Goal: Information Seeking & Learning: Learn about a topic

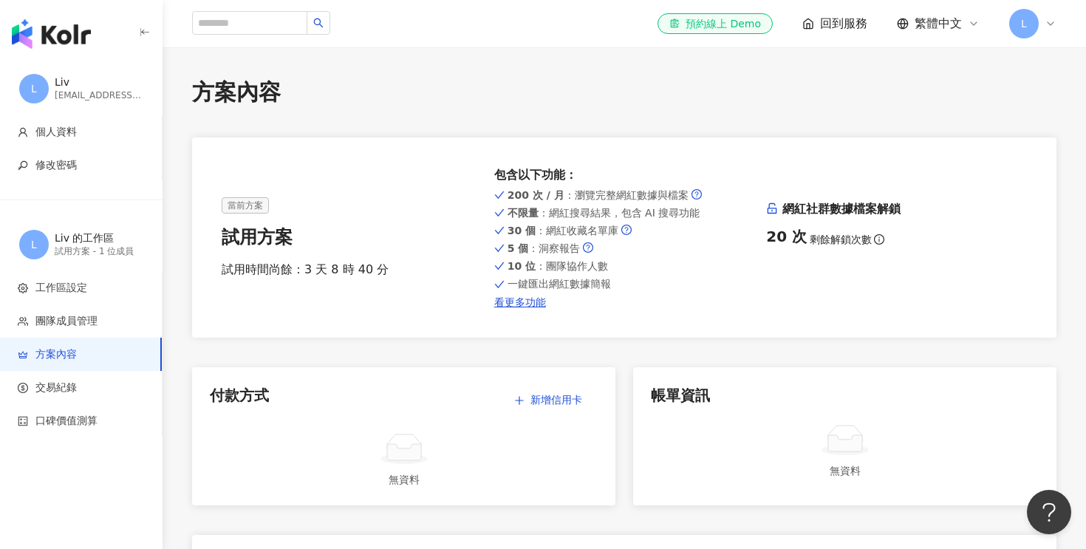
click at [43, 26] on img "button" at bounding box center [51, 34] width 79 height 30
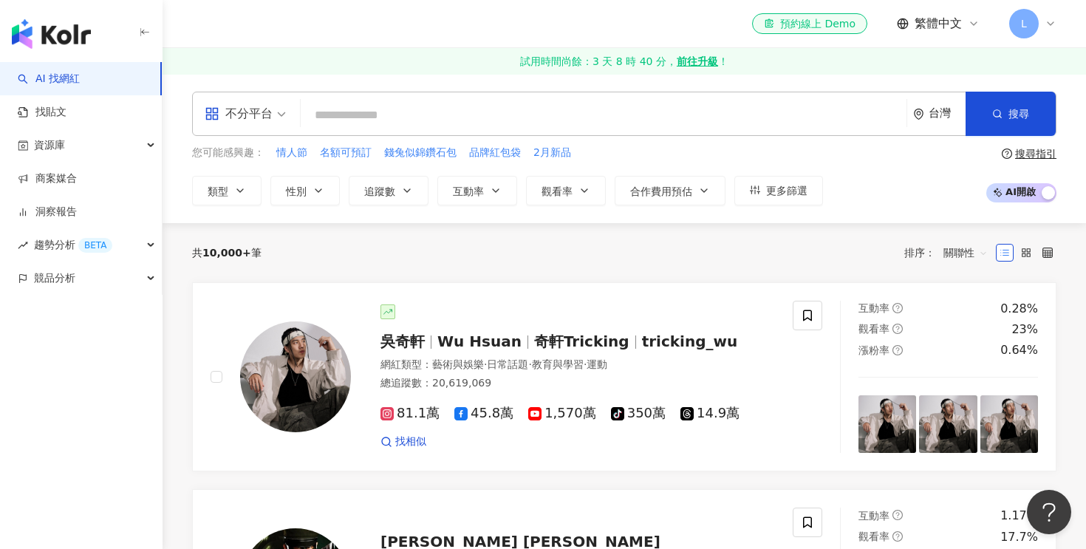
click at [754, 117] on input "search" at bounding box center [604, 115] width 594 height 28
click at [508, 131] on div "不分平台 台灣 搜尋" at bounding box center [624, 114] width 864 height 44
click at [500, 125] on input "search" at bounding box center [604, 115] width 594 height 28
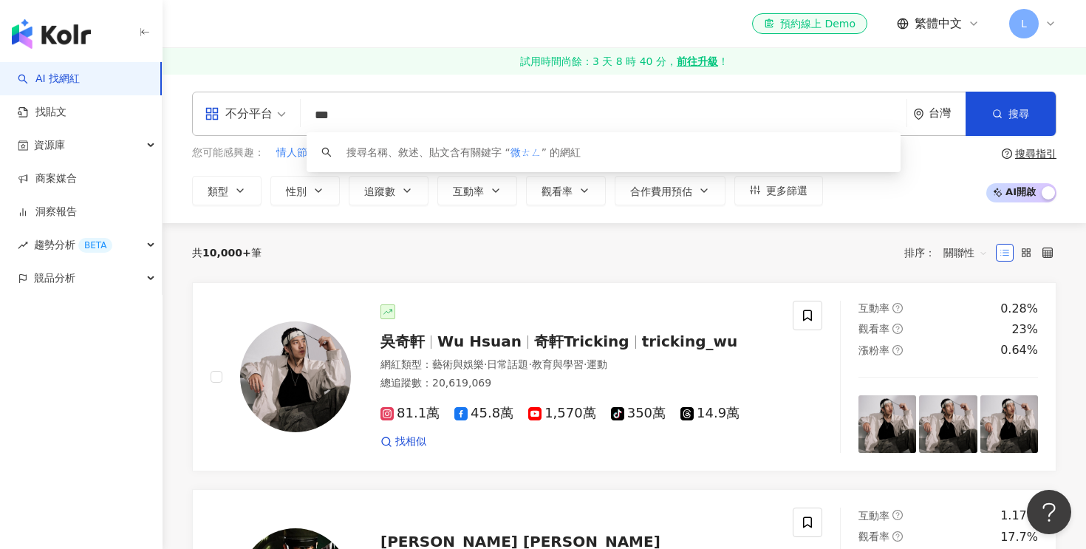
type input "**"
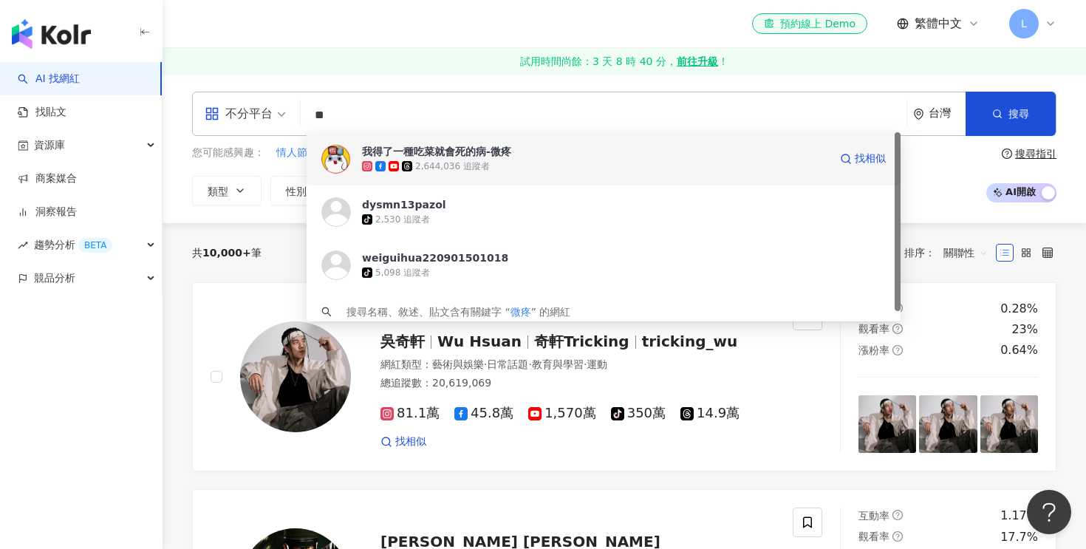
click at [528, 165] on div "2,644,036 追蹤者" at bounding box center [595, 166] width 467 height 15
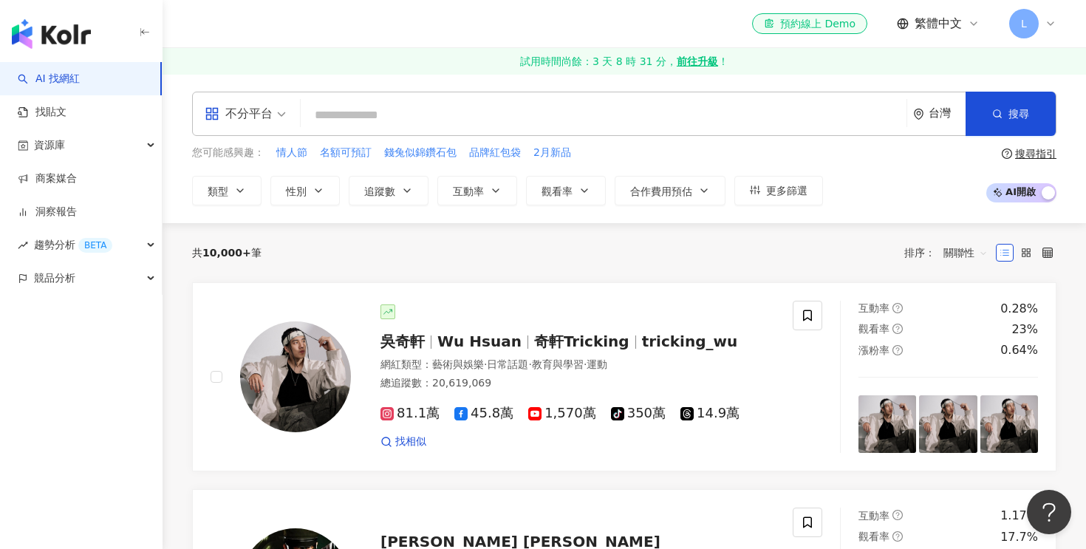
click at [576, 109] on input "search" at bounding box center [604, 115] width 594 height 28
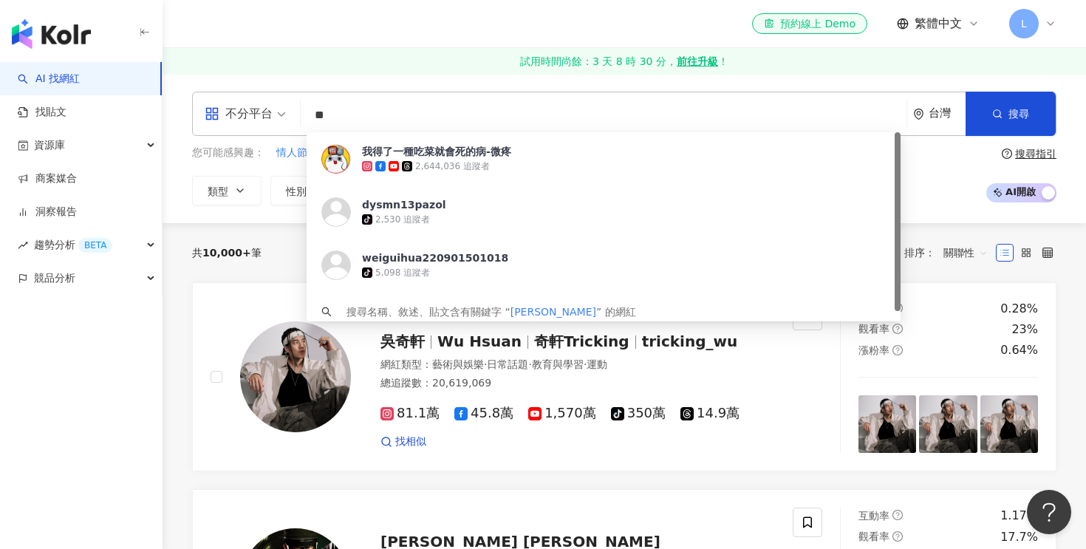
type input "**"
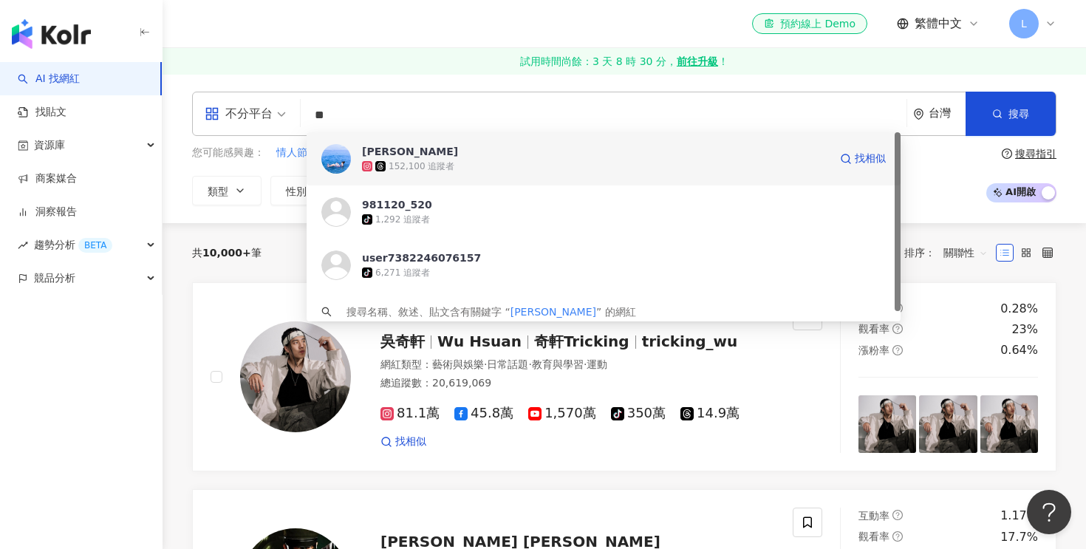
click at [497, 148] on span "王郁甯" at bounding box center [595, 151] width 467 height 15
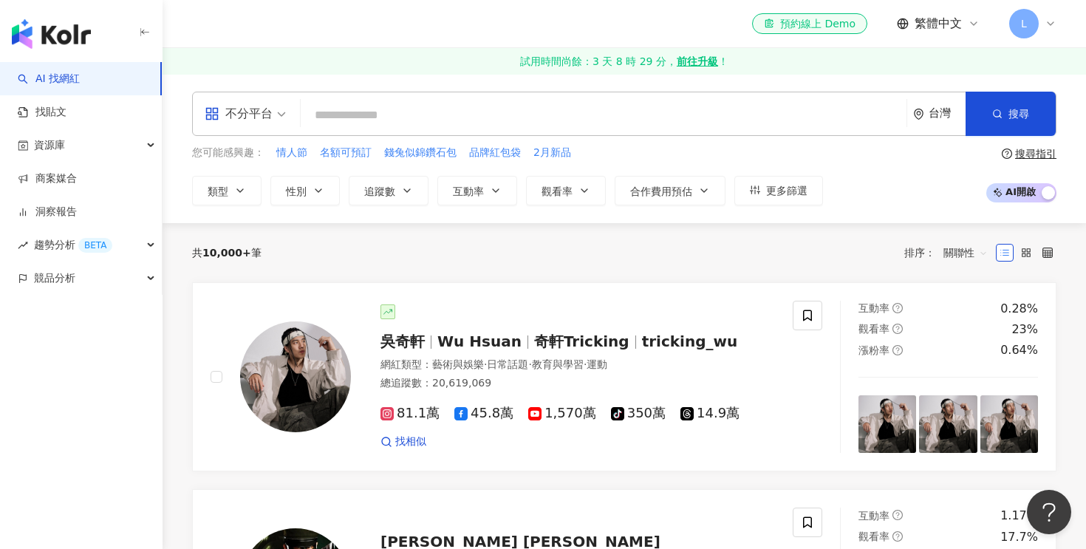
click at [571, 118] on input "search" at bounding box center [604, 115] width 594 height 28
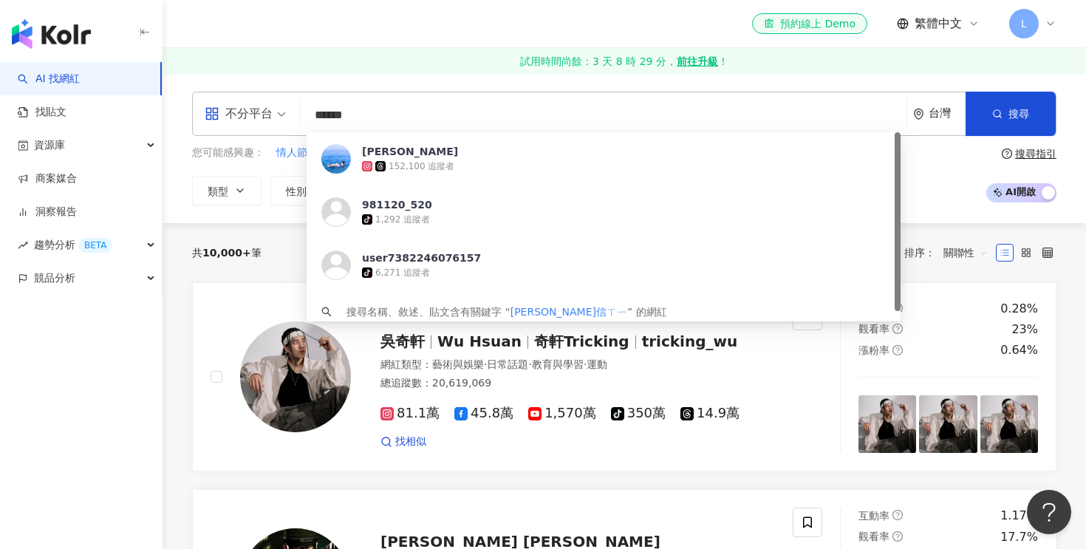
type input "****"
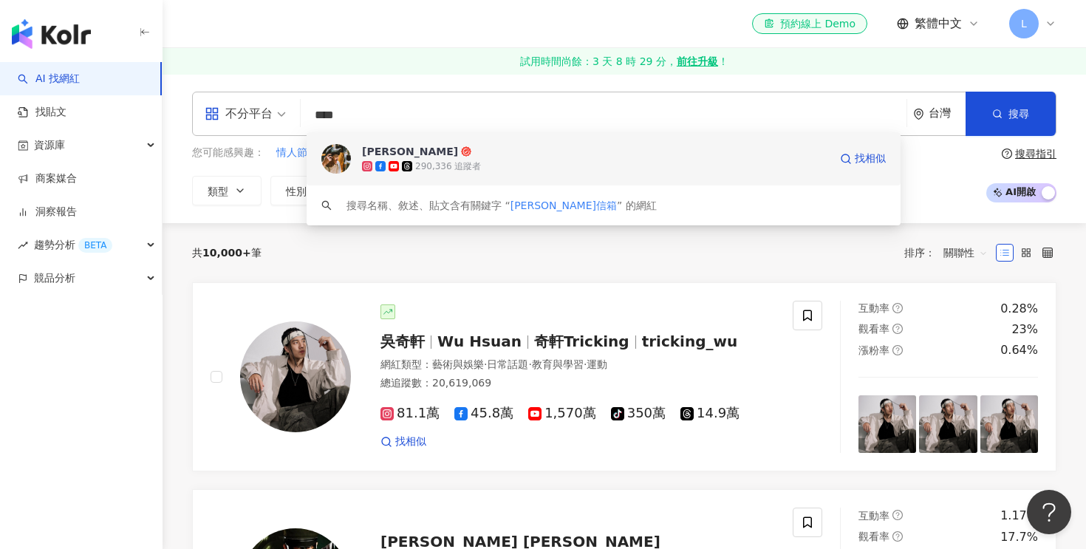
click at [638, 168] on div "290,336 追蹤者" at bounding box center [595, 166] width 467 height 15
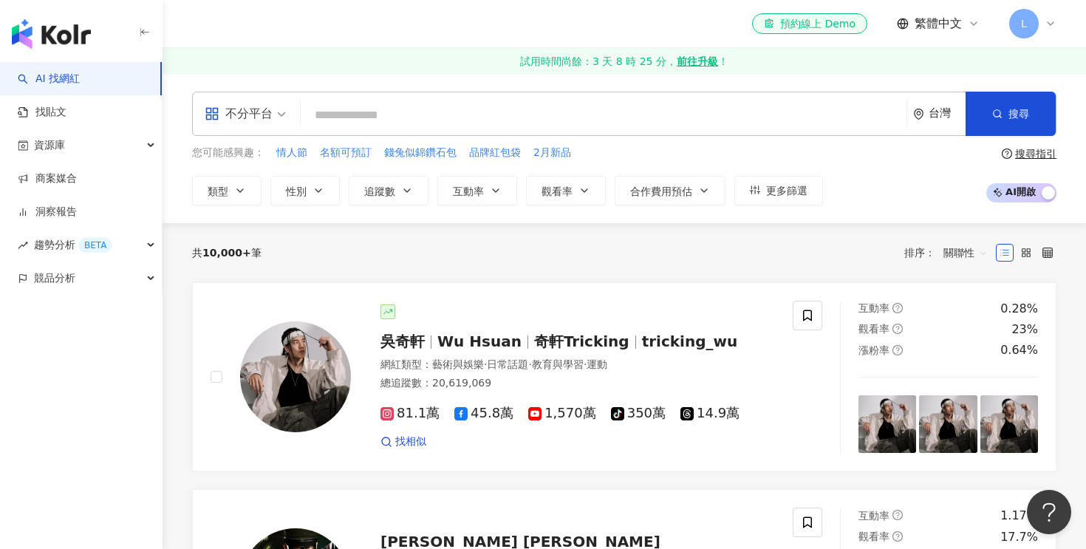
click at [504, 105] on input "search" at bounding box center [604, 115] width 594 height 28
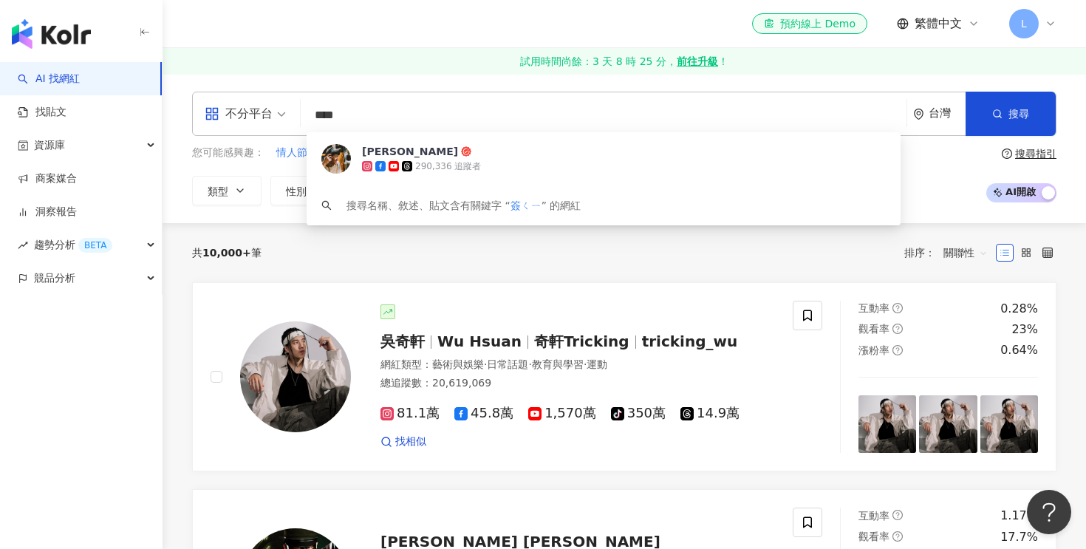
type input "**"
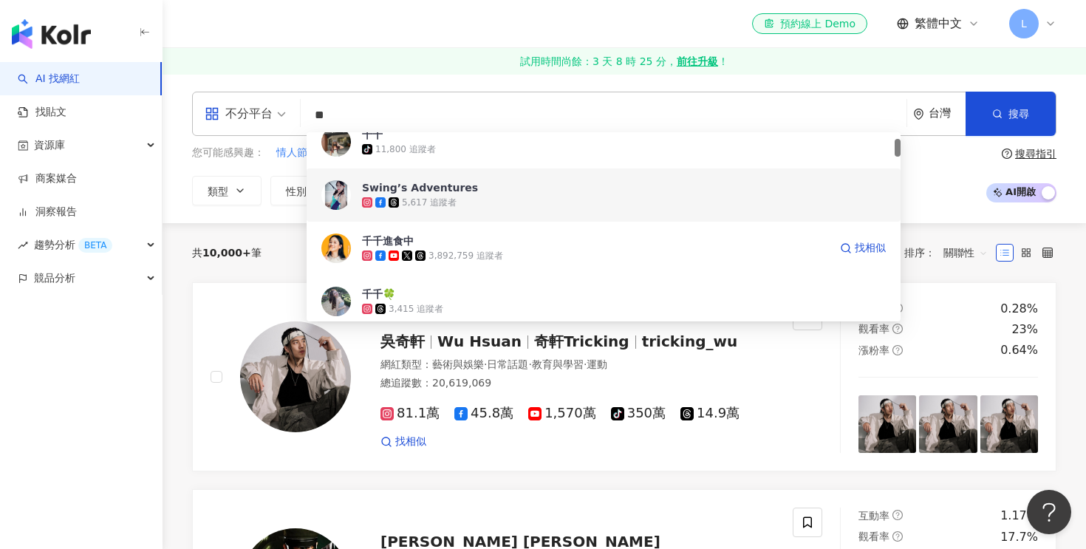
scroll to position [72, 0]
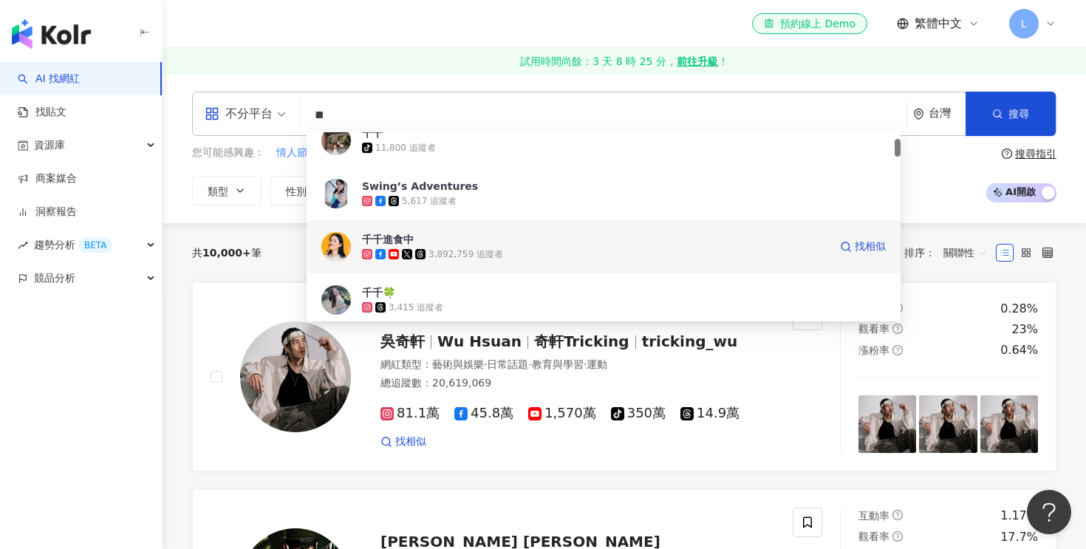
click at [467, 250] on div "3,892,759 追蹤者" at bounding box center [466, 254] width 75 height 13
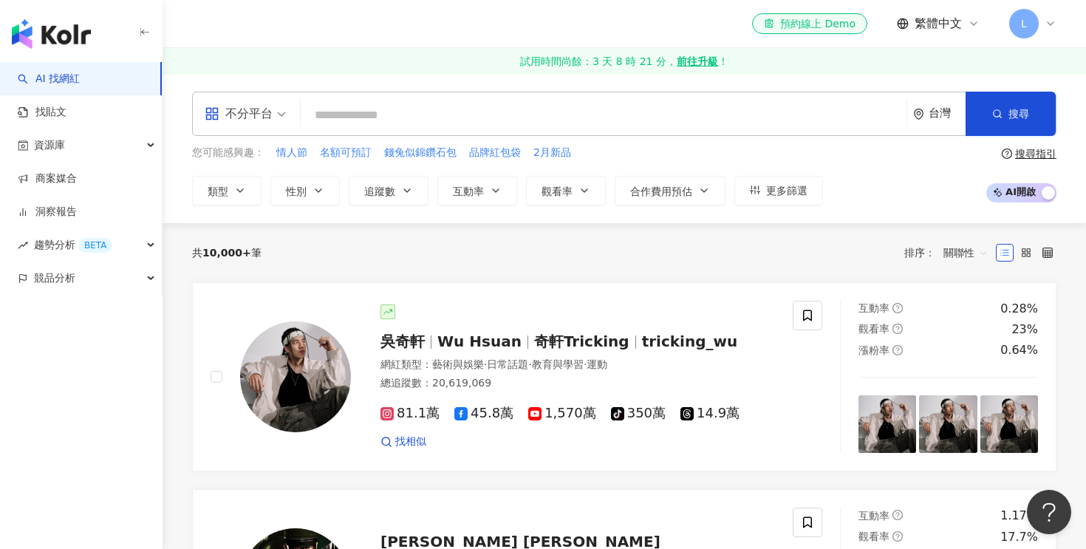
click at [394, 133] on div "不分平台 台灣 搜尋 71845ac3-1b37-403d-9371-5de06ca47d72 千千 tiktok-icon 11,800 追蹤者 Swing…" at bounding box center [624, 114] width 864 height 44
click at [379, 115] on input "search" at bounding box center [604, 115] width 594 height 28
paste input "****"
type input "****"
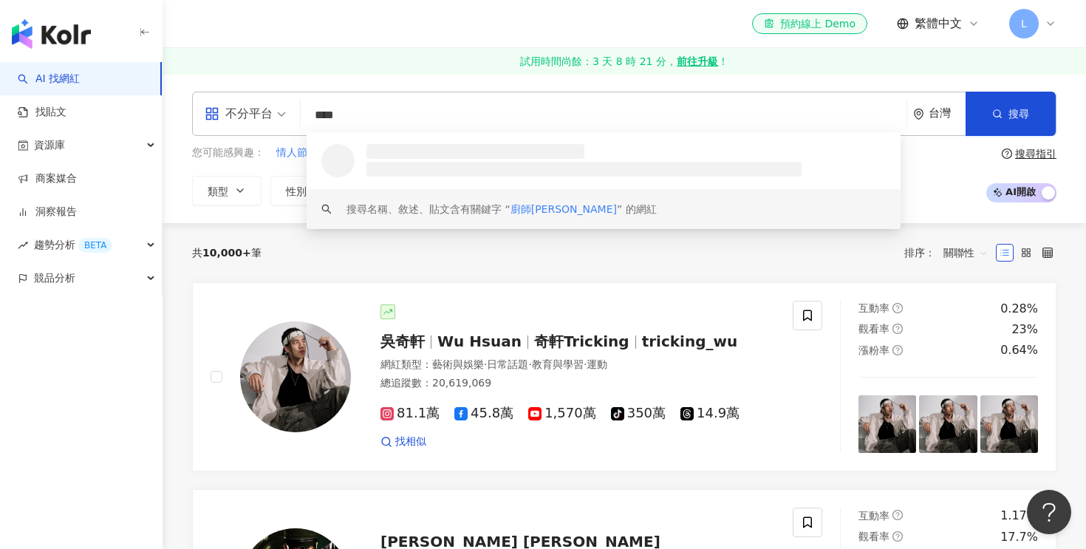
scroll to position [0, 0]
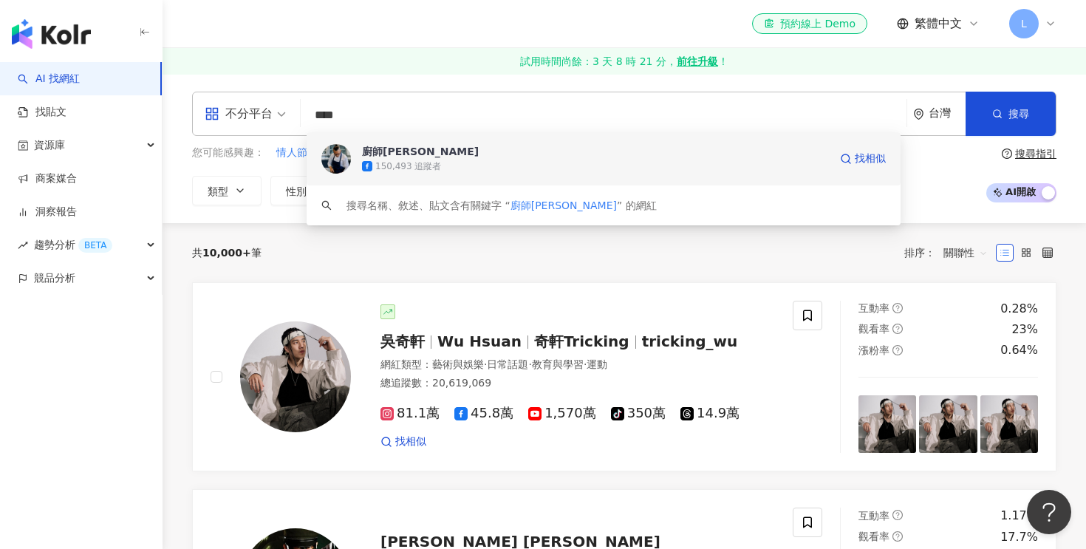
click at [444, 154] on div "廚師漢克 - Hank Cheng" at bounding box center [420, 151] width 117 height 15
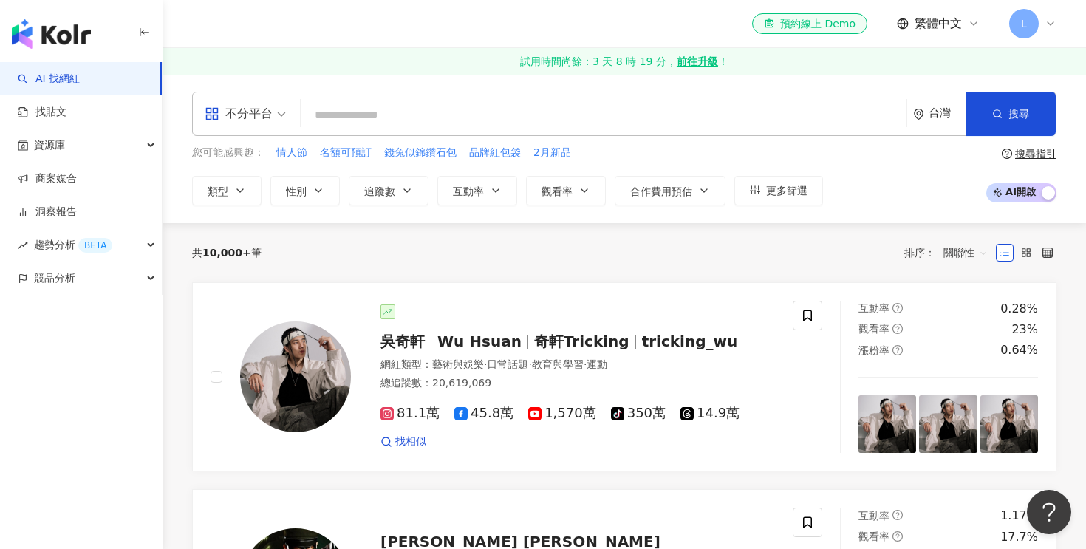
click at [437, 128] on input "search" at bounding box center [604, 115] width 594 height 28
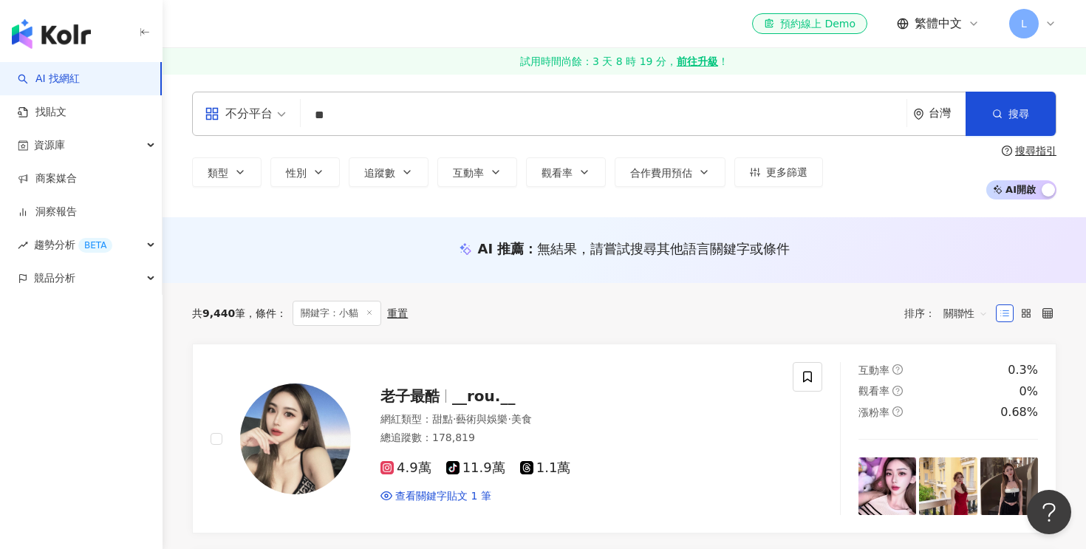
click at [370, 103] on input "**" at bounding box center [604, 115] width 594 height 28
click at [283, 123] on span "不分平台" at bounding box center [245, 114] width 81 height 24
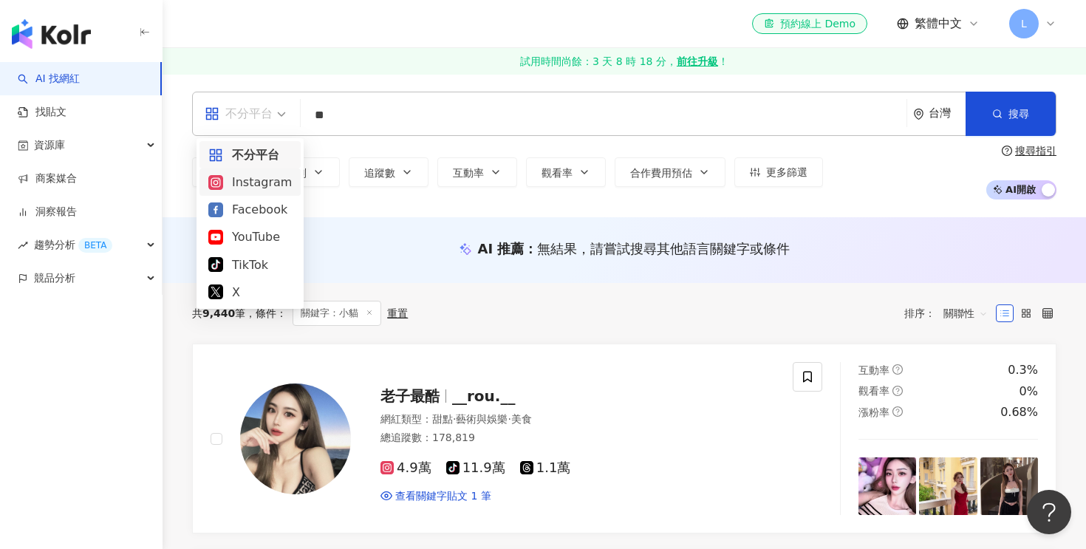
click at [255, 182] on div "Instagram" at bounding box center [249, 182] width 83 height 18
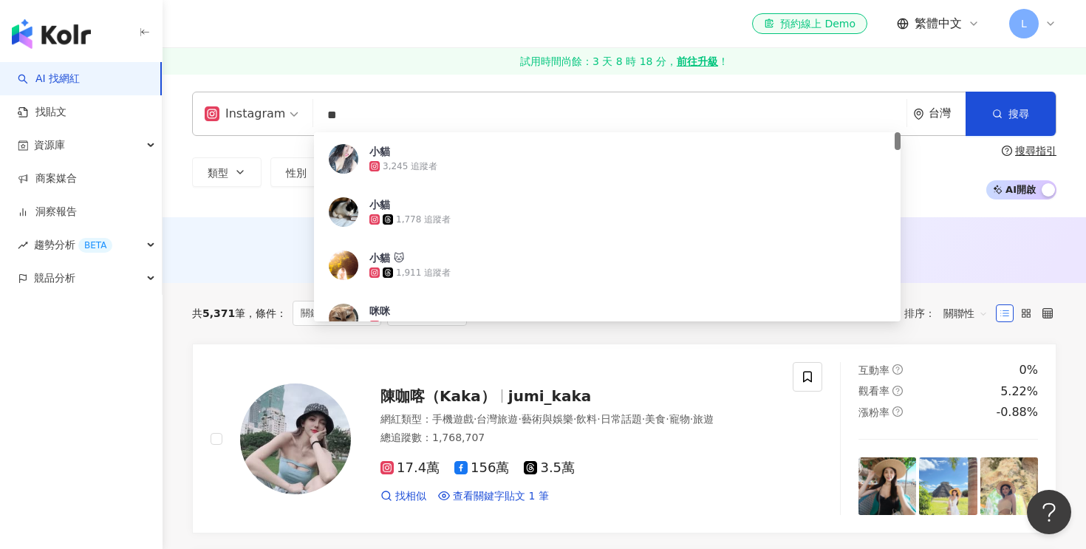
click at [477, 123] on input "**" at bounding box center [609, 115] width 581 height 28
type input "*"
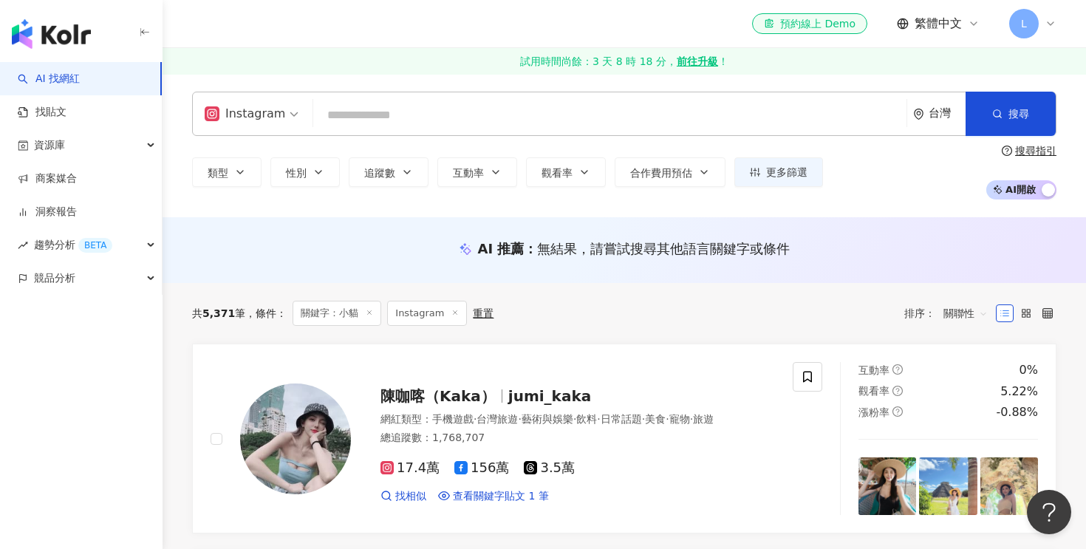
paste input "**********"
type input "**********"
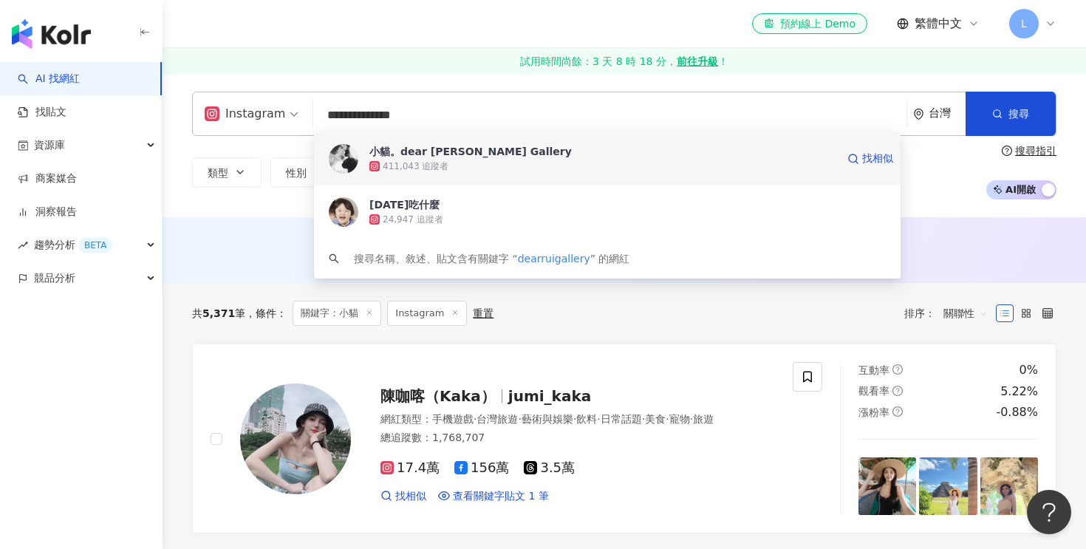
click at [488, 163] on div "411,043 追蹤者" at bounding box center [602, 166] width 467 height 15
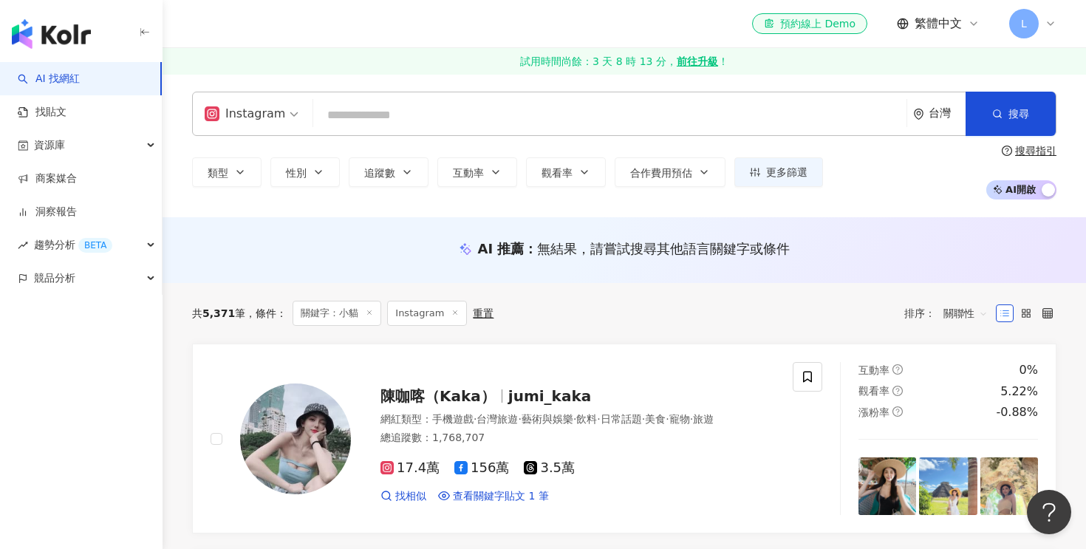
click at [388, 122] on input "search" at bounding box center [609, 115] width 581 height 28
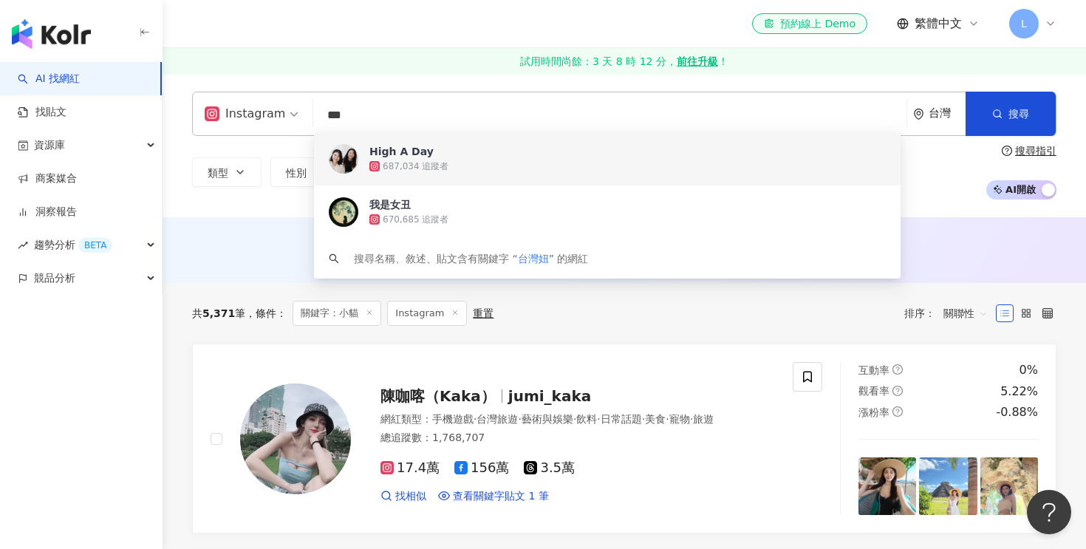
click at [242, 126] on span at bounding box center [252, 113] width 94 height 43
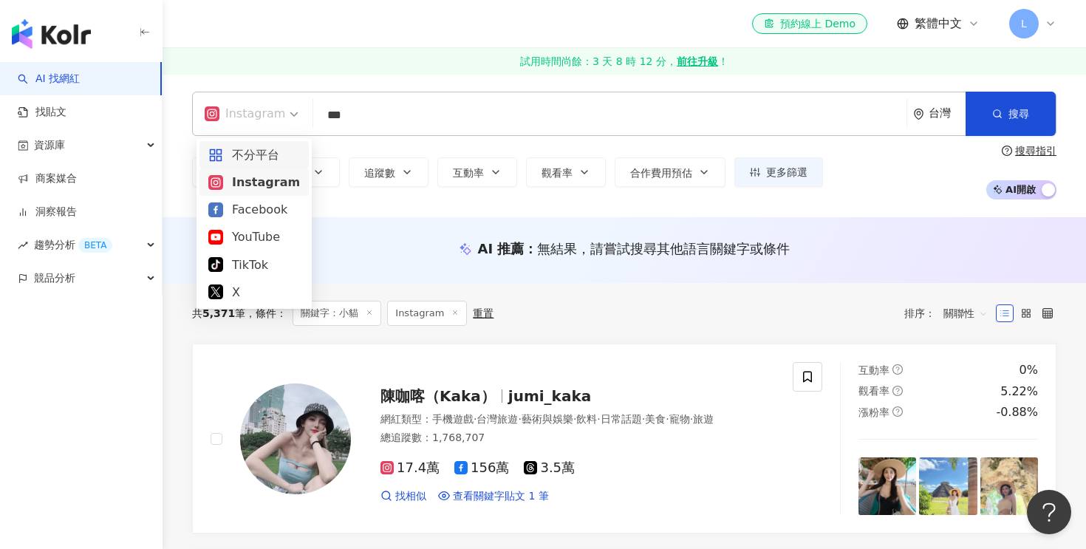
click at [250, 156] on div "不分平台" at bounding box center [254, 155] width 92 height 18
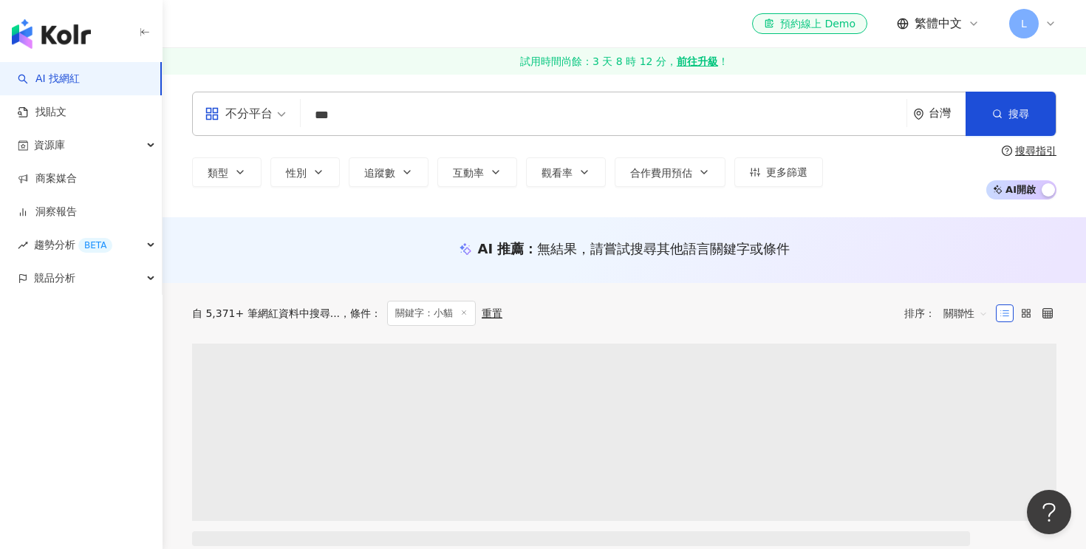
click at [417, 113] on input "***" at bounding box center [604, 115] width 594 height 28
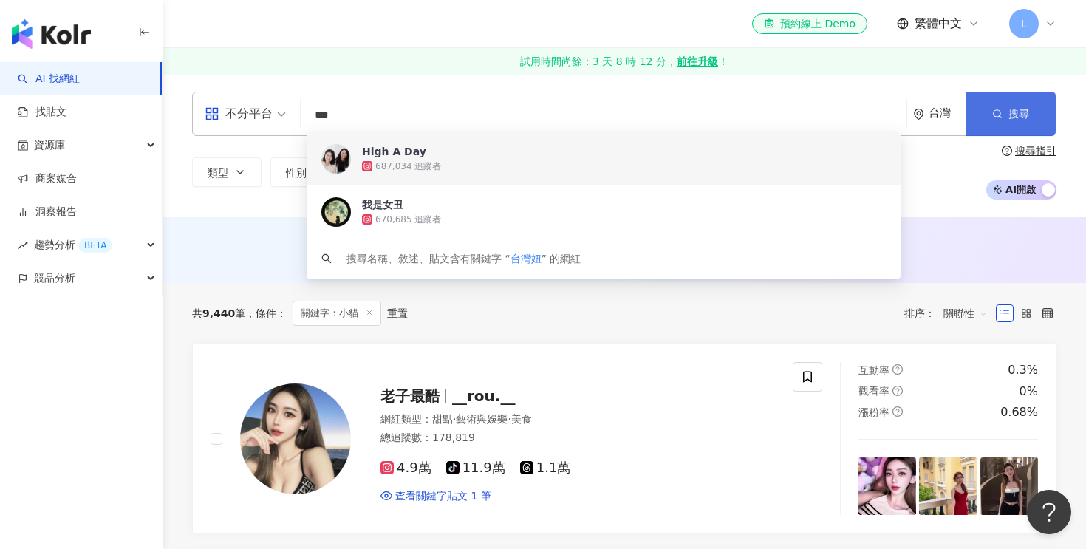
click at [1003, 112] on button "搜尋" at bounding box center [1011, 114] width 90 height 44
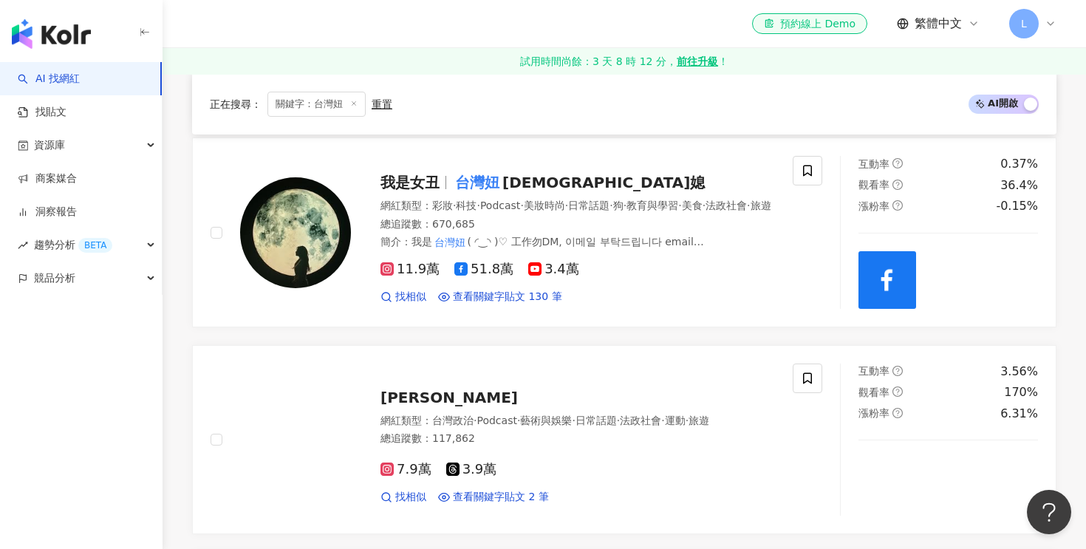
scroll to position [705, 0]
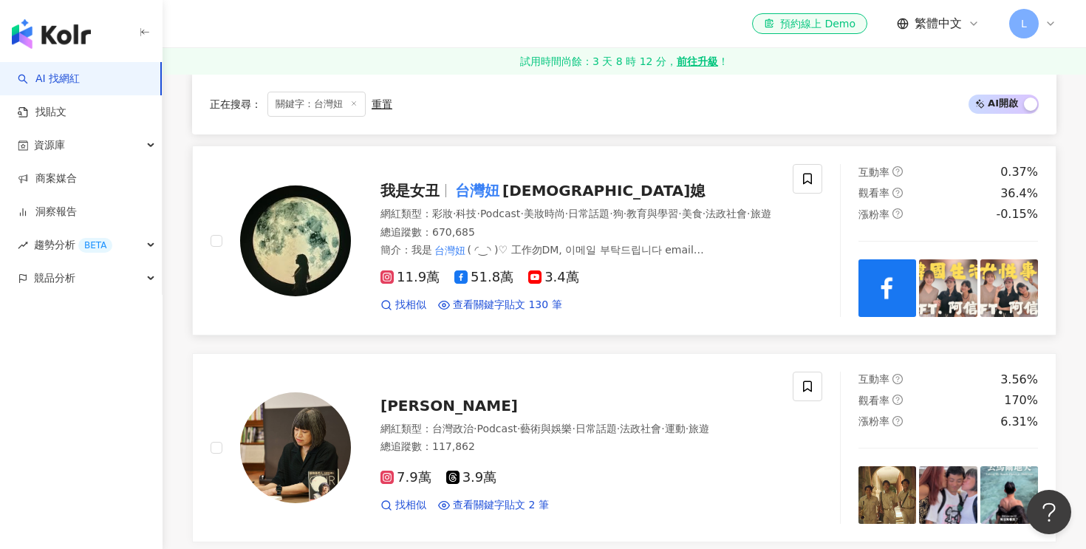
click at [514, 192] on span "韓國媳" at bounding box center [603, 191] width 202 height 18
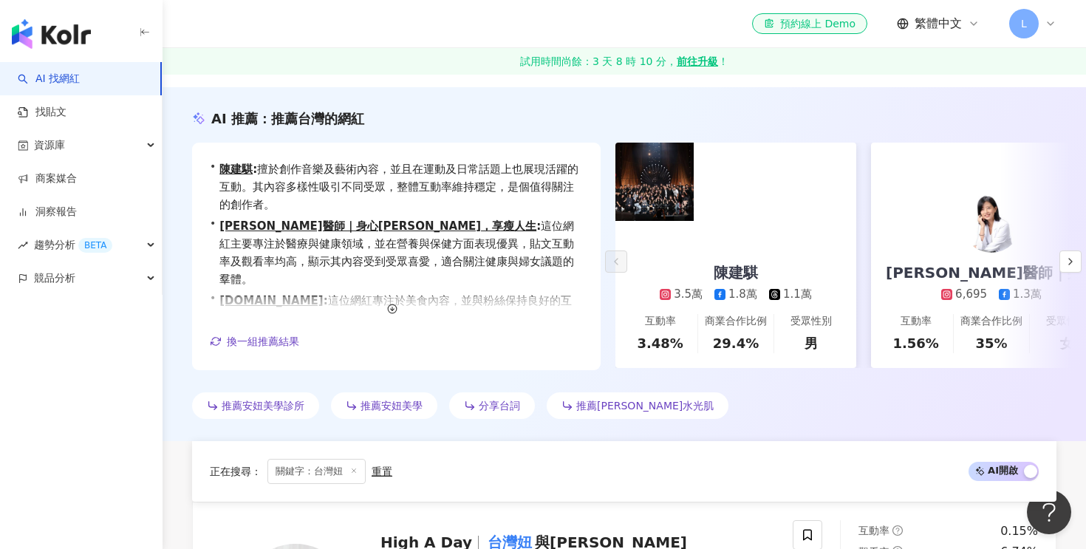
scroll to position [0, 0]
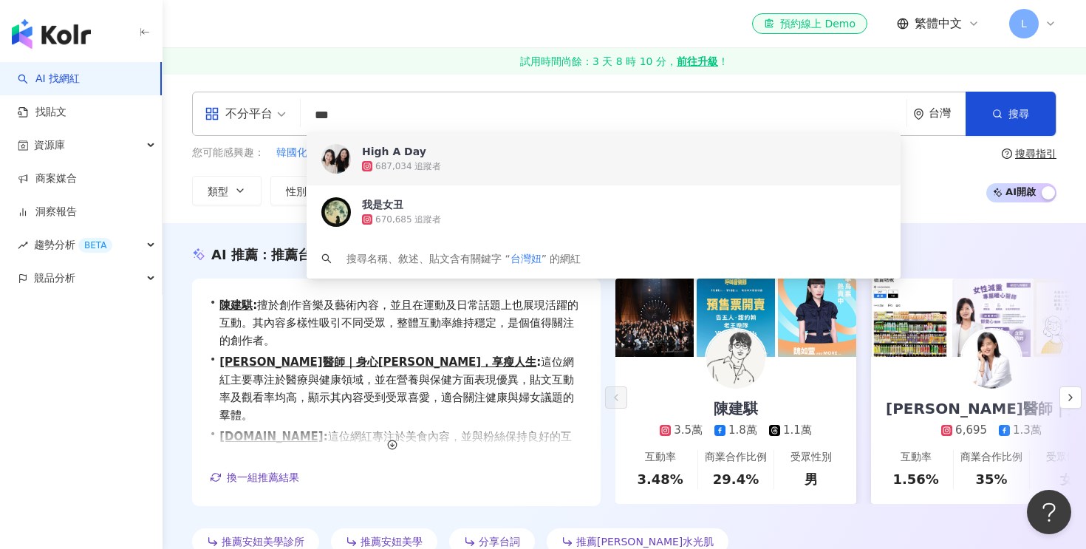
click at [380, 120] on input "***" at bounding box center [604, 115] width 594 height 28
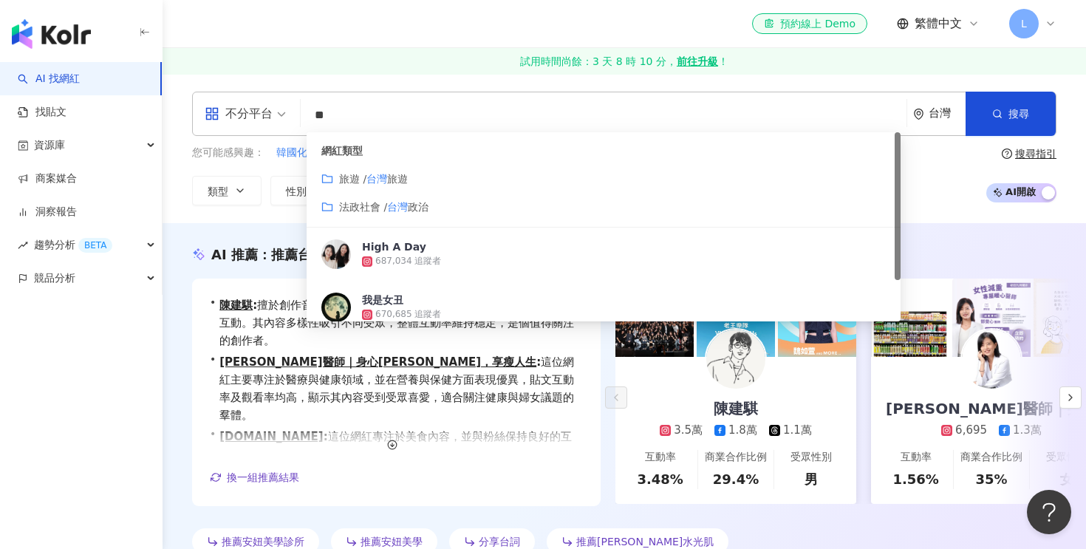
type input "*"
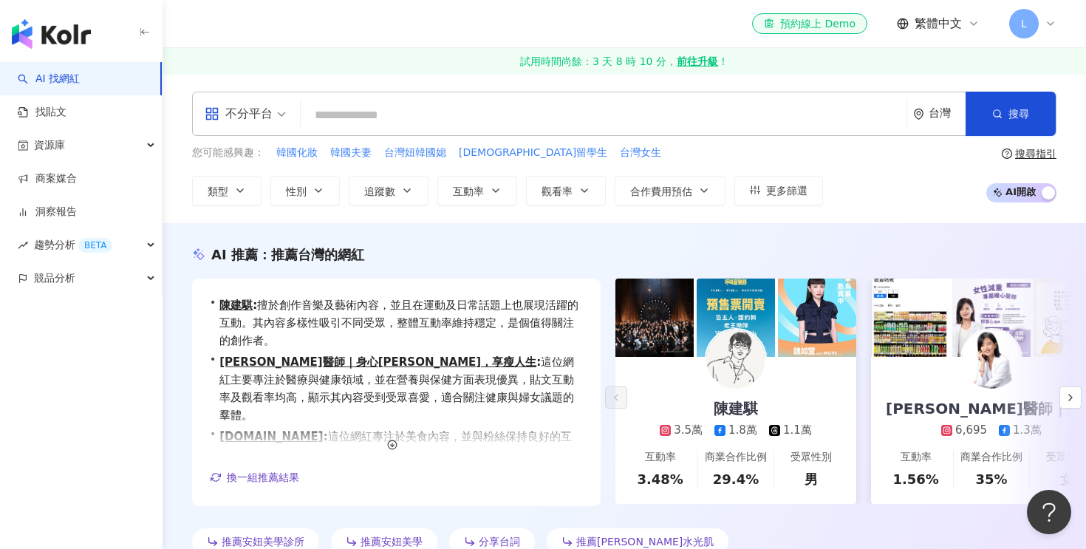
paste input "*****"
type input "*****"
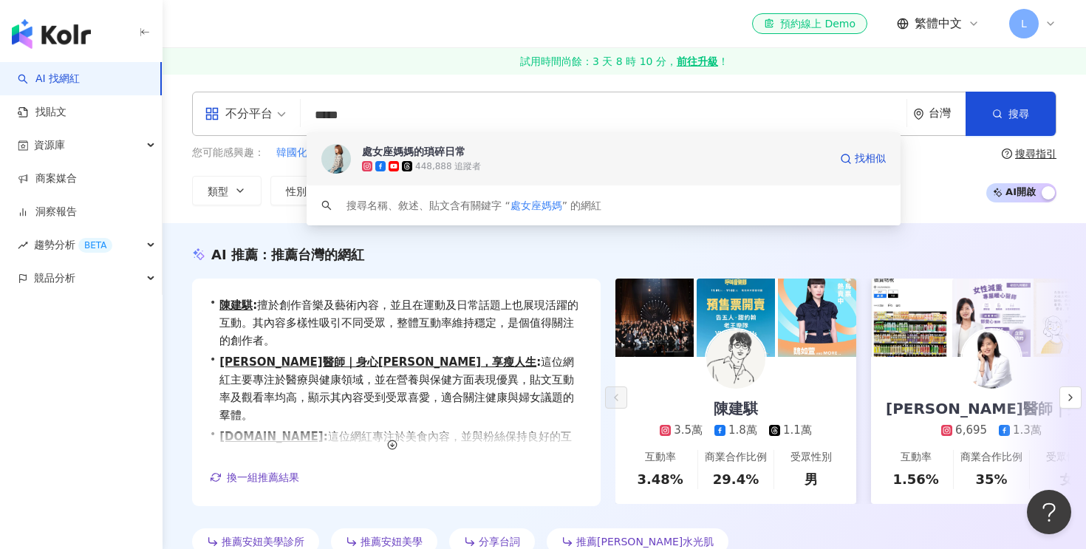
click at [471, 163] on div "448,888 追蹤者" at bounding box center [448, 166] width 66 height 13
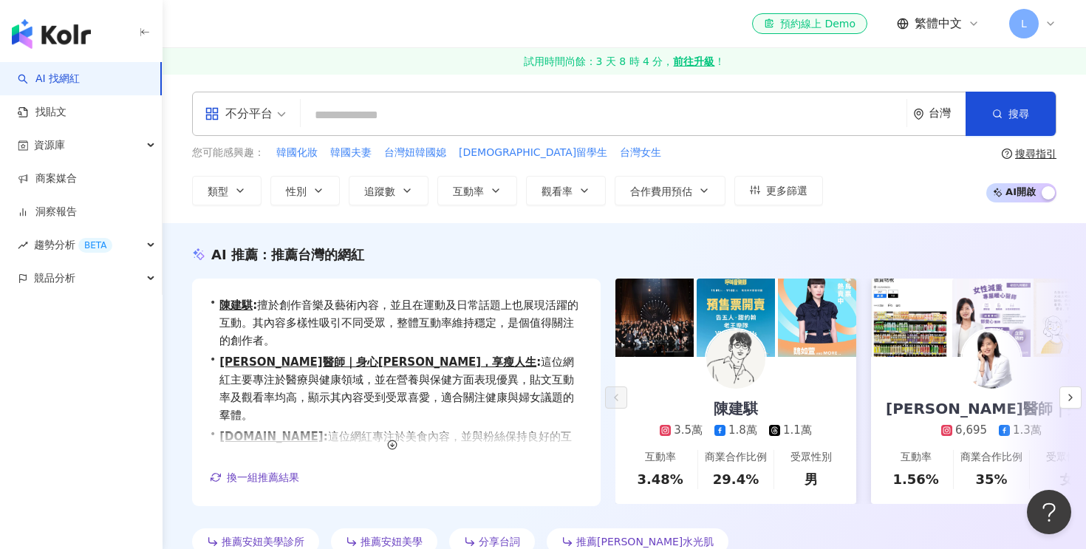
click at [493, 119] on input "search" at bounding box center [604, 115] width 594 height 28
paste input "**********"
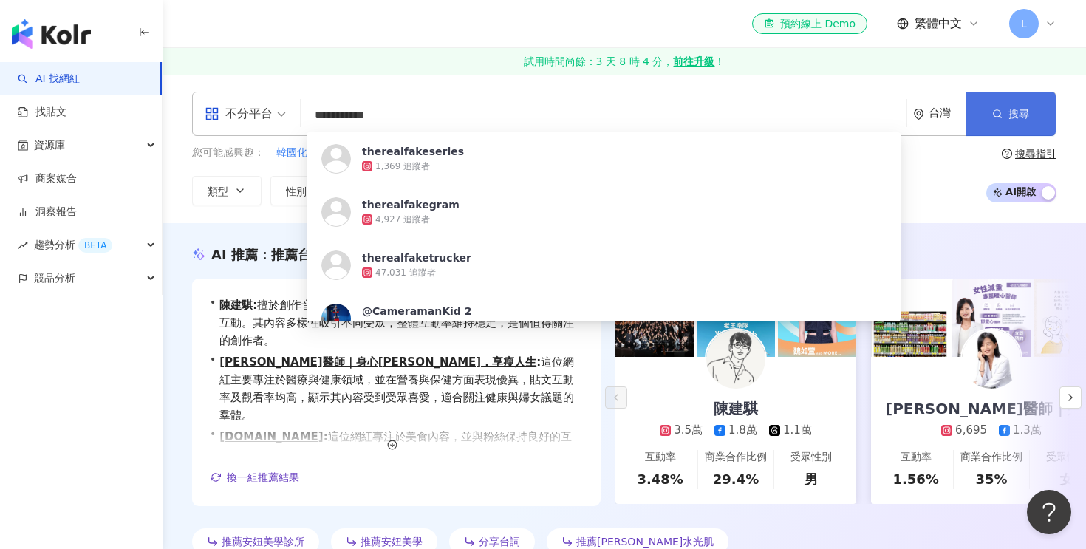
click at [1011, 108] on span "搜尋" at bounding box center [1018, 114] width 21 height 12
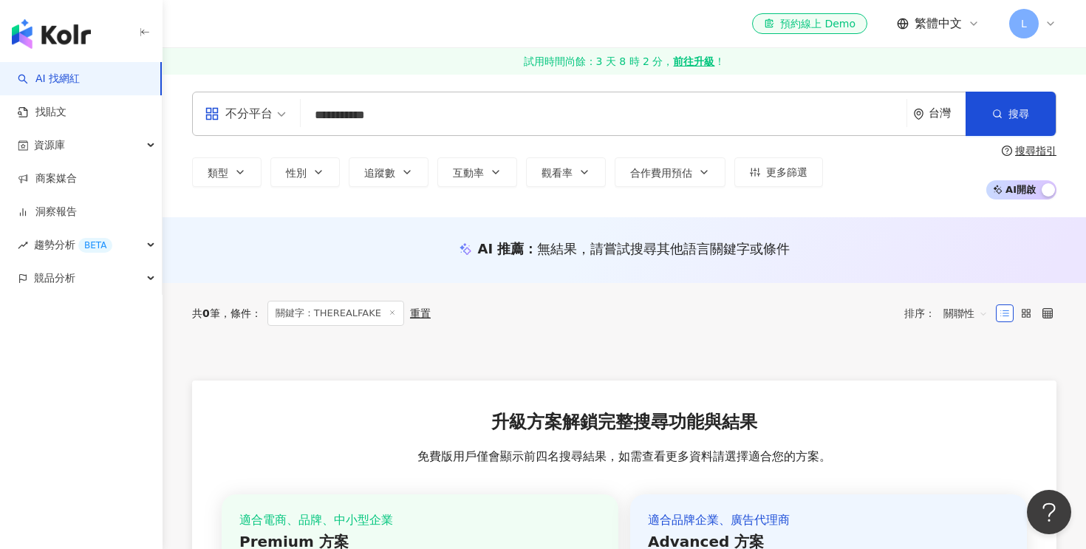
click at [413, 125] on input "**********" at bounding box center [604, 115] width 594 height 28
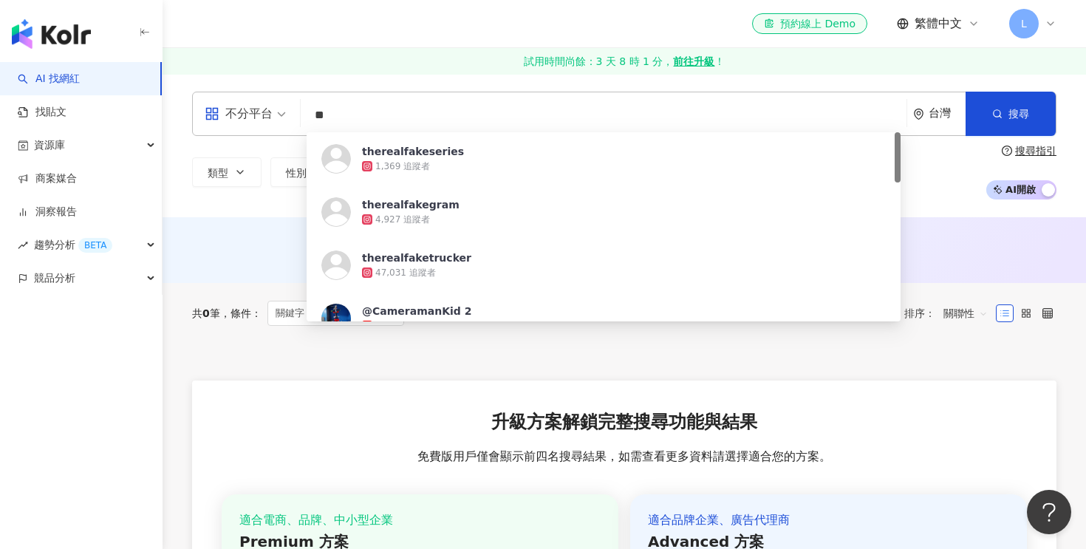
type input "*"
click at [284, 363] on div at bounding box center [624, 362] width 864 height 37
click at [748, 117] on input "**********" at bounding box center [604, 115] width 594 height 28
drag, startPoint x: 748, startPoint y: 117, endPoint x: 232, endPoint y: 93, distance: 516.2
click at [232, 93] on div "**********" at bounding box center [624, 114] width 864 height 44
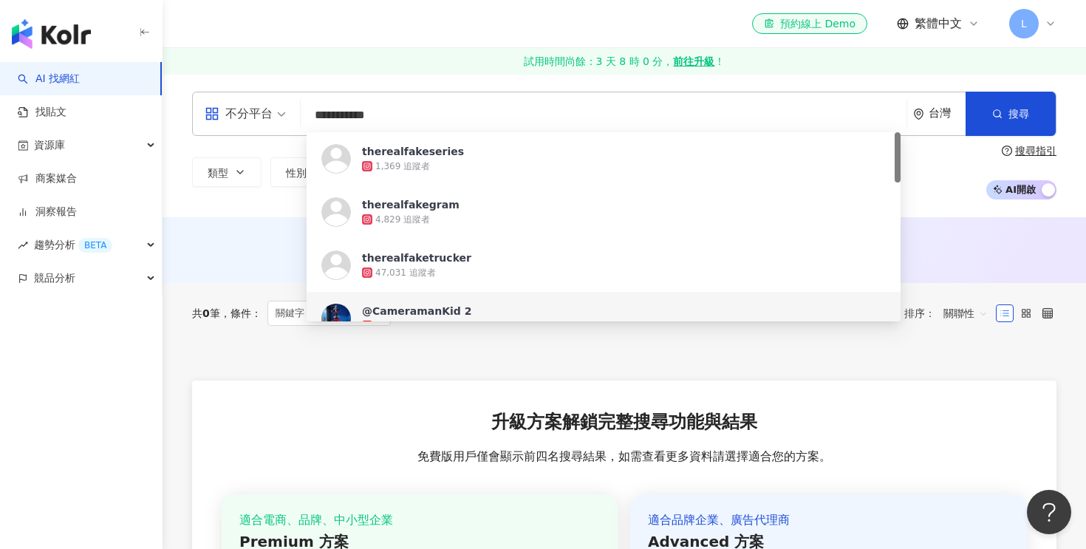
paste input "search"
type input "**********"
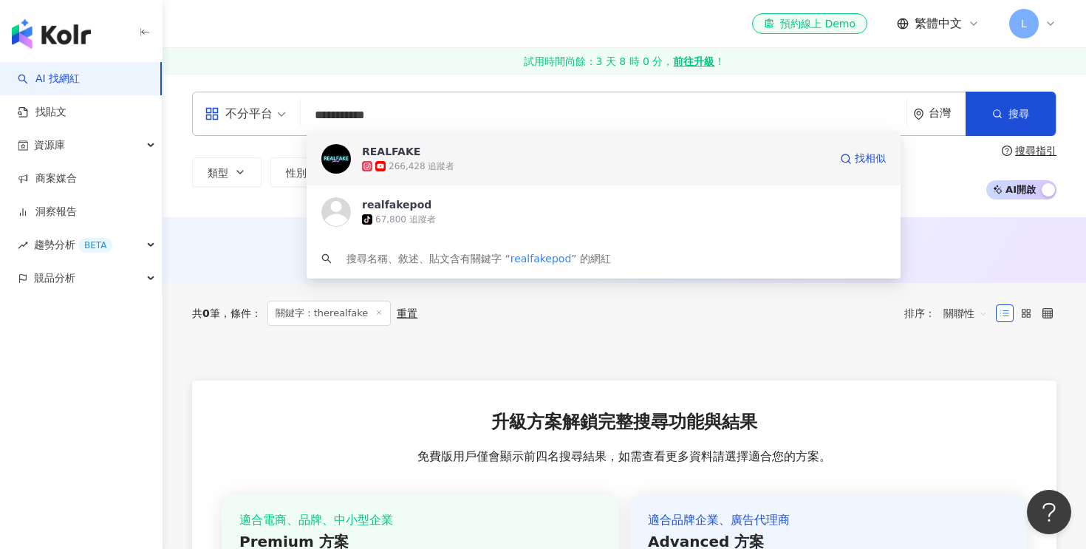
click at [497, 160] on div "266,428 追蹤者" at bounding box center [595, 166] width 467 height 15
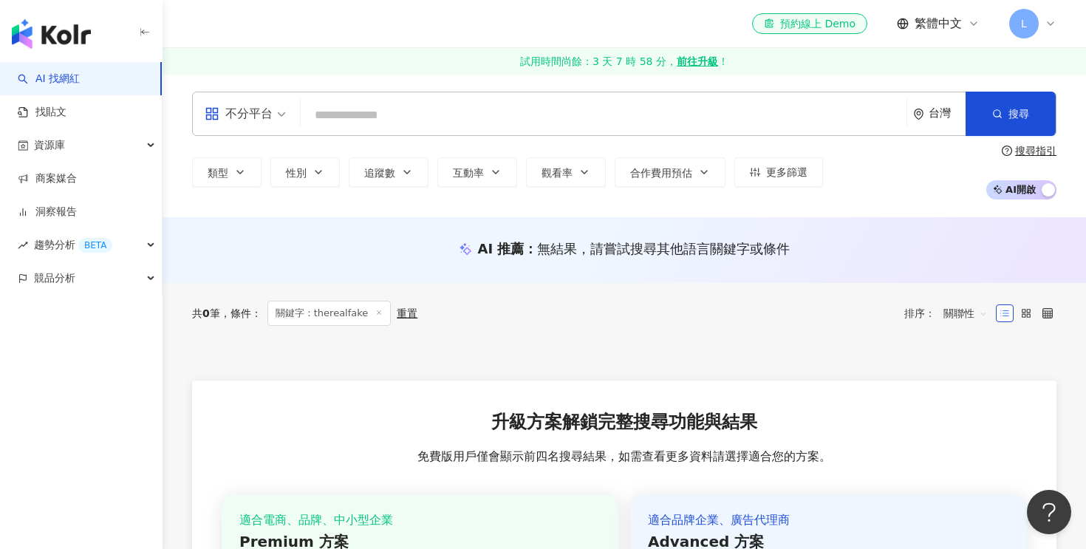
click at [451, 104] on input "search" at bounding box center [604, 115] width 594 height 28
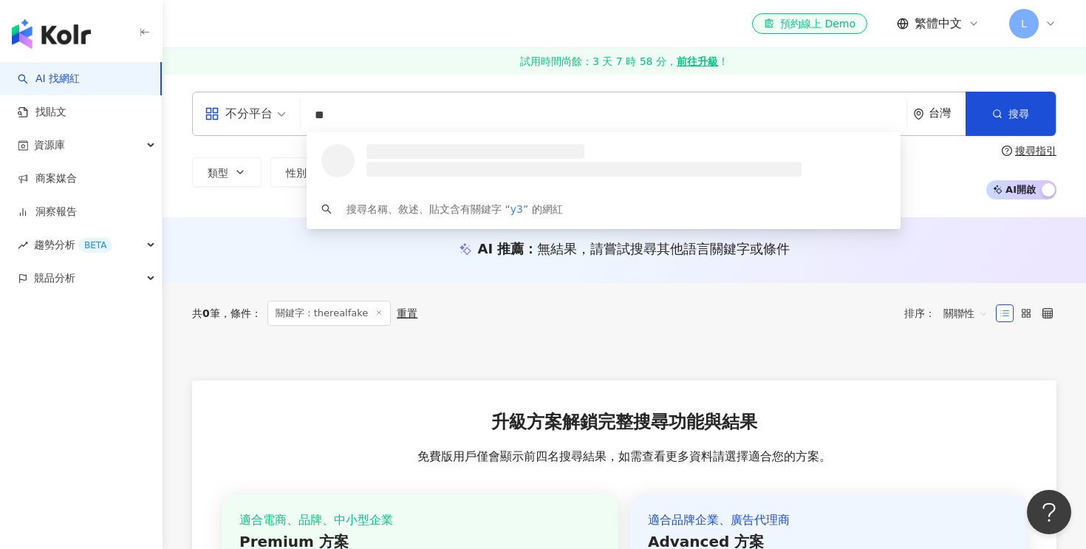
type input "*"
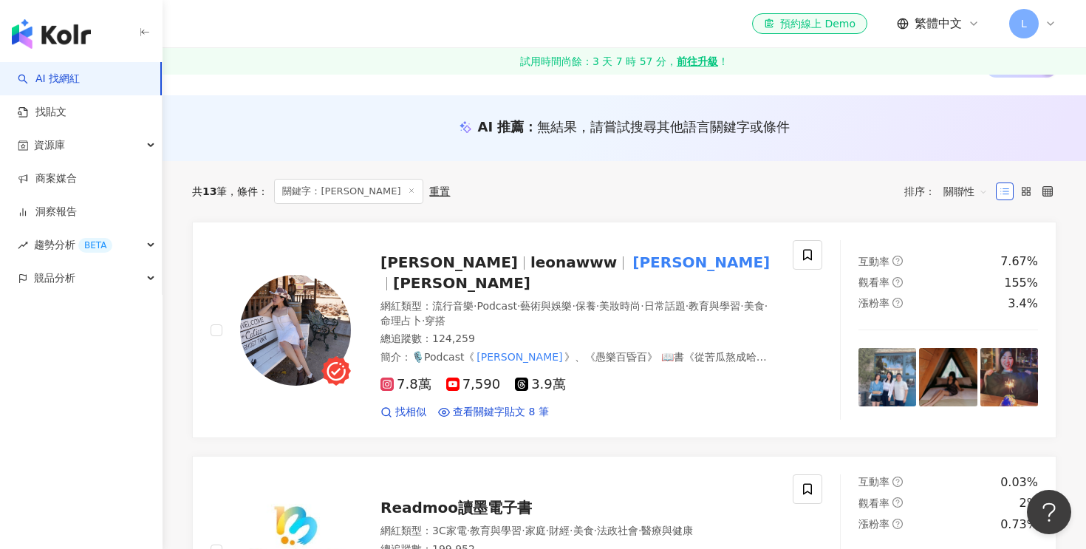
scroll to position [123, 0]
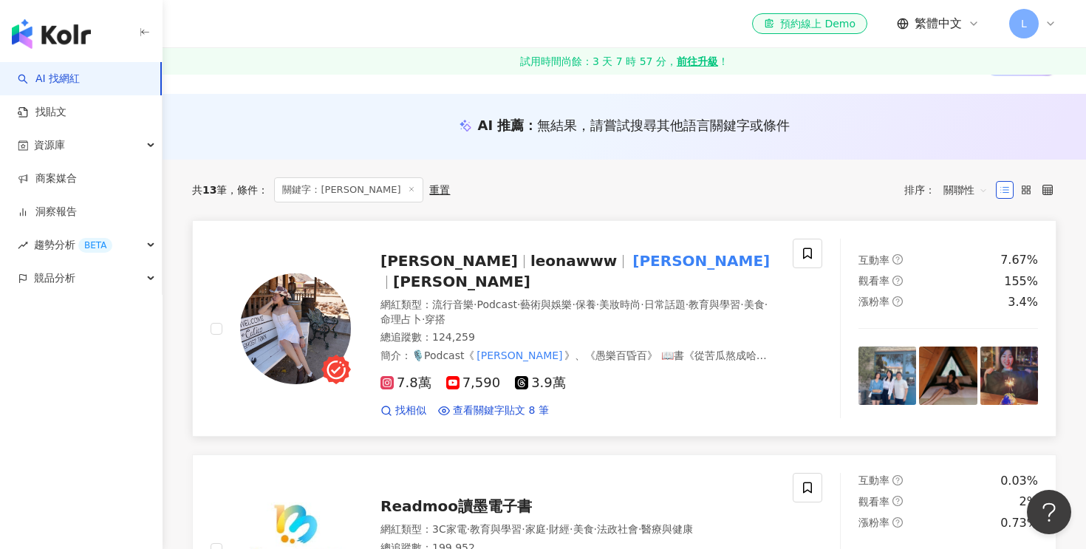
type input "****"
click at [530, 262] on span "leonawww" at bounding box center [573, 261] width 86 height 18
click at [408, 190] on icon at bounding box center [411, 188] width 7 height 7
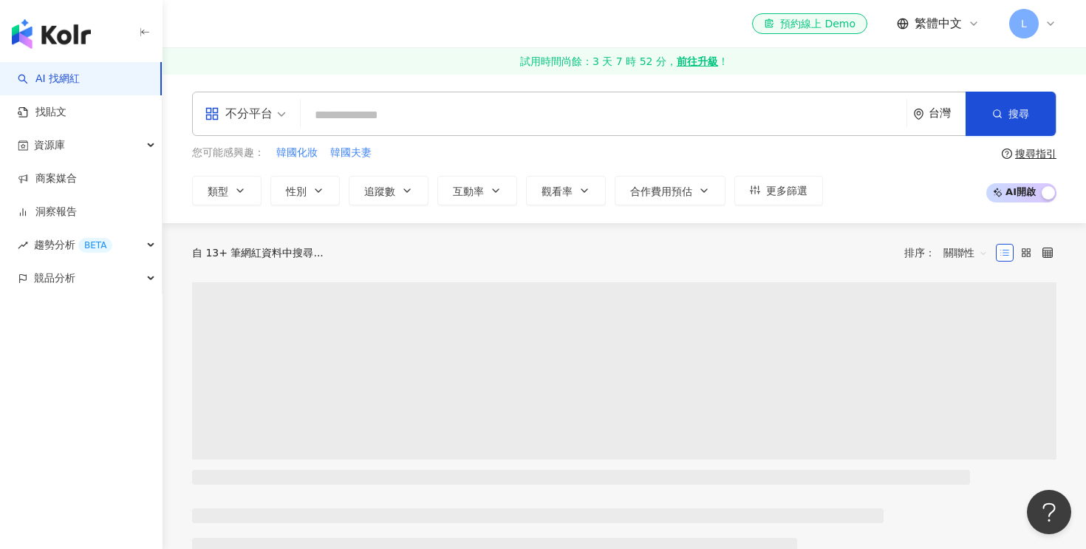
click at [408, 118] on input "search" at bounding box center [604, 115] width 594 height 28
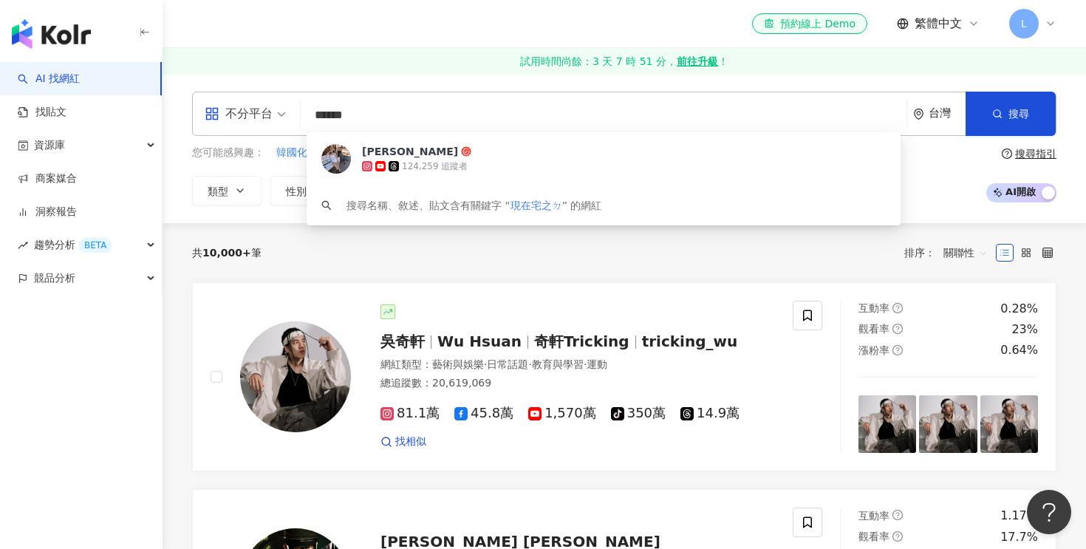
type input "*****"
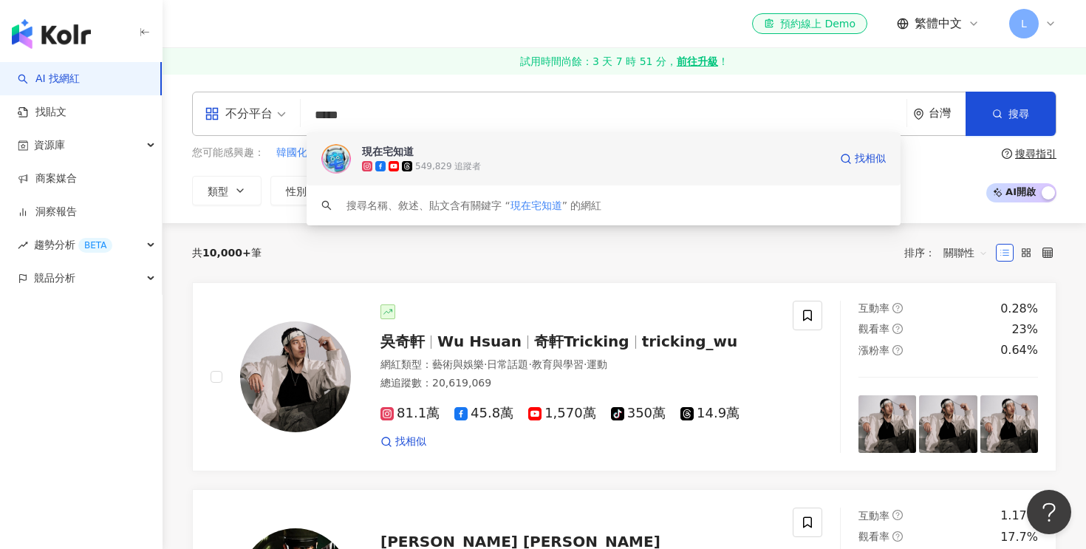
click at [464, 157] on span "現在宅知道" at bounding box center [595, 151] width 467 height 15
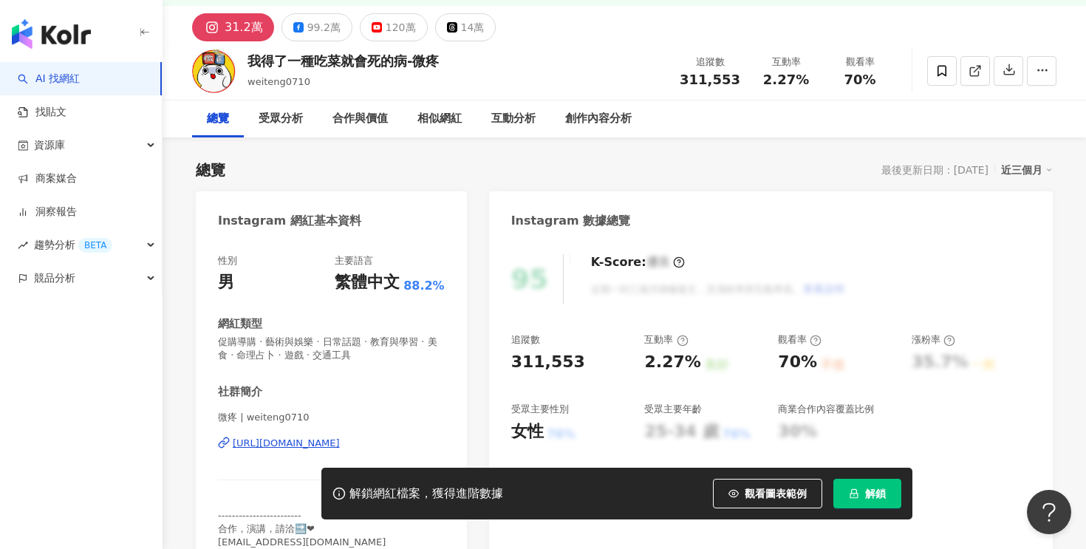
scroll to position [80, 0]
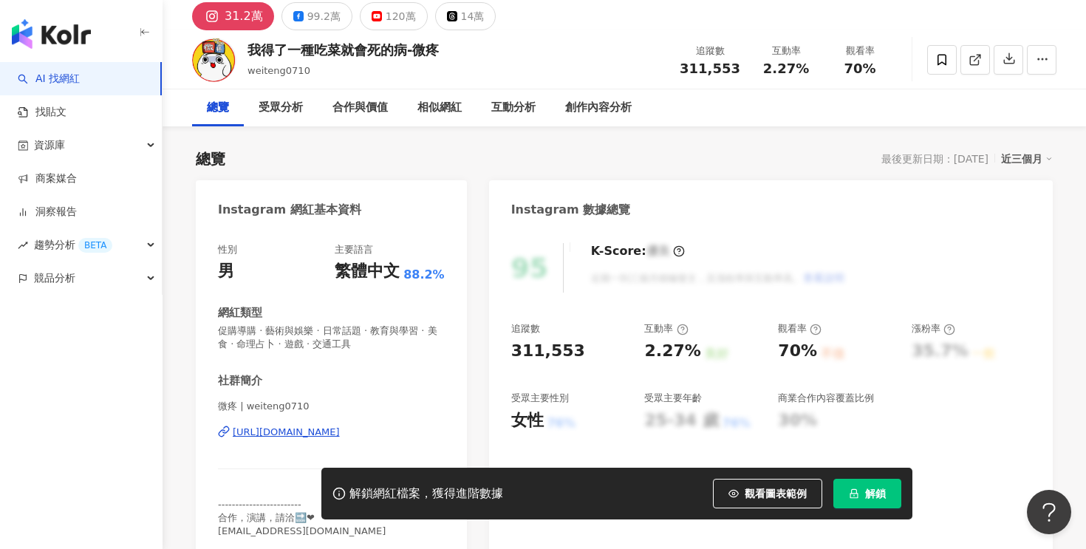
click at [511, 350] on div "95 K-Score : 優良 近期一到三個月積極發文，且漲粉率與互動率高。 查看說明 追蹤數 311,553 互動率 2.27% 良好 觀看率 70% 不佳…" at bounding box center [771, 394] width 564 height 332
click at [400, 7] on div "120萬" at bounding box center [401, 16] width 30 height 21
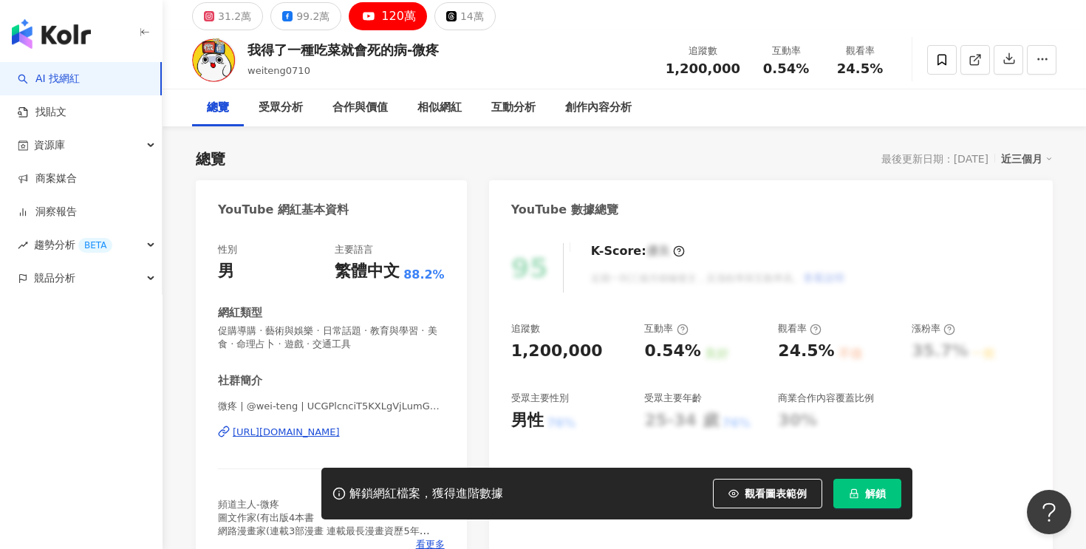
click at [569, 352] on div "1,200,000" at bounding box center [557, 351] width 92 height 23
copy div "1,200,000"
click at [675, 361] on div "0.54%" at bounding box center [672, 351] width 56 height 23
click at [672, 359] on div "0.54%" at bounding box center [672, 351] width 56 height 23
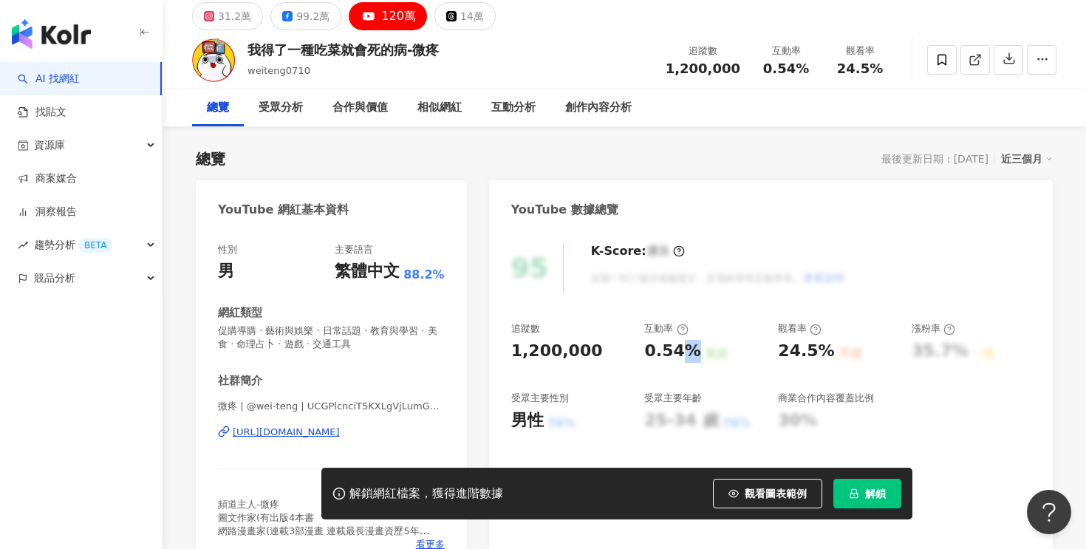
click at [672, 359] on div "0.54%" at bounding box center [672, 351] width 56 height 23
copy div "0.54% 良好"
click at [669, 359] on div "0.54%" at bounding box center [672, 351] width 56 height 23
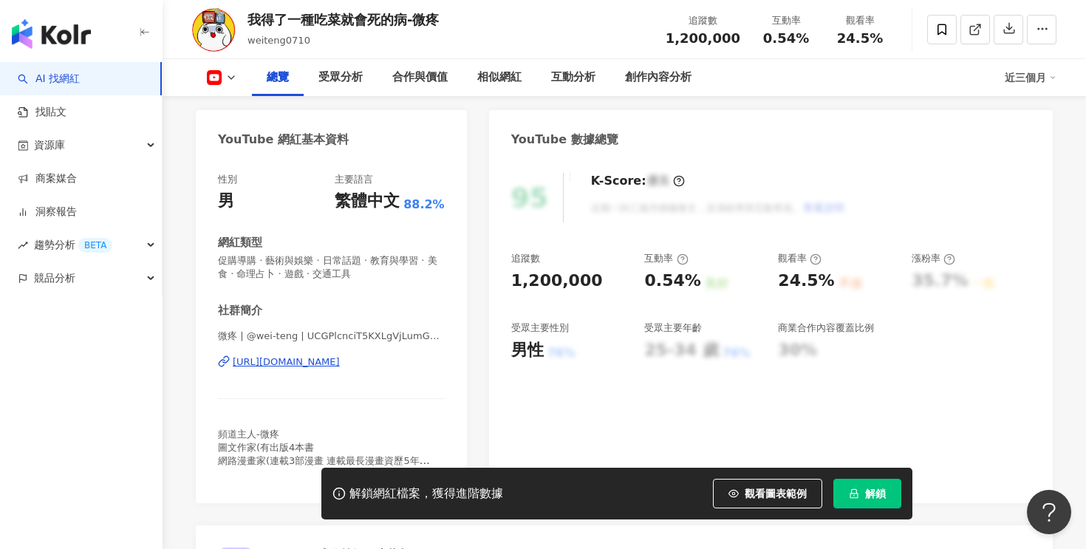
scroll to position [152, 0]
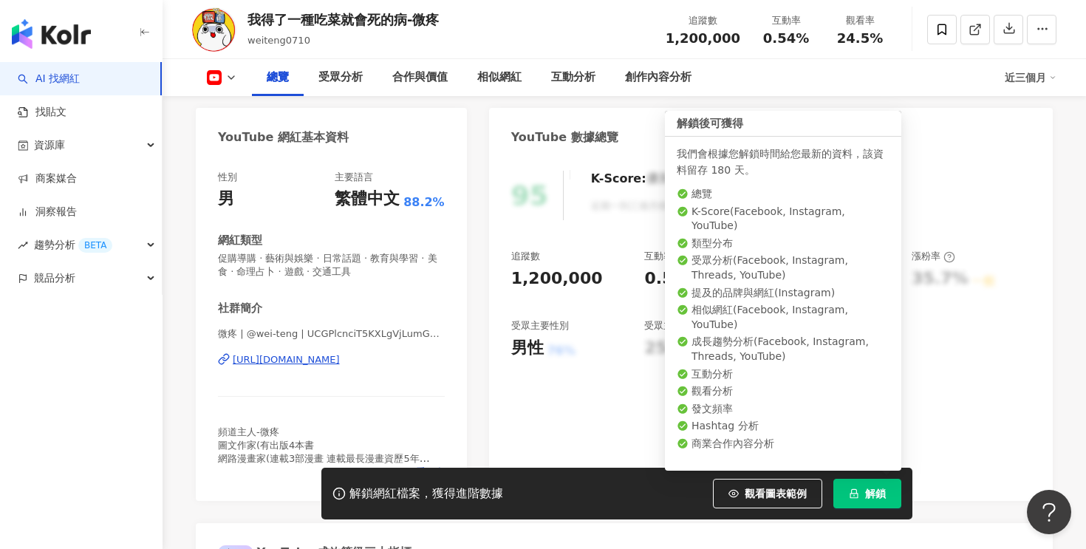
click at [870, 494] on span "解鎖" at bounding box center [875, 494] width 21 height 12
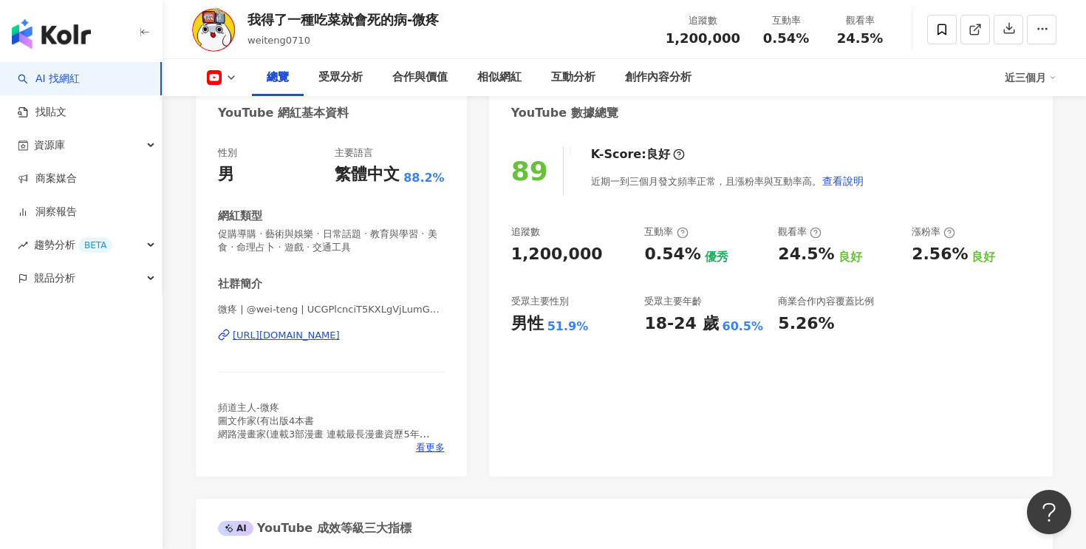
scroll to position [184, 0]
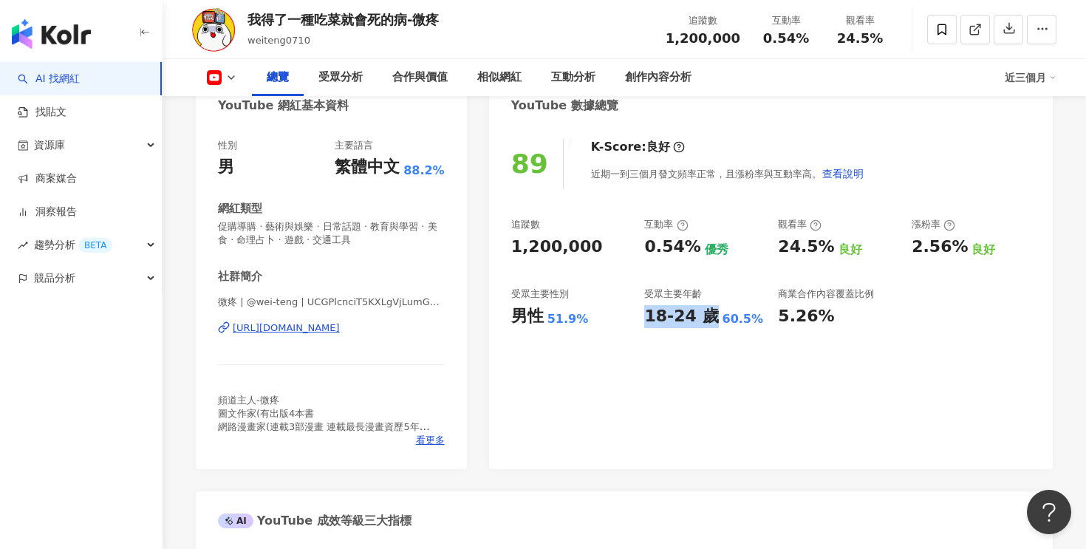
drag, startPoint x: 643, startPoint y: 315, endPoint x: 706, endPoint y: 316, distance: 62.8
click at [706, 316] on div "追蹤數 1,200,000 互動率 0.54% 優秀 觀看率 24.5% 良好 漲粉率 2.56% 良好 受眾主要性別 男性 51.9% 受眾主要年齡 18-…" at bounding box center [770, 272] width 519 height 109
copy div "18-24 歲"
click at [678, 321] on div "18-24 歲" at bounding box center [681, 316] width 74 height 23
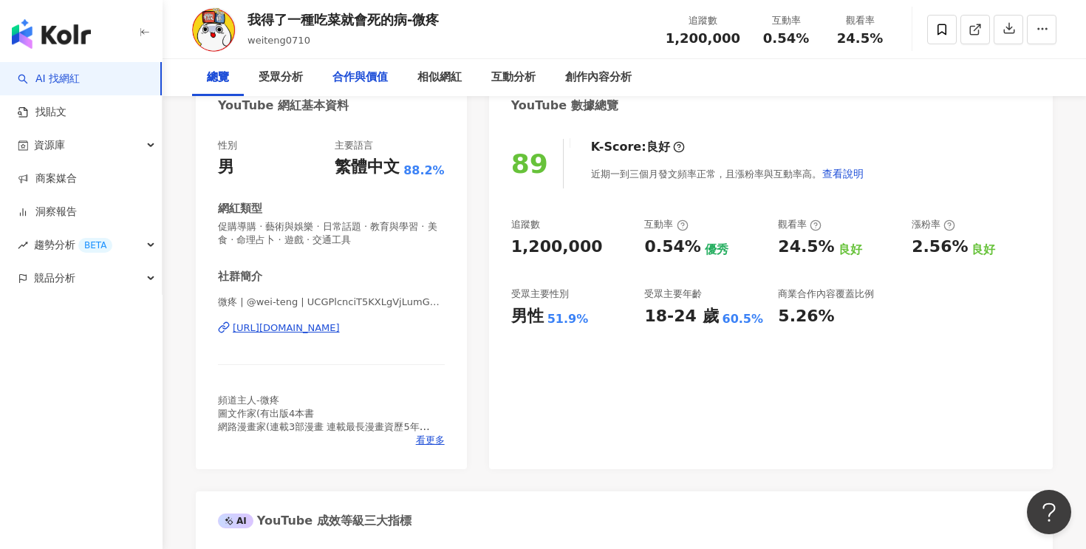
scroll to position [0, 0]
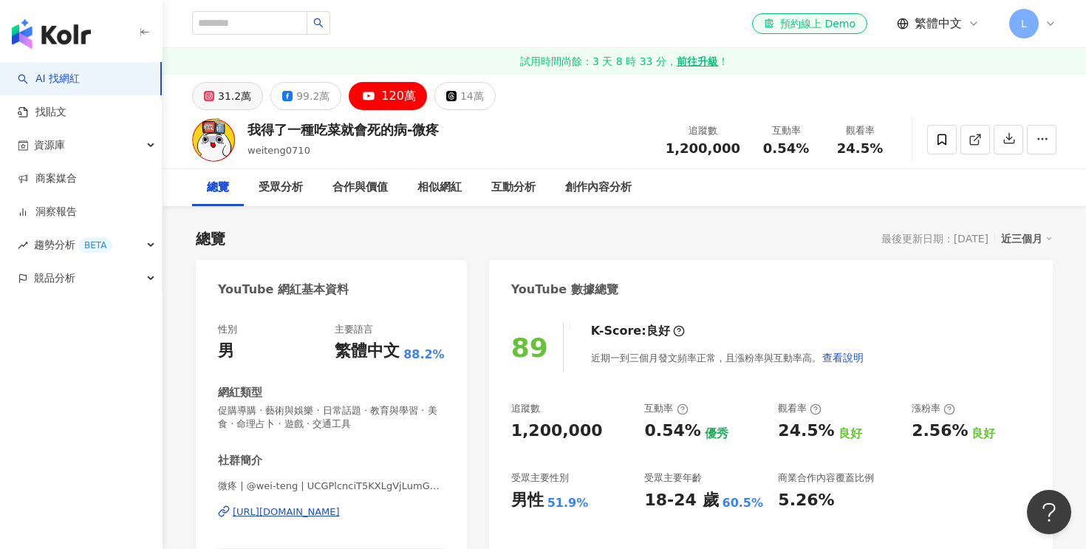
click at [223, 99] on div "31.2萬" at bounding box center [234, 96] width 33 height 21
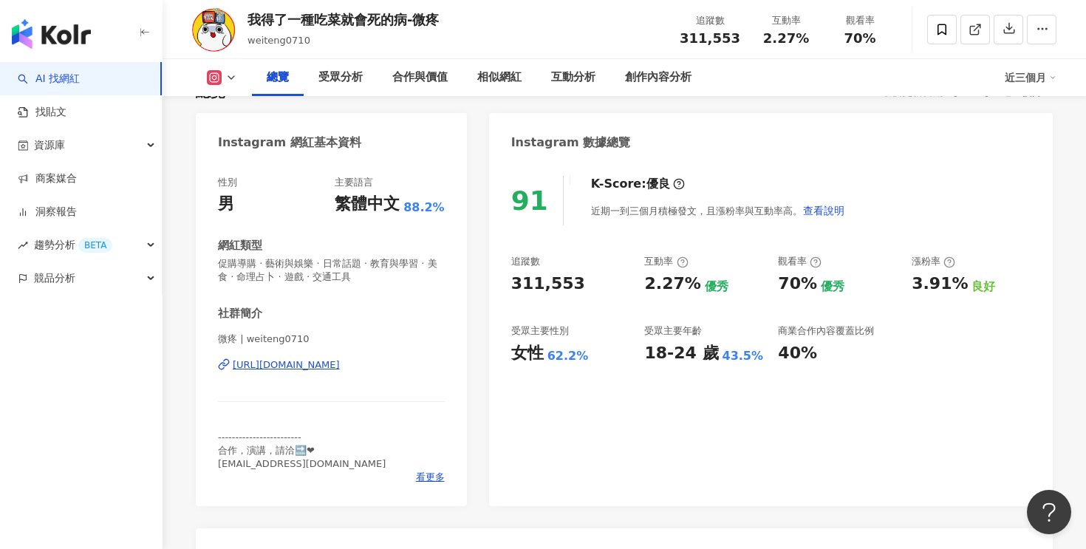
scroll to position [151, 0]
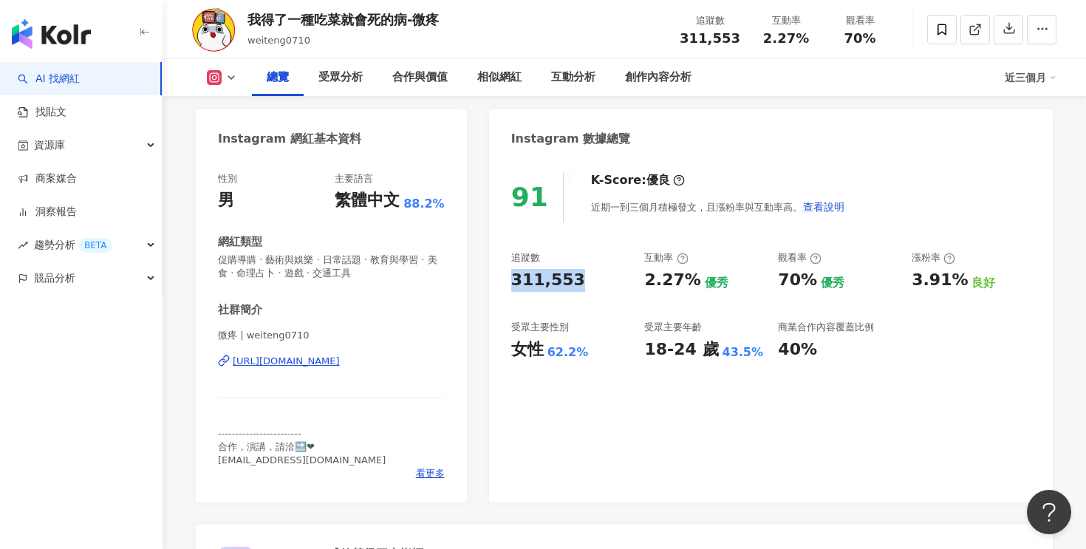
drag, startPoint x: 509, startPoint y: 281, endPoint x: 577, endPoint y: 280, distance: 68.0
click at [577, 280] on div "91 K-Score : 優良 近期一到三個月積極發文，且漲粉率與互動率高。 查看說明 追蹤數 311,553 互動率 2.27% 優秀 觀看率 70% 優秀…" at bounding box center [771, 329] width 564 height 345
copy div "311,553"
drag, startPoint x: 644, startPoint y: 279, endPoint x: 694, endPoint y: 281, distance: 50.3
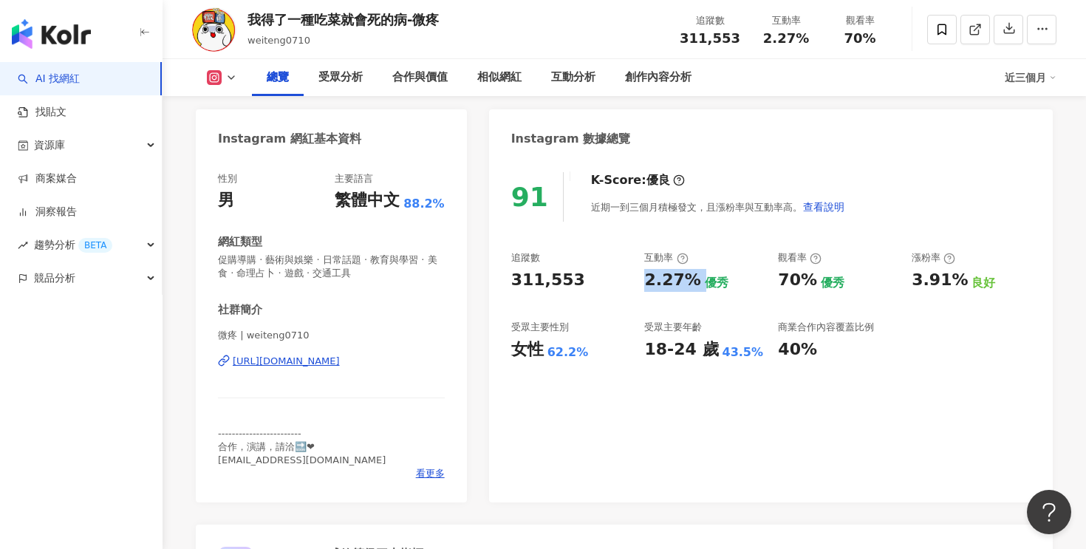
click at [694, 281] on div "2.27% 優秀" at bounding box center [703, 280] width 119 height 23
copy div "2.27%"
drag, startPoint x: 644, startPoint y: 349, endPoint x: 707, endPoint y: 350, distance: 62.8
click at [707, 350] on div "18-24 歲" at bounding box center [681, 349] width 74 height 23
copy div "18-24 歲"
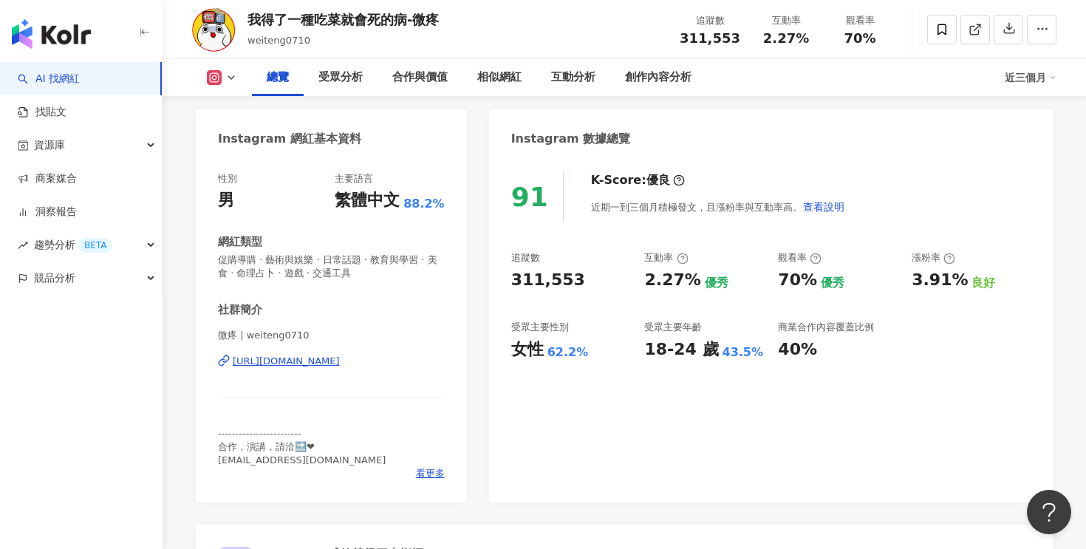
click at [555, 355] on div "62.2%" at bounding box center [567, 352] width 41 height 16
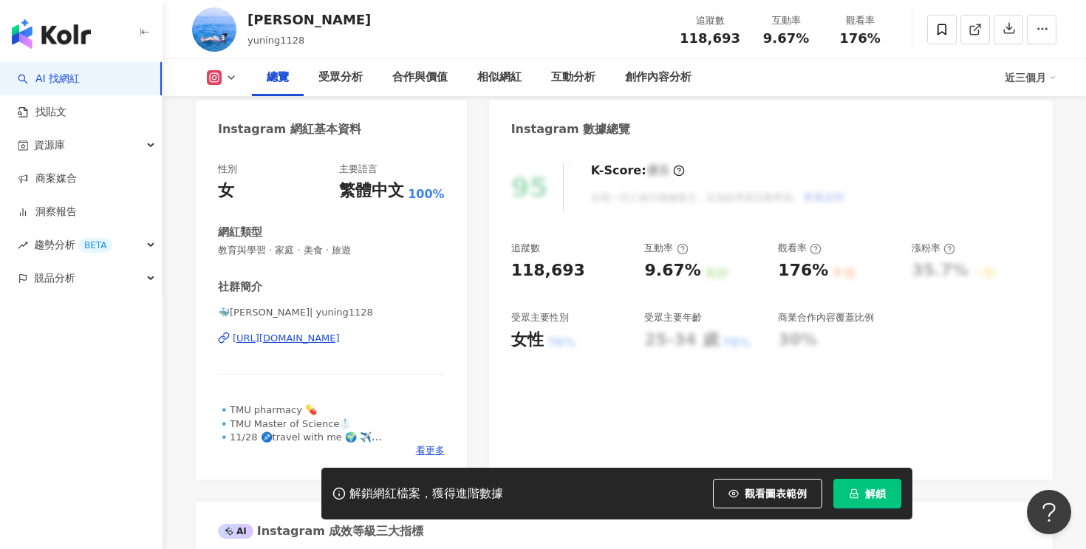
scroll to position [163, 0]
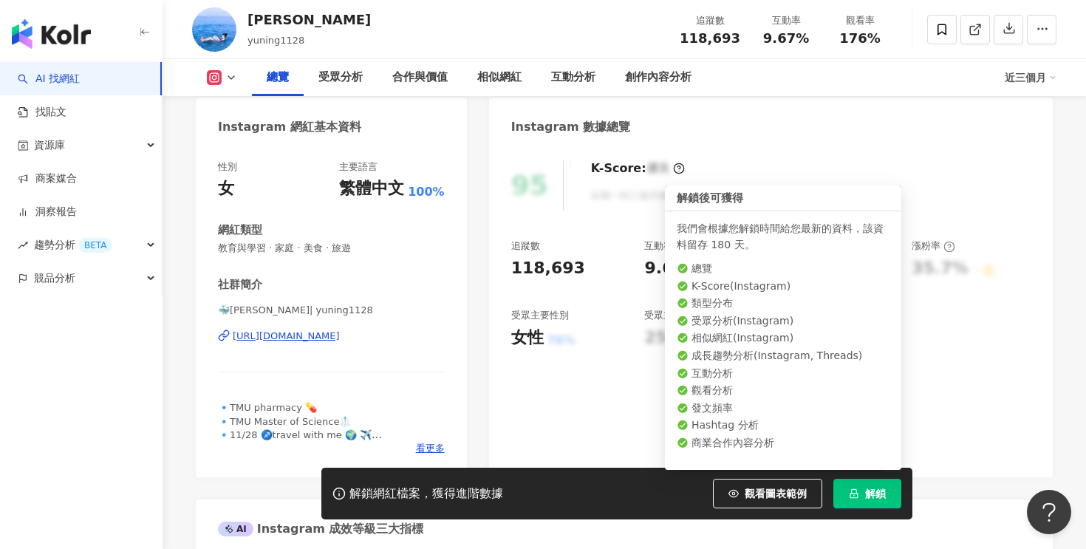
click at [869, 488] on span "解鎖" at bounding box center [875, 494] width 21 height 12
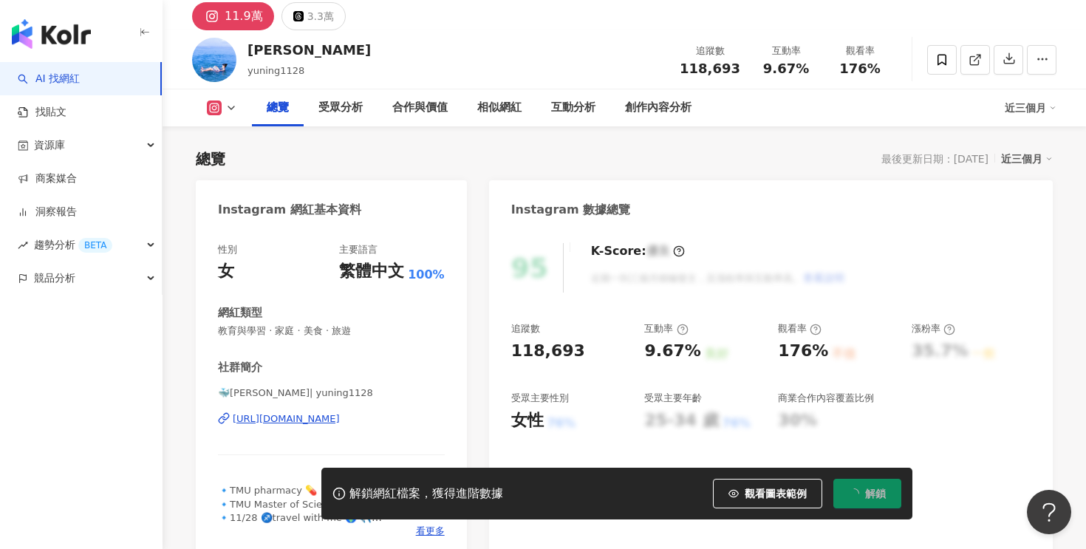
scroll to position [115, 0]
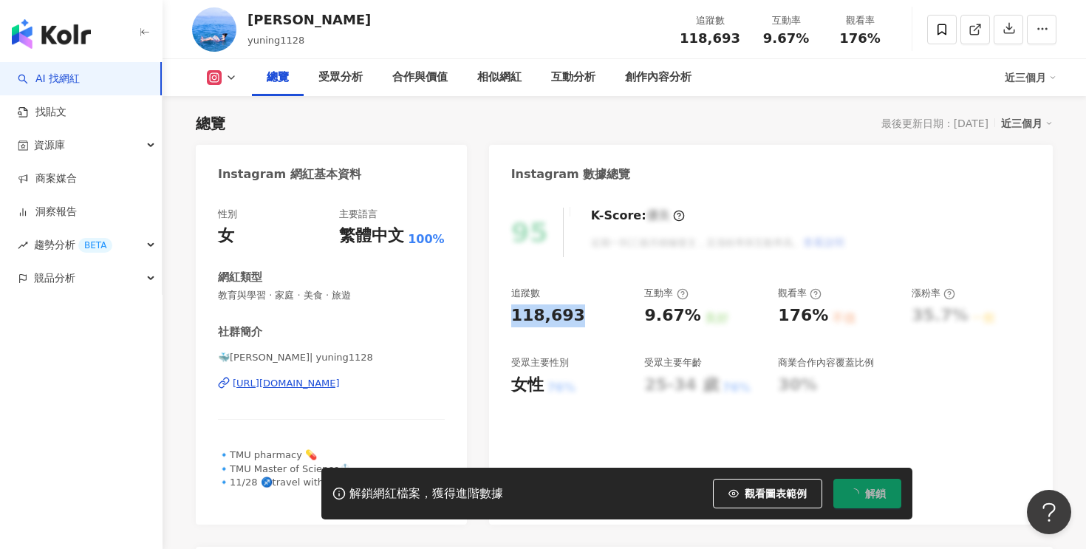
drag, startPoint x: 507, startPoint y: 312, endPoint x: 625, endPoint y: 312, distance: 118.2
click at [625, 312] on div "95 K-Score : 優良 近期一到三個月積極發文，且漲粉率與互動率高。 查看說明 追蹤數 118,693 互動率 9.67% 良好 觀看率 176% 不…" at bounding box center [771, 359] width 564 height 332
copy div "118,693"
drag, startPoint x: 645, startPoint y: 315, endPoint x: 690, endPoint y: 315, distance: 45.1
click at [690, 315] on div "9.67%" at bounding box center [672, 315] width 56 height 23
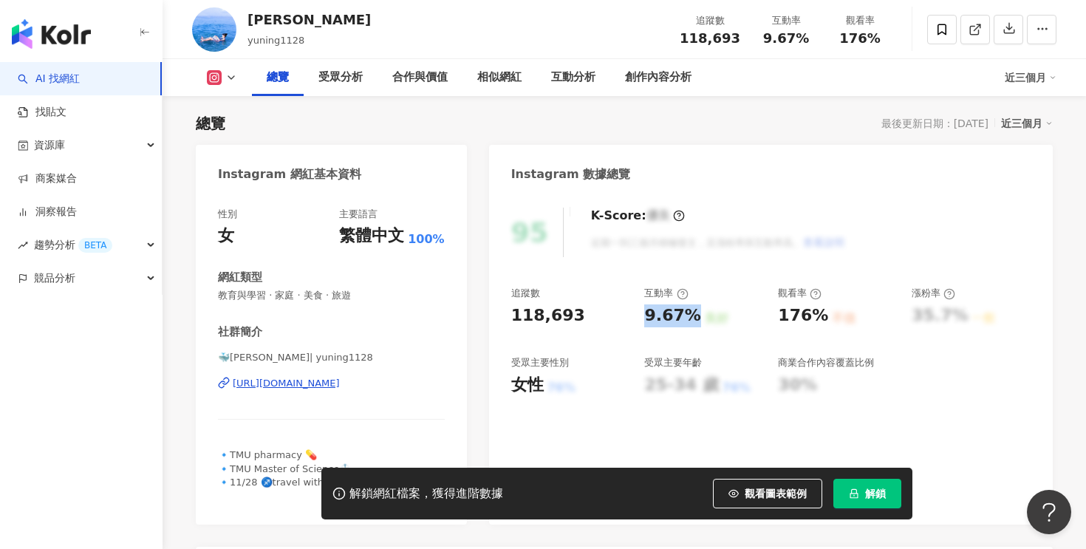
copy div "9.67%"
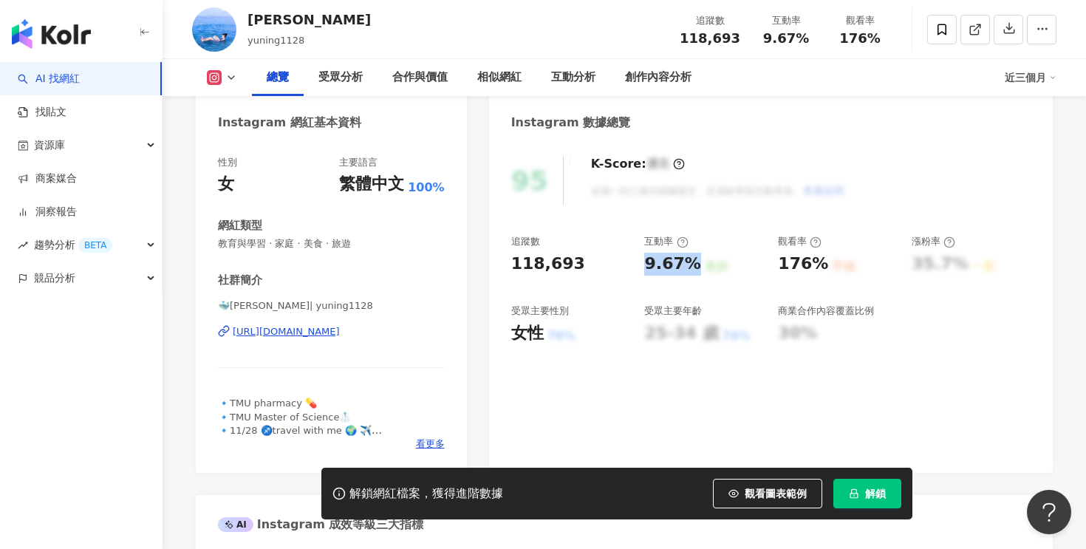
scroll to position [171, 0]
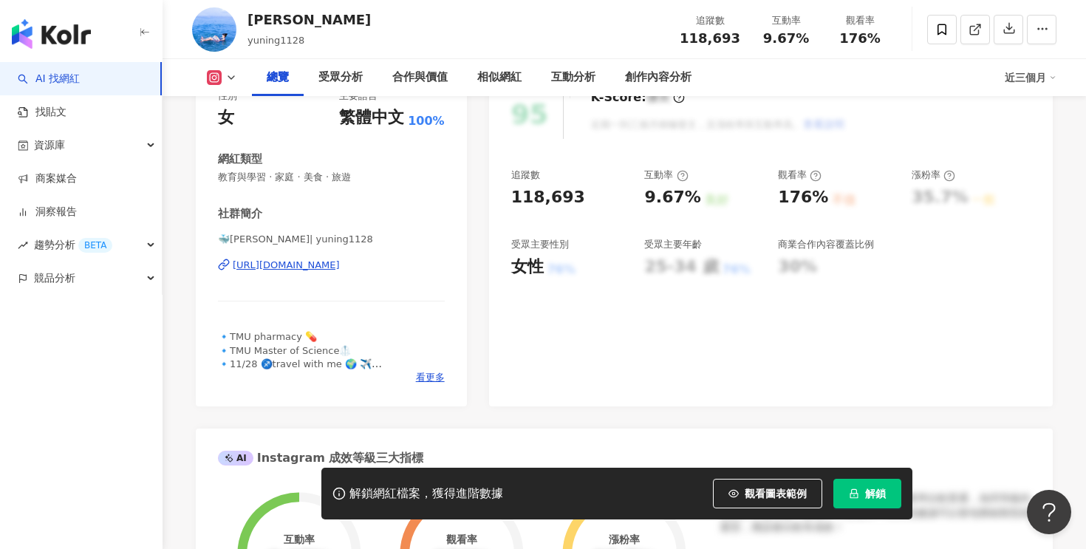
scroll to position [235, 0]
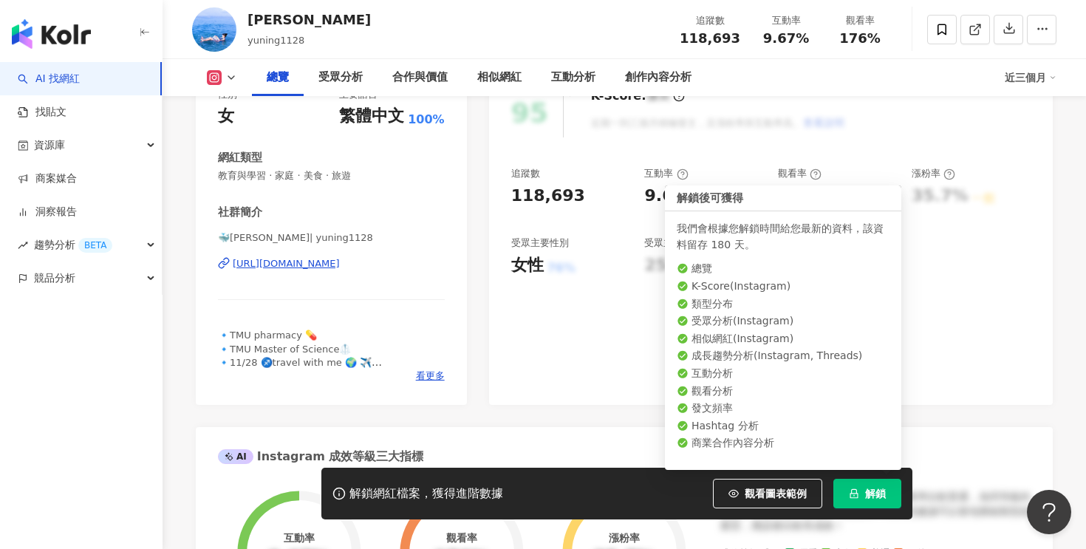
click at [858, 490] on icon "lock" at bounding box center [854, 493] width 10 height 10
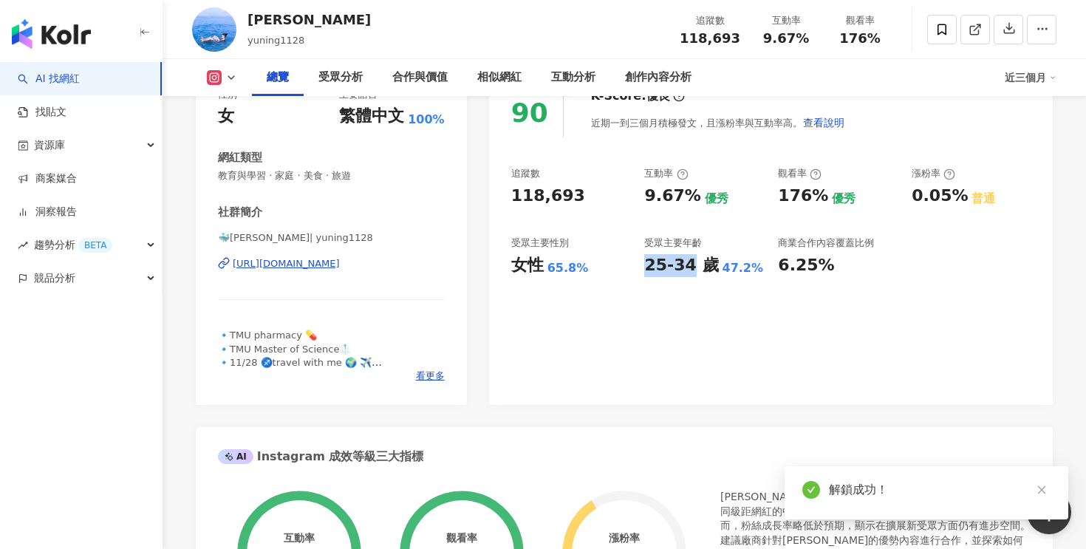
drag, startPoint x: 641, startPoint y: 264, endPoint x: 689, endPoint y: 266, distance: 48.1
click at [689, 266] on div "追蹤數 118,693 互動率 9.67% 優秀 觀看率 176% 優秀 漲粉率 0.05% 普通 受眾主要性別 女性 65.8% 受眾主要年齡 25-34 …" at bounding box center [770, 221] width 519 height 109
copy div "25-34"
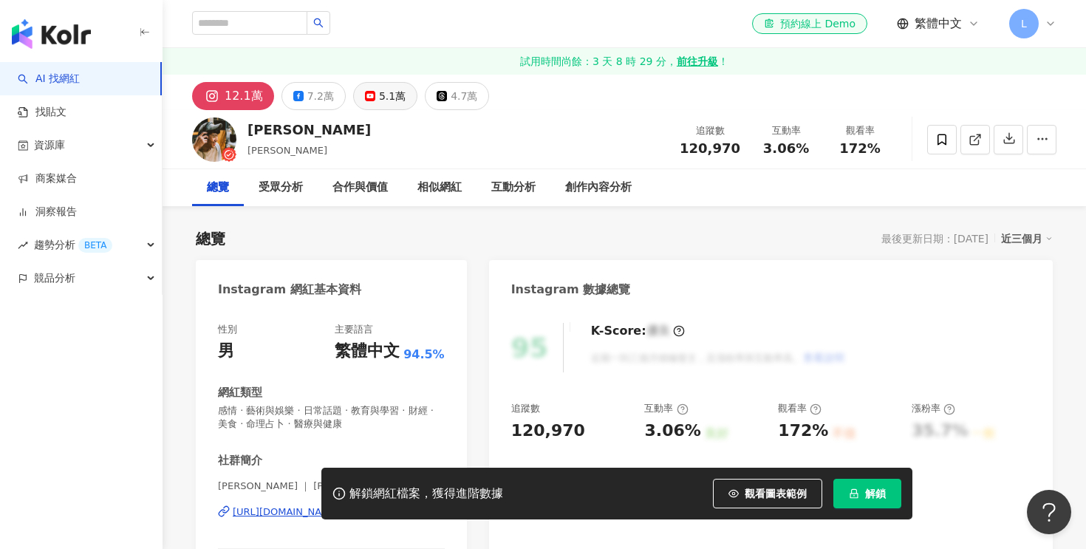
click at [372, 103] on button "5.1萬" at bounding box center [385, 96] width 64 height 28
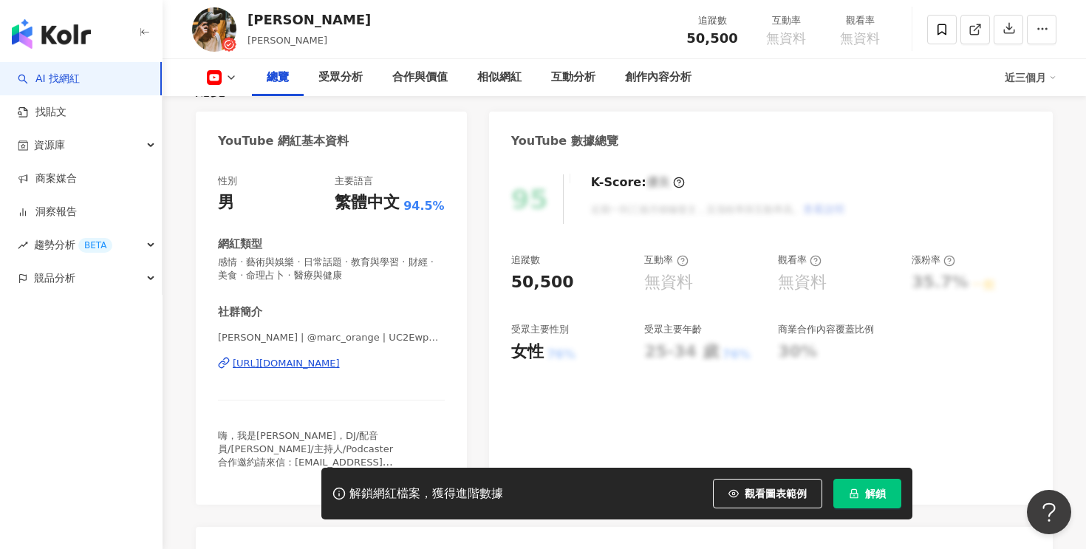
scroll to position [150, 0]
click at [340, 363] on div "[URL][DOMAIN_NAME]" at bounding box center [286, 361] width 107 height 13
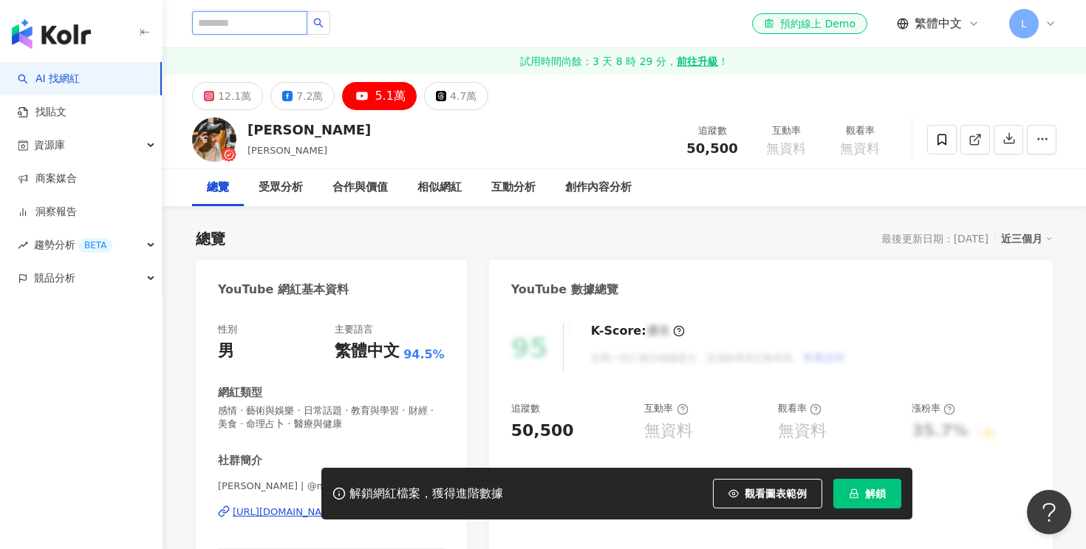
click at [239, 28] on input "search" at bounding box center [249, 23] width 115 height 24
type input "*****"
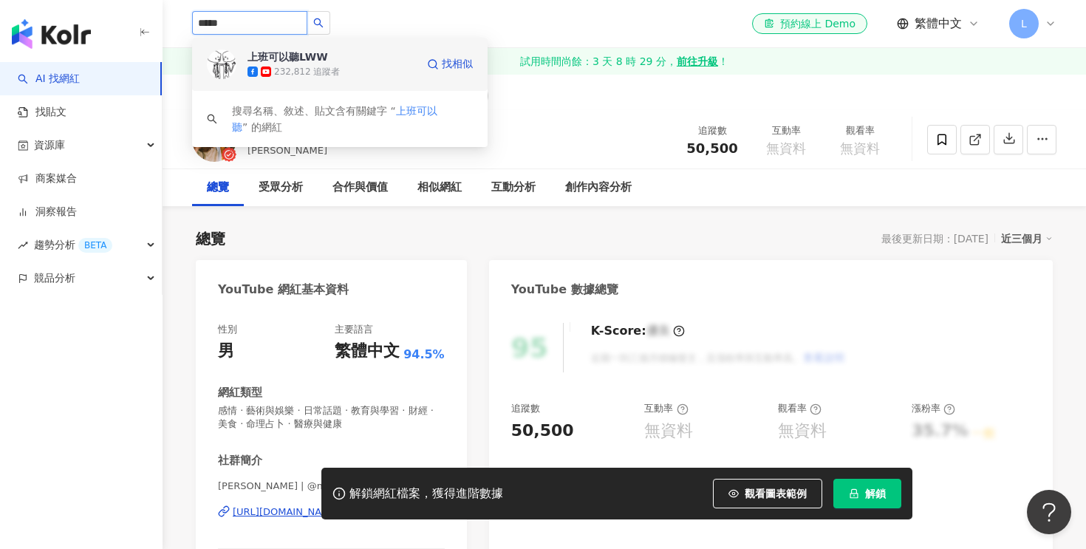
click at [305, 72] on div "232,812 追蹤者" at bounding box center [307, 72] width 66 height 13
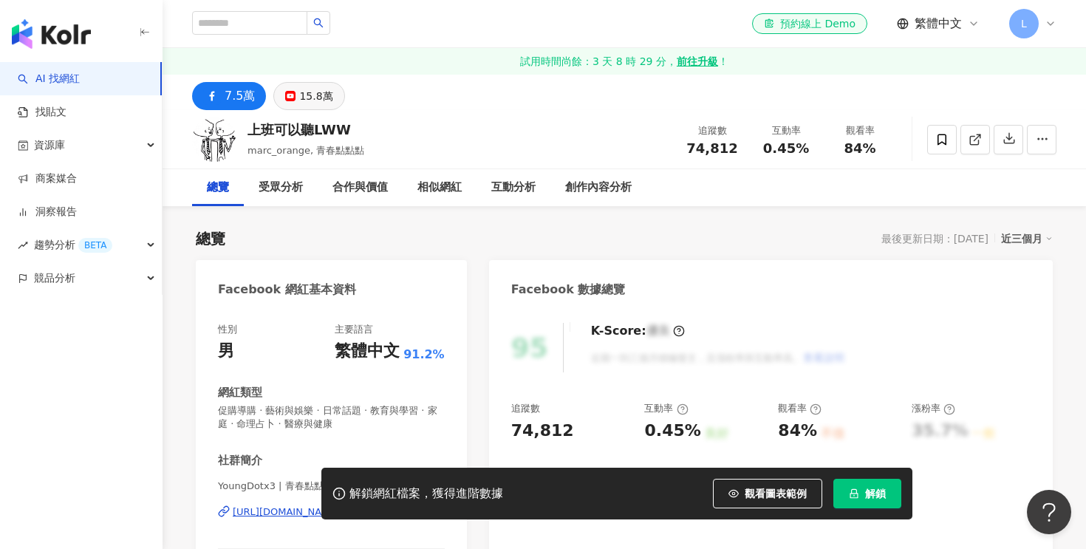
click at [294, 100] on button "15.8萬" at bounding box center [308, 96] width 71 height 28
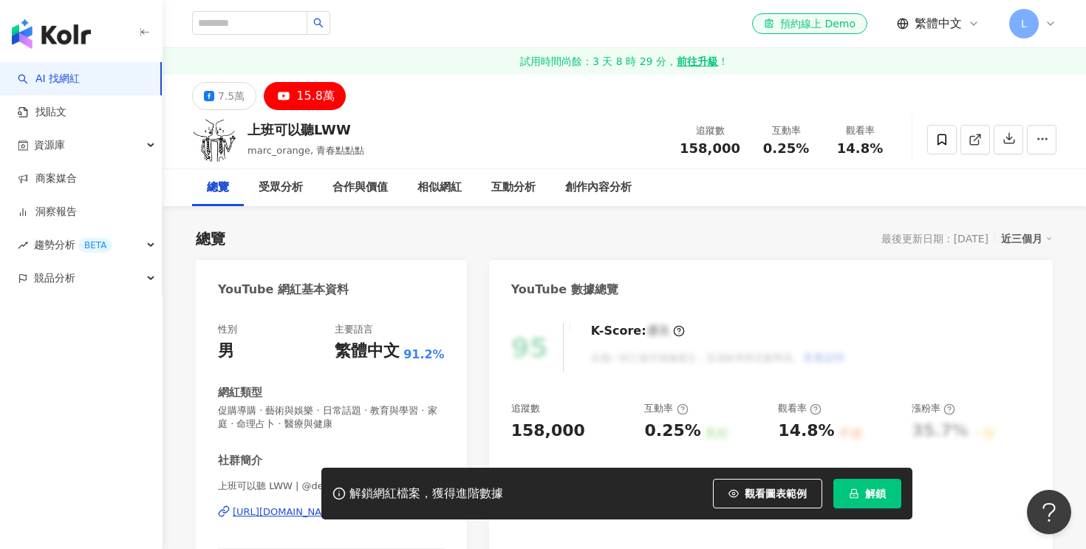
click at [305, 92] on div "15.8萬" at bounding box center [315, 96] width 38 height 21
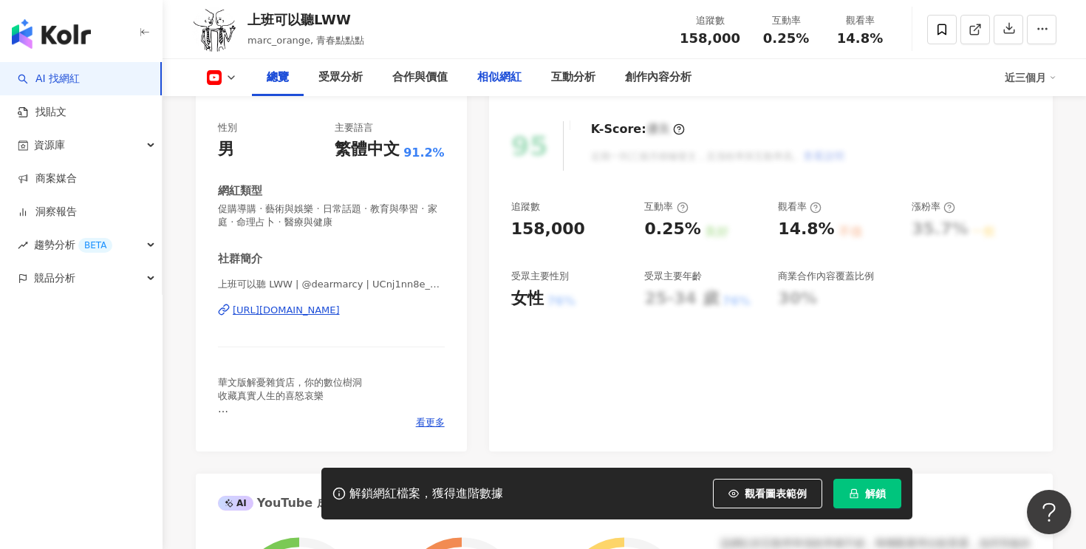
scroll to position [225, 0]
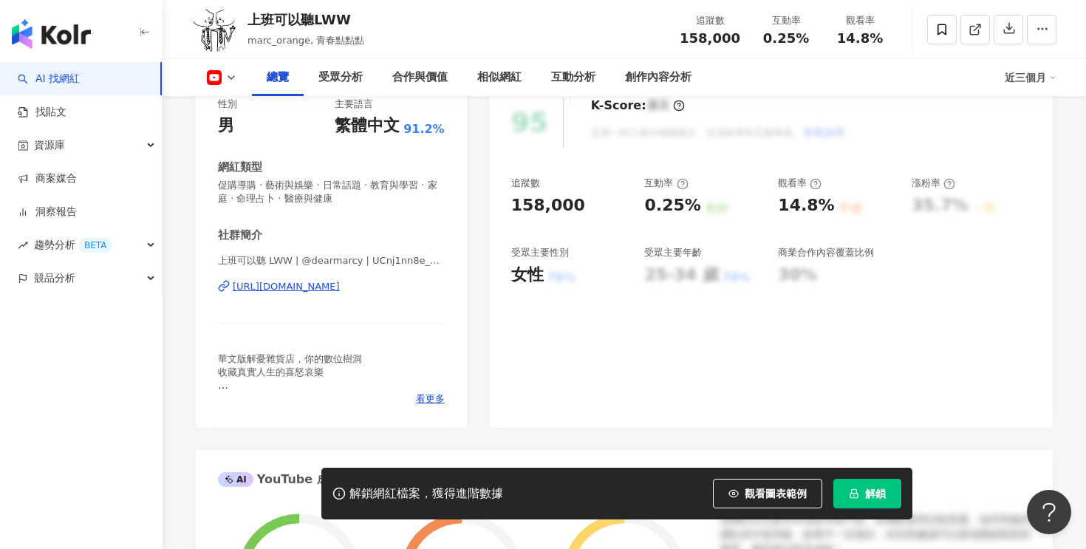
click at [340, 291] on div "[URL][DOMAIN_NAME]" at bounding box center [286, 286] width 107 height 13
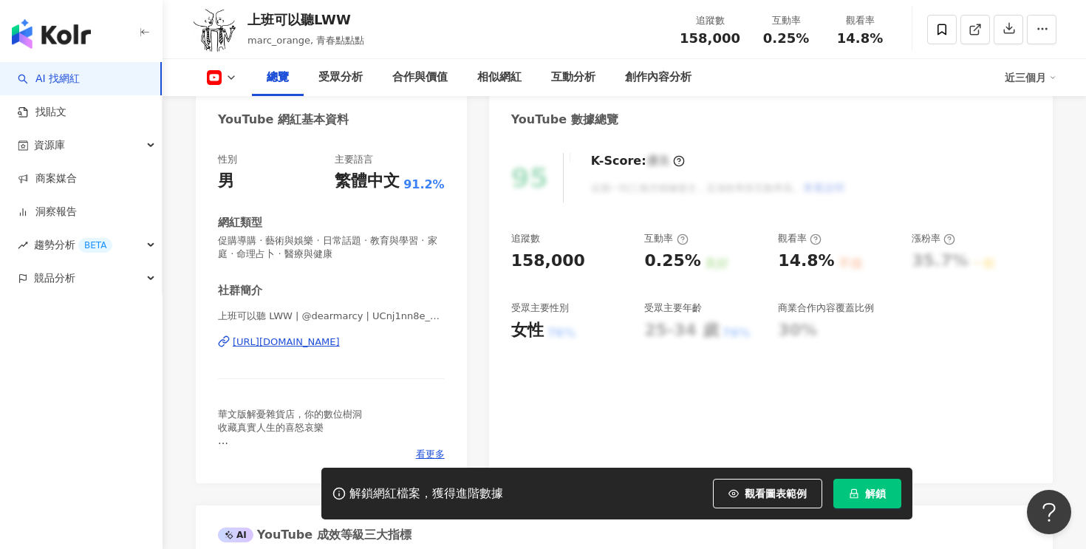
scroll to position [161, 0]
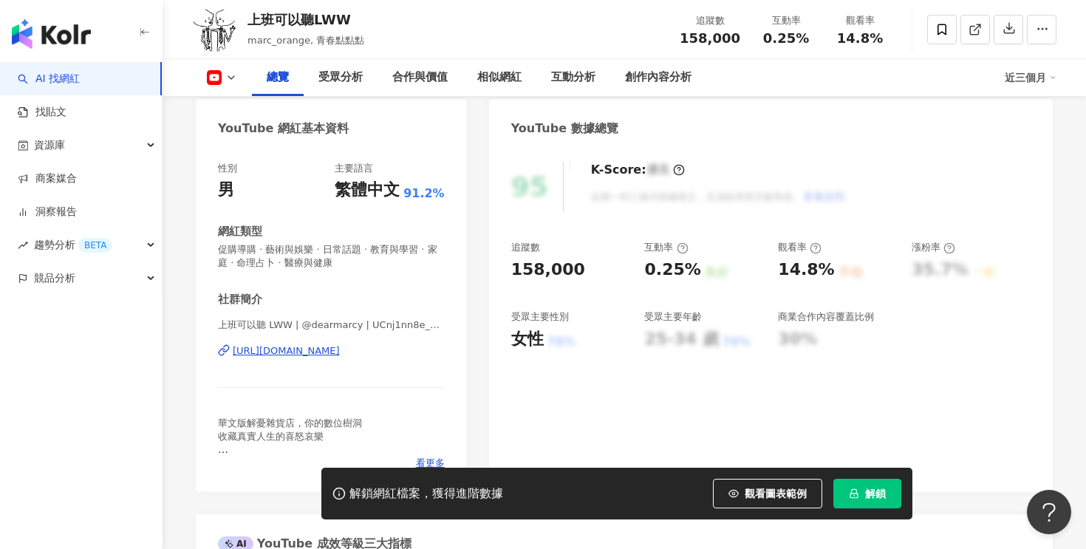
click at [866, 481] on button "解鎖" at bounding box center [867, 494] width 68 height 30
drag, startPoint x: 511, startPoint y: 265, endPoint x: 635, endPoint y: 262, distance: 124.2
click at [635, 262] on div "追蹤數 158,000 互動率 0.25% 良好 觀看率 14.8% 不佳 漲粉率 35.7% 一般 受眾主要性別 女性 76% 受眾主要年齡 25-34 歲…" at bounding box center [770, 295] width 519 height 109
copy div "158,000"
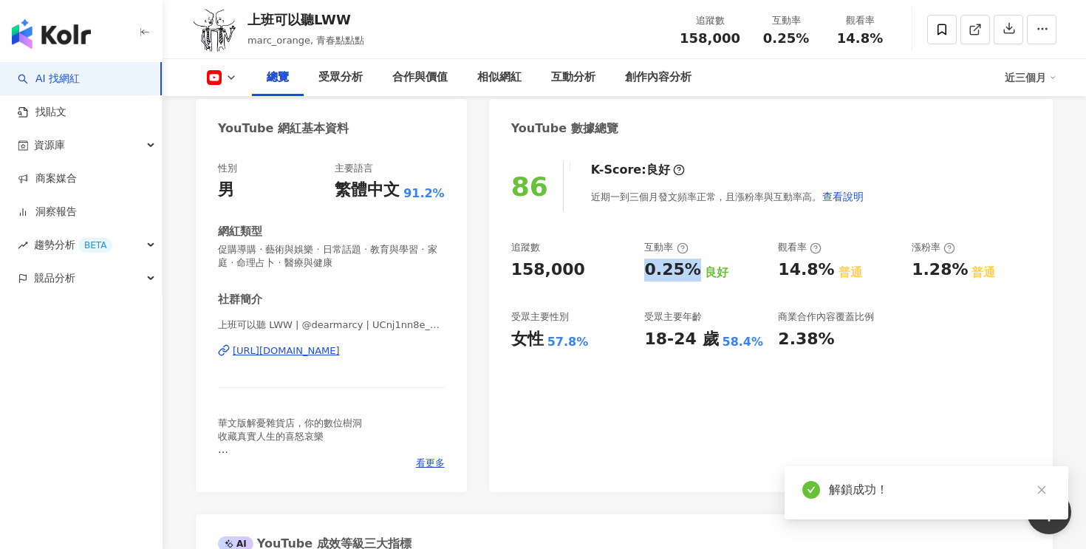
drag, startPoint x: 643, startPoint y: 267, endPoint x: 686, endPoint y: 271, distance: 43.7
click at [686, 271] on div "追蹤數 158,000 互動率 0.25% 良好 觀看率 14.8% 普通 漲粉率 1.28% 普通 受眾主要性別 女性 57.8% 受眾主要年齡 18-24…" at bounding box center [770, 295] width 519 height 109
copy div "0.25%"
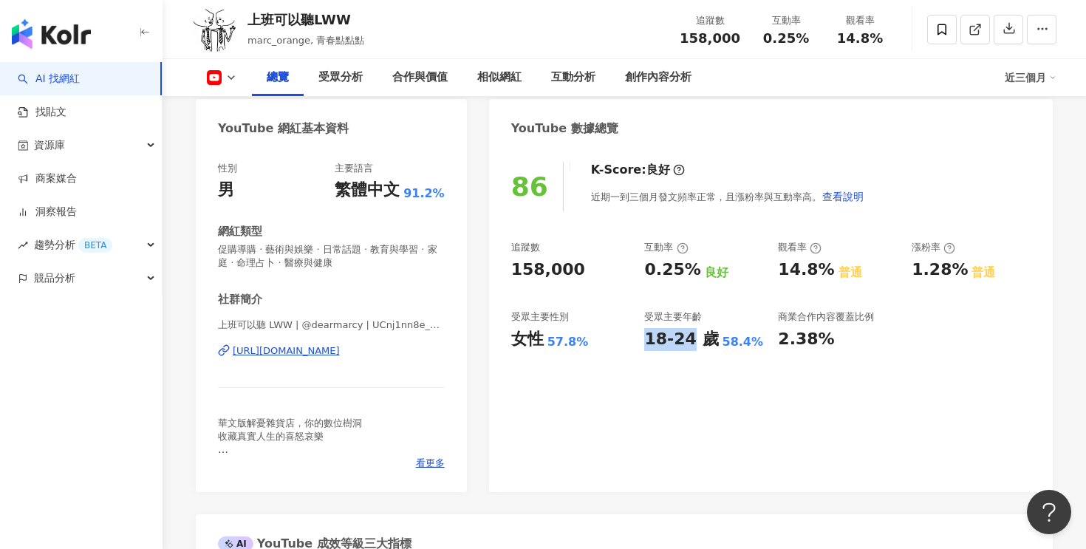
drag, startPoint x: 646, startPoint y: 342, endPoint x: 687, endPoint y: 342, distance: 41.4
click at [687, 342] on div "18-24 歲" at bounding box center [681, 339] width 74 height 23
copy div "18-24"
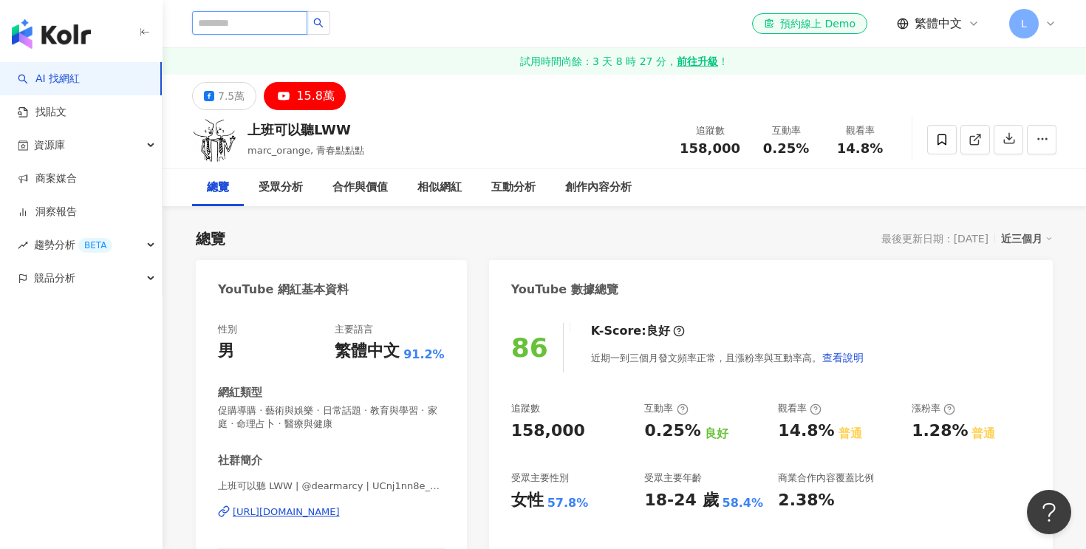
click at [256, 24] on input "search" at bounding box center [249, 23] width 115 height 24
type input "*"
type input "**"
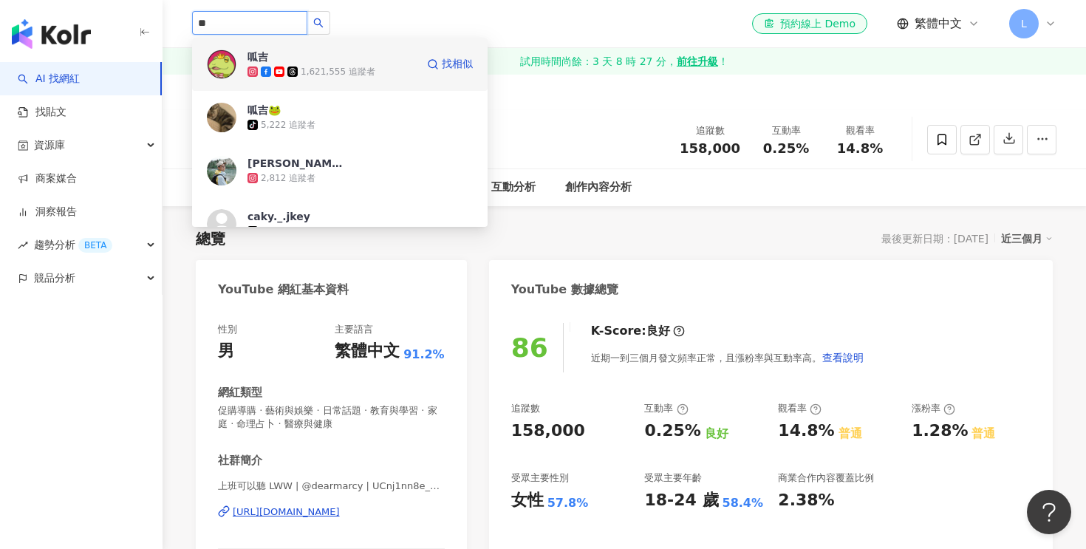
click at [373, 72] on div "1,621,555 追蹤者" at bounding box center [331, 71] width 168 height 15
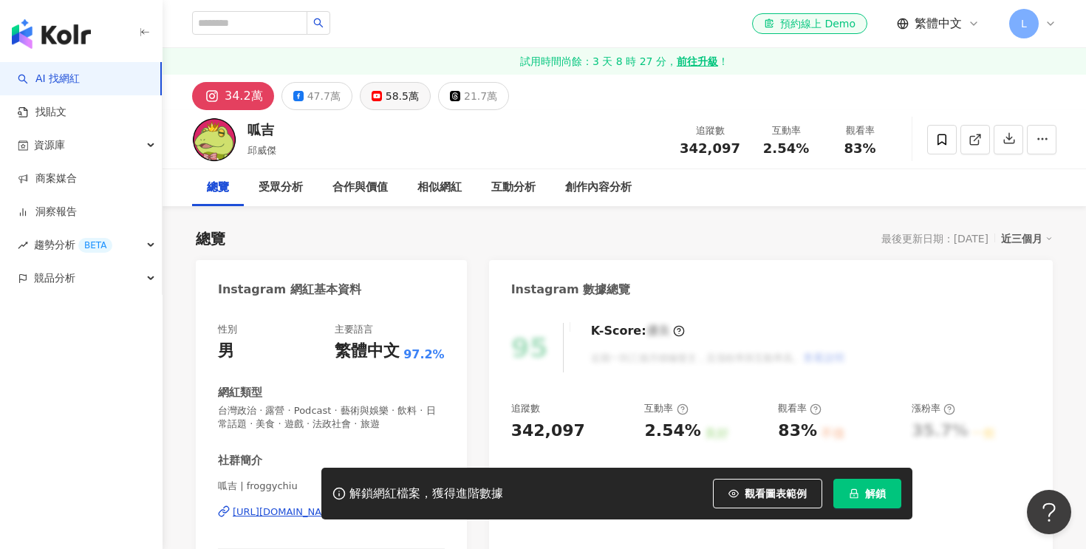
click at [388, 98] on div "58.5萬" at bounding box center [402, 96] width 33 height 21
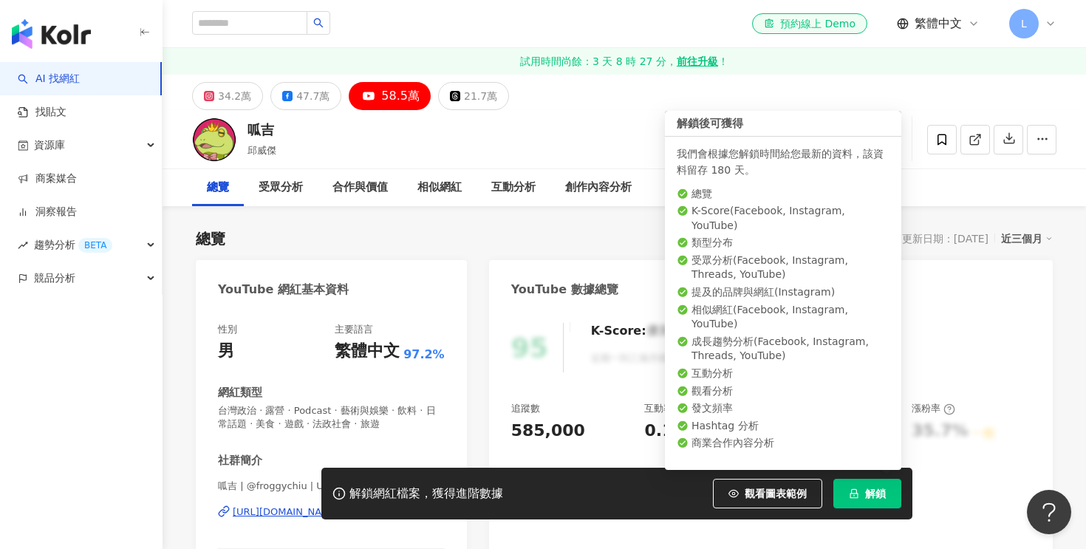
click at [873, 495] on span "解鎖" at bounding box center [875, 494] width 21 height 12
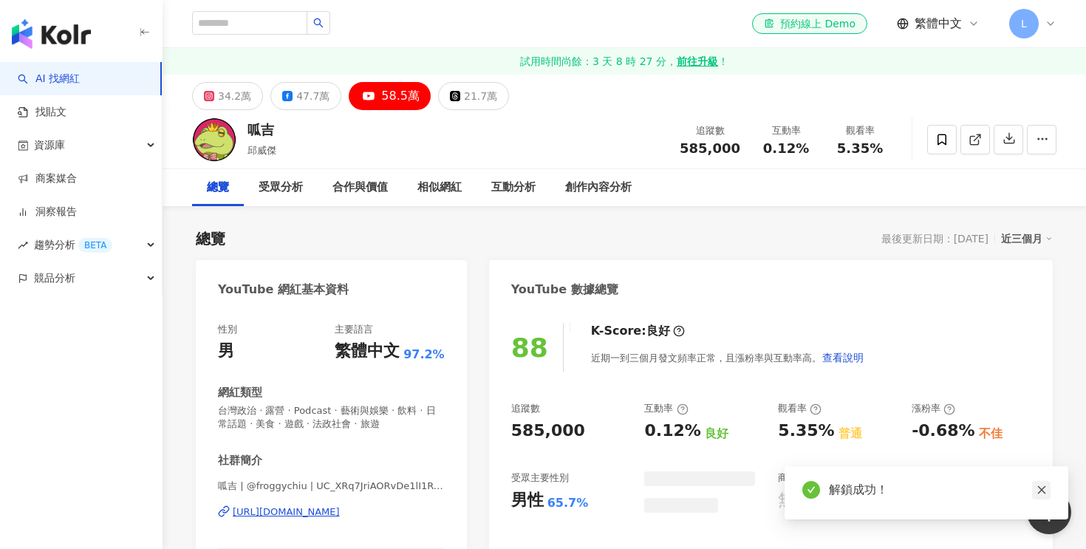
click at [1041, 491] on icon "close" at bounding box center [1042, 490] width 10 height 10
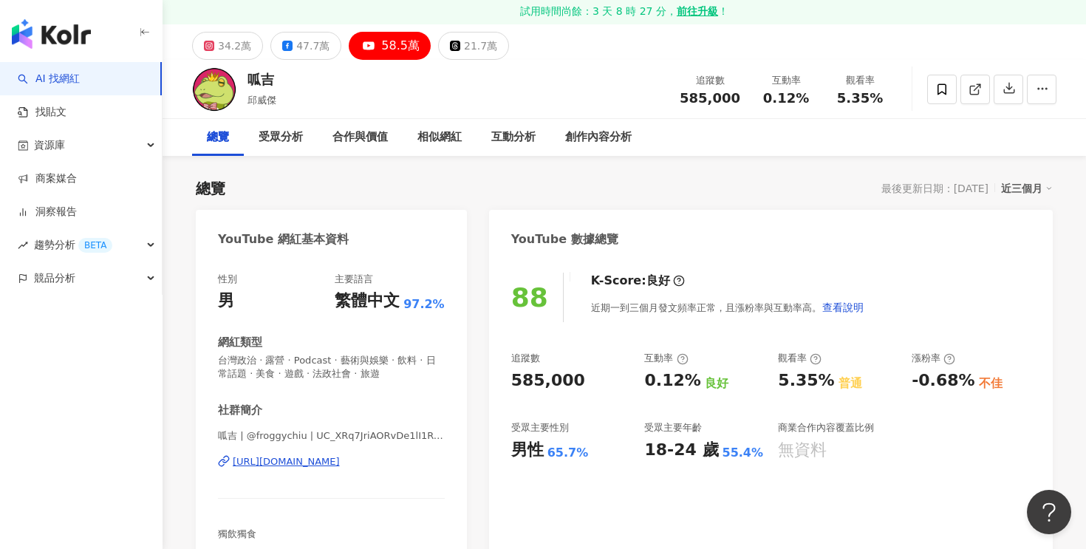
scroll to position [56, 0]
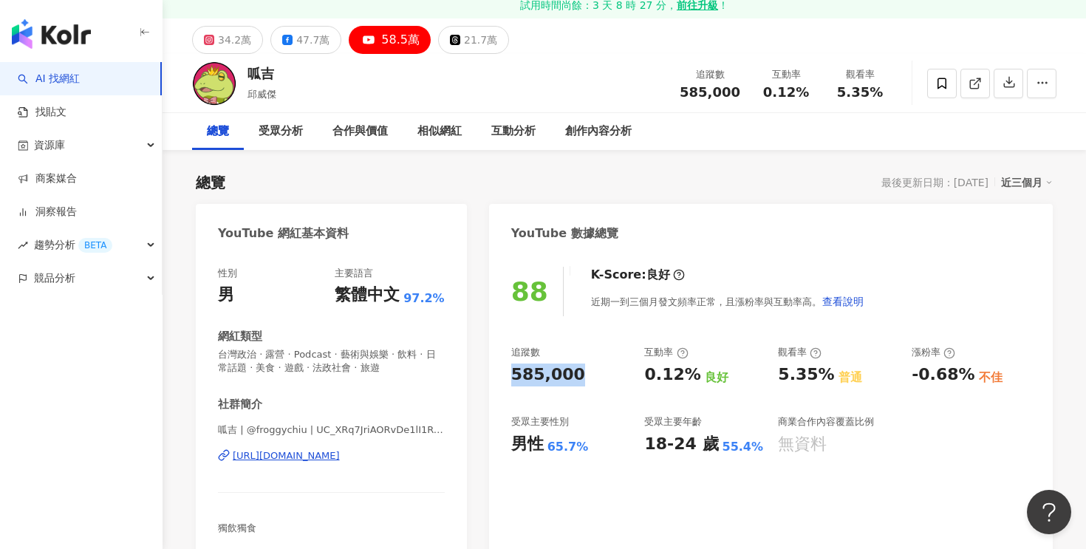
drag, startPoint x: 511, startPoint y: 374, endPoint x: 578, endPoint y: 375, distance: 67.2
click at [578, 375] on div "585,000" at bounding box center [570, 374] width 119 height 23
copy div "585,000"
drag, startPoint x: 646, startPoint y: 375, endPoint x: 689, endPoint y: 375, distance: 42.1
click at [689, 375] on div "0.12%" at bounding box center [672, 374] width 56 height 23
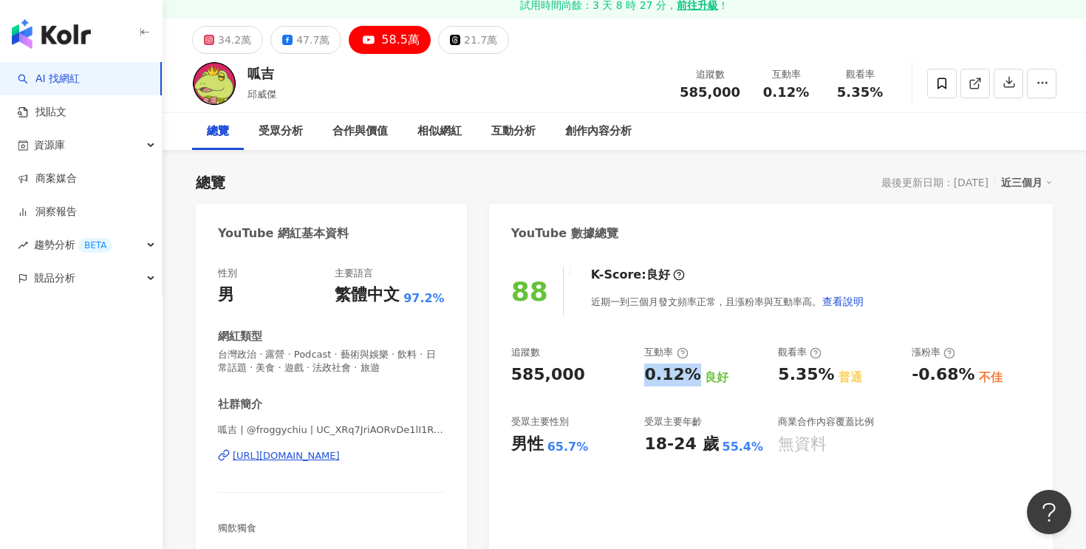
copy div "0.12%"
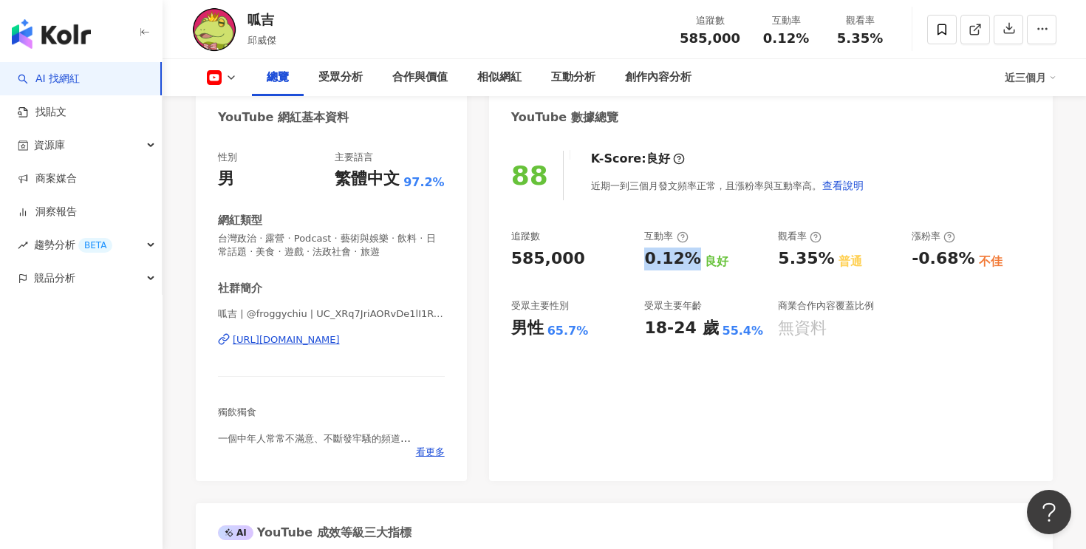
scroll to position [0, 0]
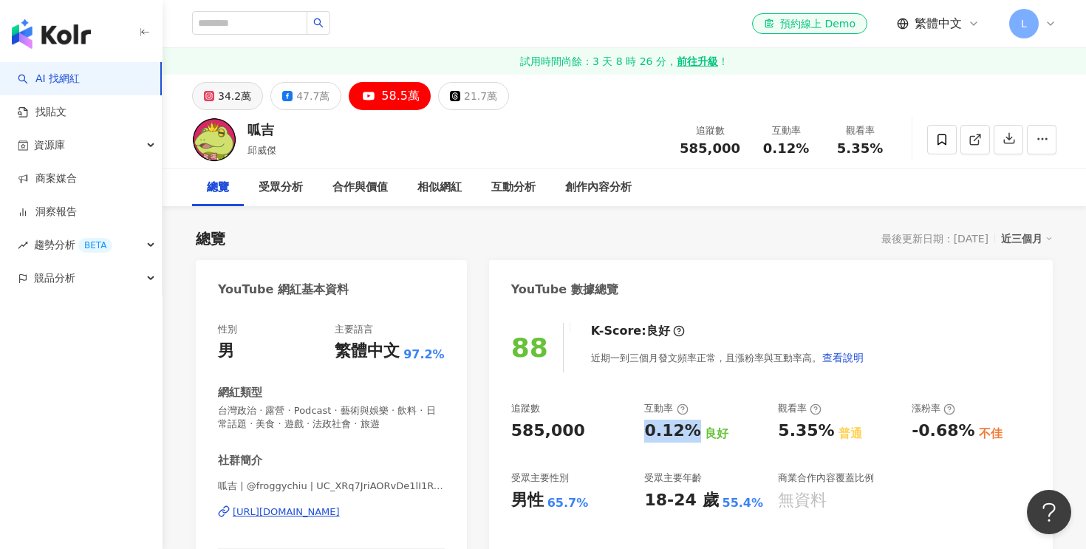
click at [226, 100] on div "34.2萬" at bounding box center [234, 96] width 33 height 21
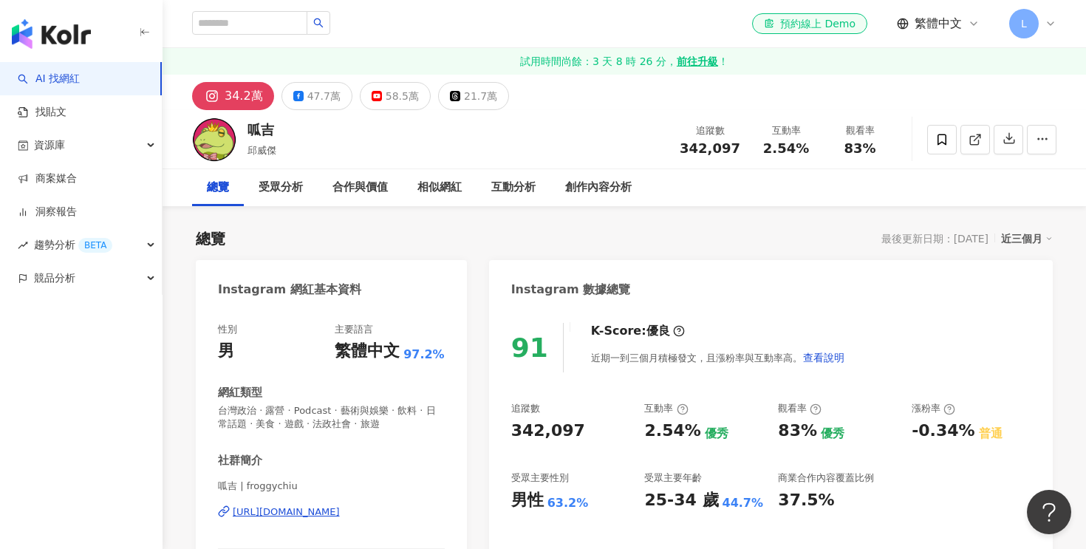
click at [515, 429] on div "342,097" at bounding box center [548, 431] width 74 height 23
copy div "342,097"
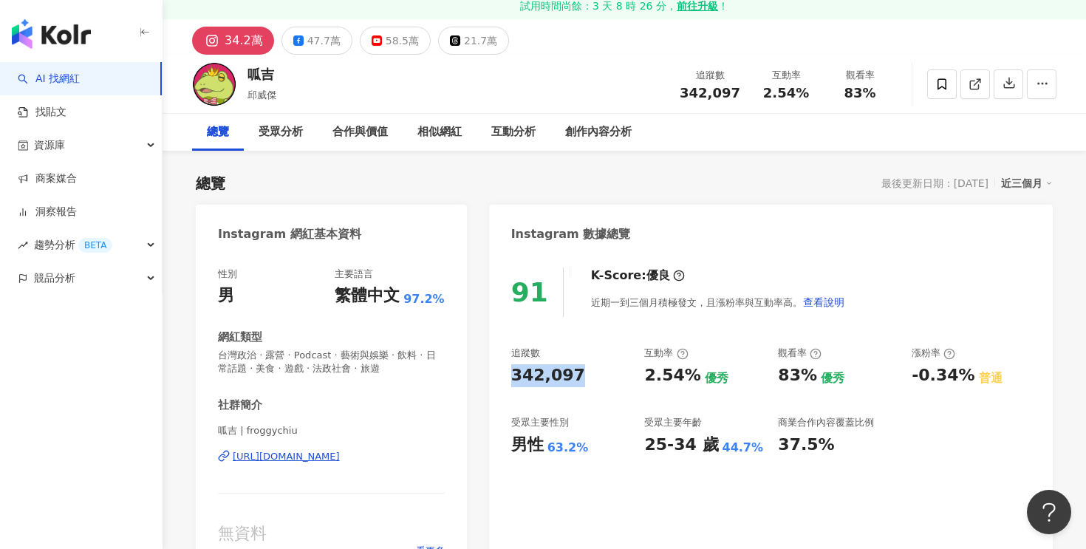
scroll to position [69, 0]
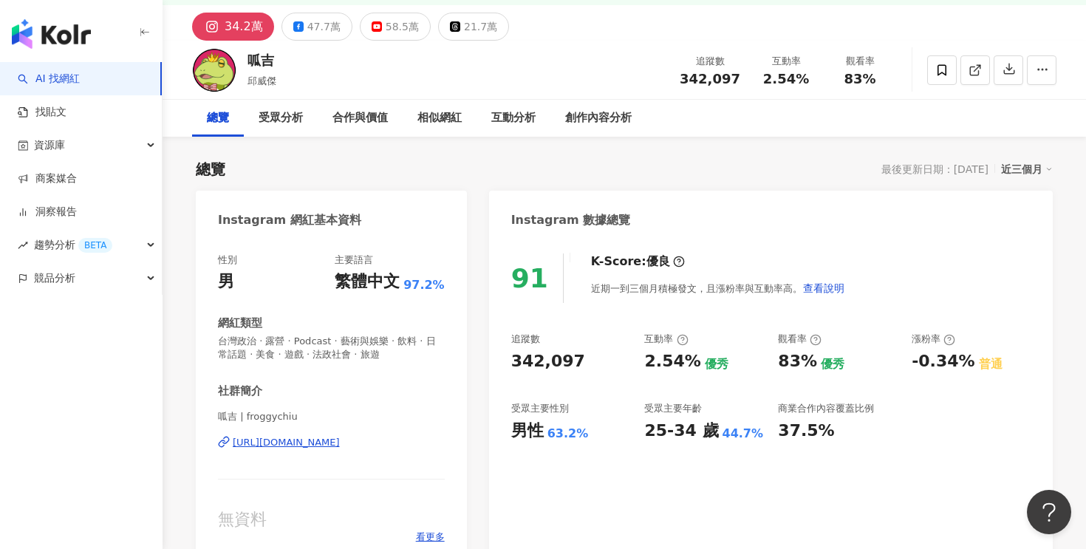
click at [663, 358] on div "2.54%" at bounding box center [672, 361] width 56 height 23
drag, startPoint x: 688, startPoint y: 364, endPoint x: 629, endPoint y: 364, distance: 59.1
click at [629, 364] on div "追蹤數 342,097 互動率 2.54% 優秀 觀看率 83% 優秀 漲粉率 -0.34% 普通 受眾主要性別 男性 63.2% 受眾主要年齡 25-34 …" at bounding box center [770, 386] width 519 height 109
click at [673, 361] on div "2.54%" at bounding box center [672, 361] width 56 height 23
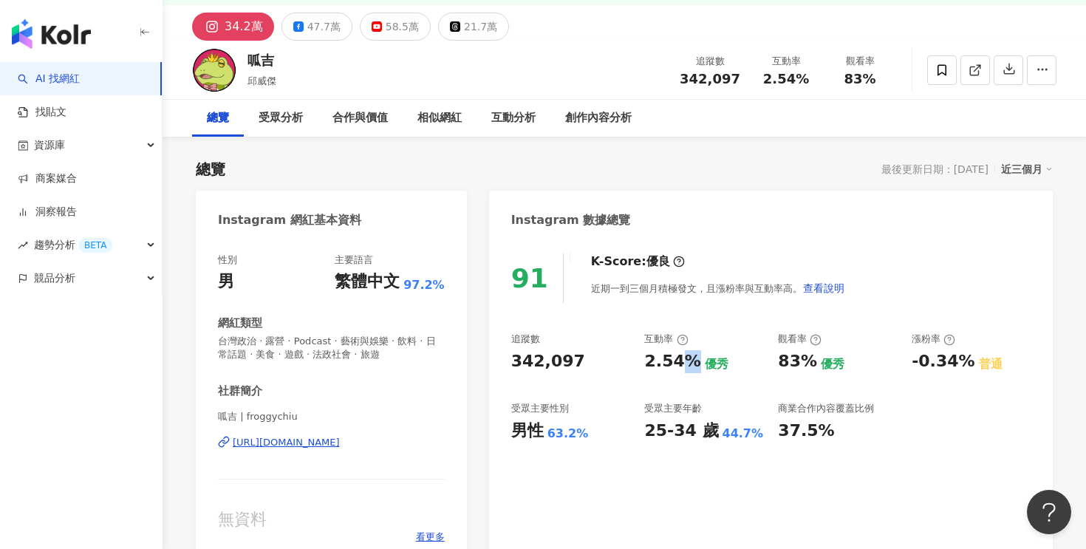
click at [673, 361] on div "2.54%" at bounding box center [672, 361] width 56 height 23
drag, startPoint x: 648, startPoint y: 430, endPoint x: 689, endPoint y: 432, distance: 41.4
click at [689, 432] on div "25-34 歲" at bounding box center [681, 431] width 74 height 23
copy div "25-34"
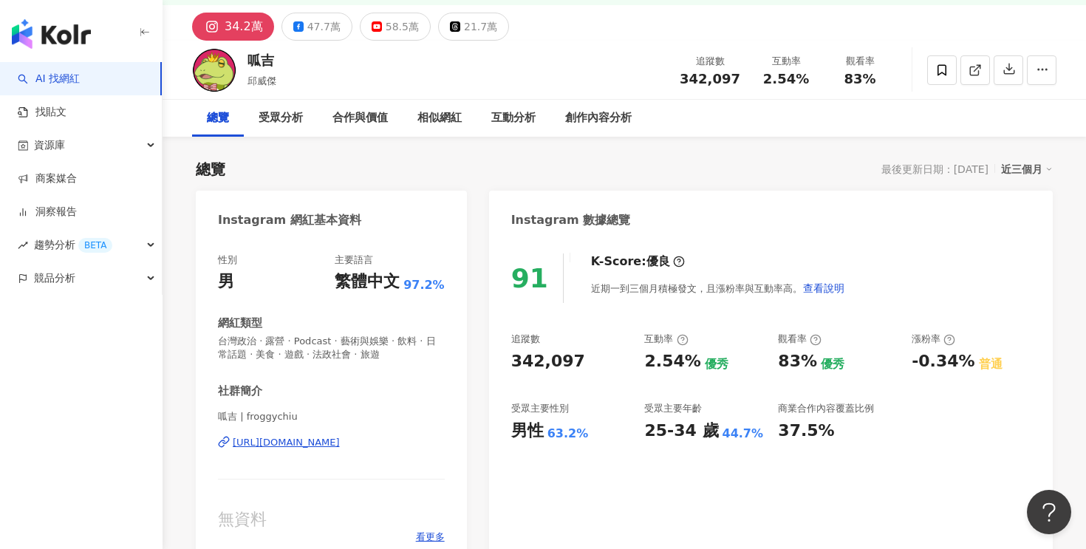
click at [680, 437] on div "25-34 歲" at bounding box center [681, 431] width 74 height 23
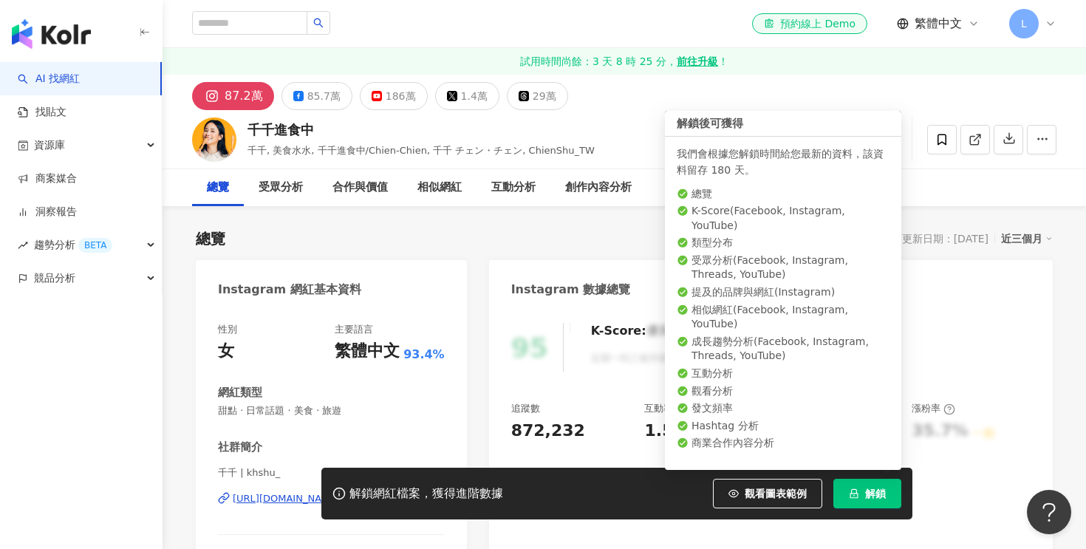
click at [878, 494] on span "解鎖" at bounding box center [875, 494] width 21 height 12
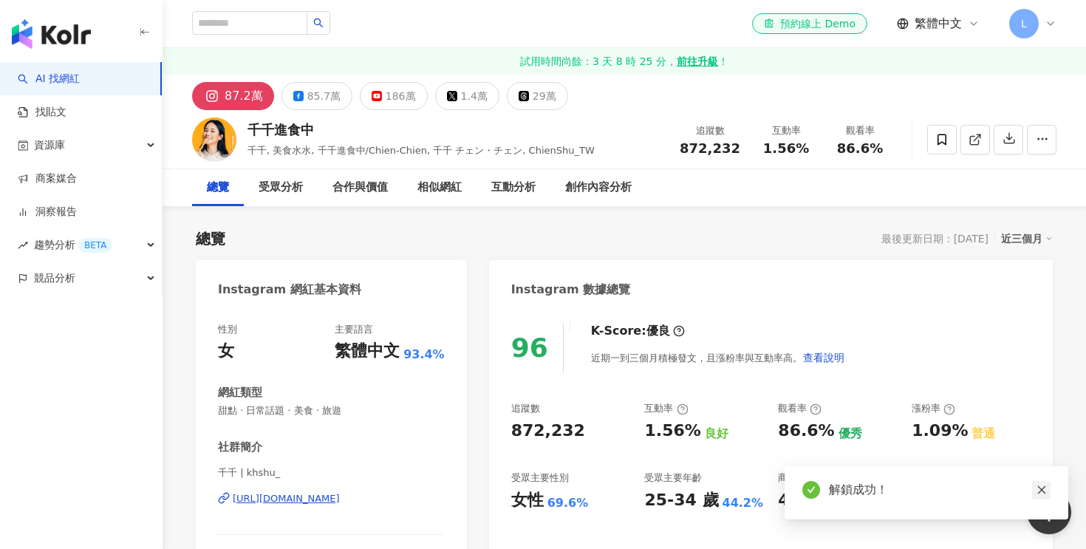
click at [1040, 491] on icon "close" at bounding box center [1041, 490] width 8 height 8
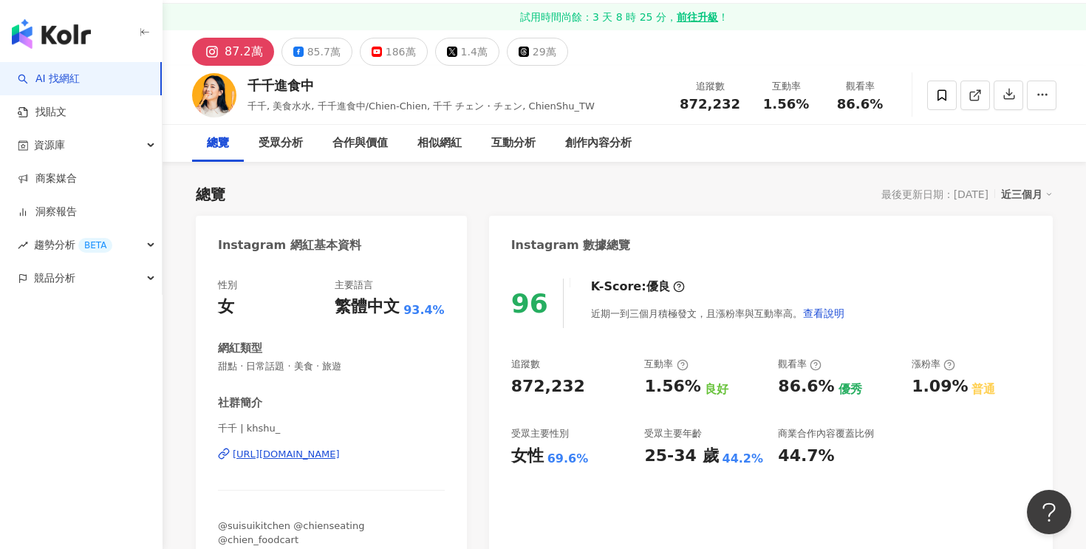
scroll to position [26, 0]
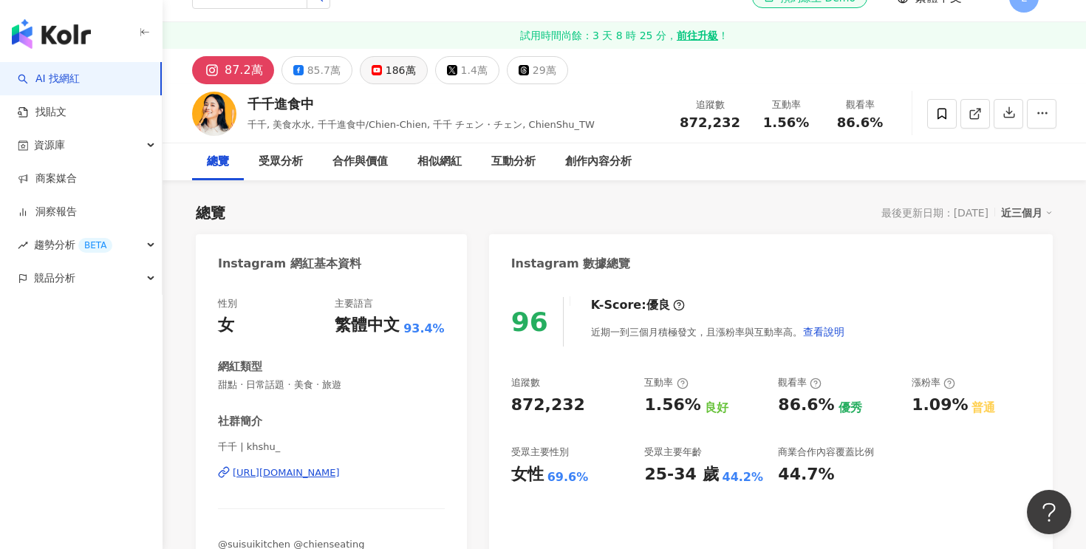
click at [378, 71] on button "186萬" at bounding box center [394, 70] width 68 height 28
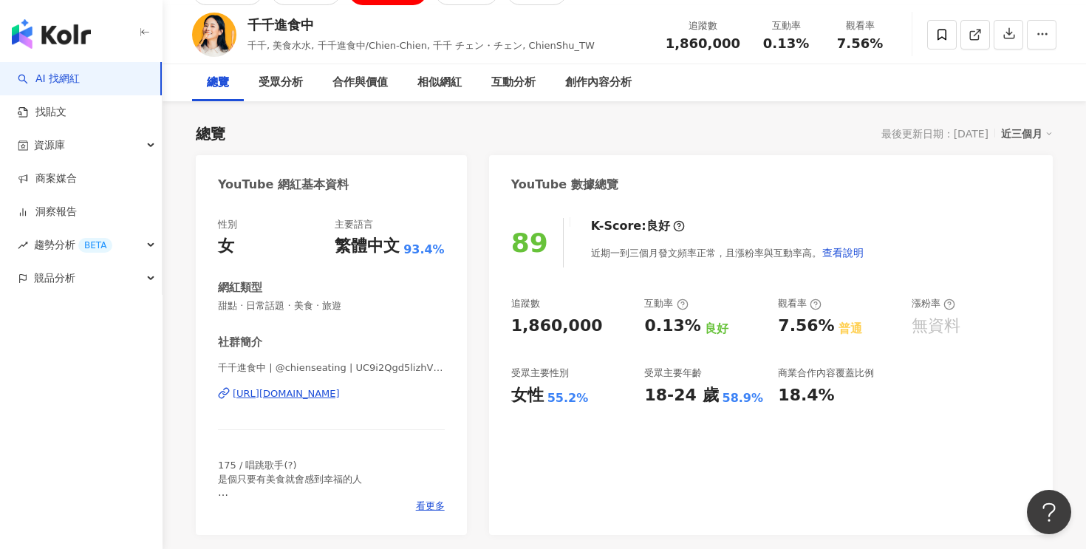
scroll to position [137, 0]
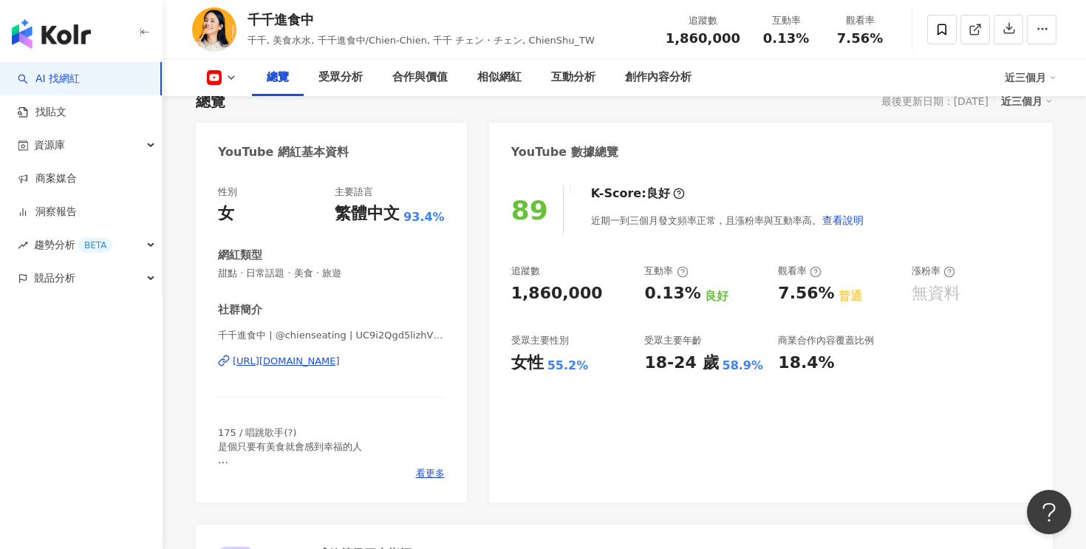
click at [547, 298] on div "1,860,000" at bounding box center [557, 293] width 92 height 23
copy div "1,860,000"
drag, startPoint x: 689, startPoint y: 293, endPoint x: 621, endPoint y: 293, distance: 68.0
click at [621, 293] on div "追蹤數 1,860,000 互動率 0.13% 良好 觀看率 7.56% 普通 漲粉率 無資料 受眾主要性別 女性 55.2% 受眾主要年齡 18-24 歲 …" at bounding box center [770, 318] width 519 height 109
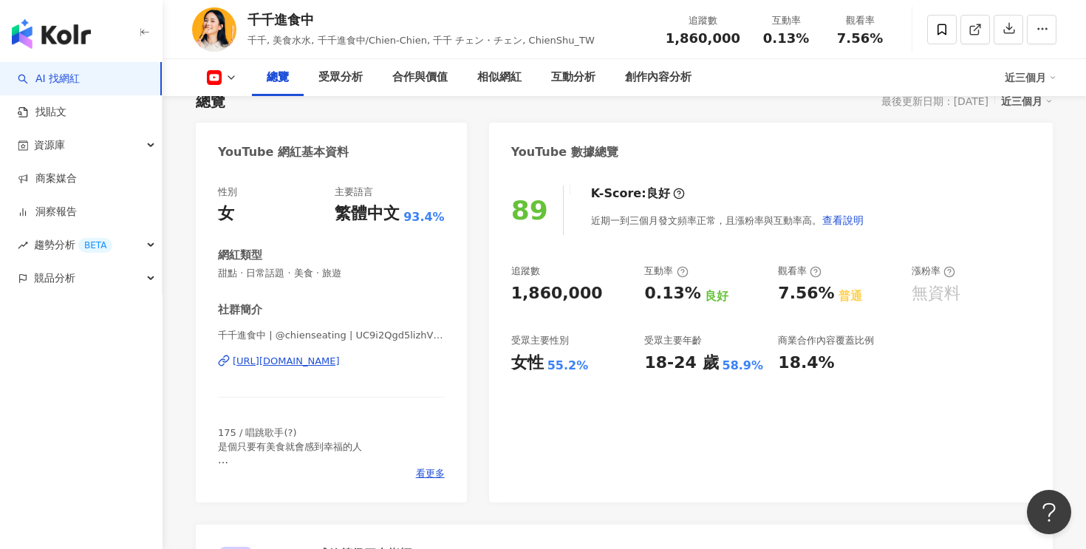
click at [650, 294] on div "0.13%" at bounding box center [672, 293] width 56 height 23
click at [680, 294] on div "0.13%" at bounding box center [672, 293] width 56 height 23
copy div "0.13%"
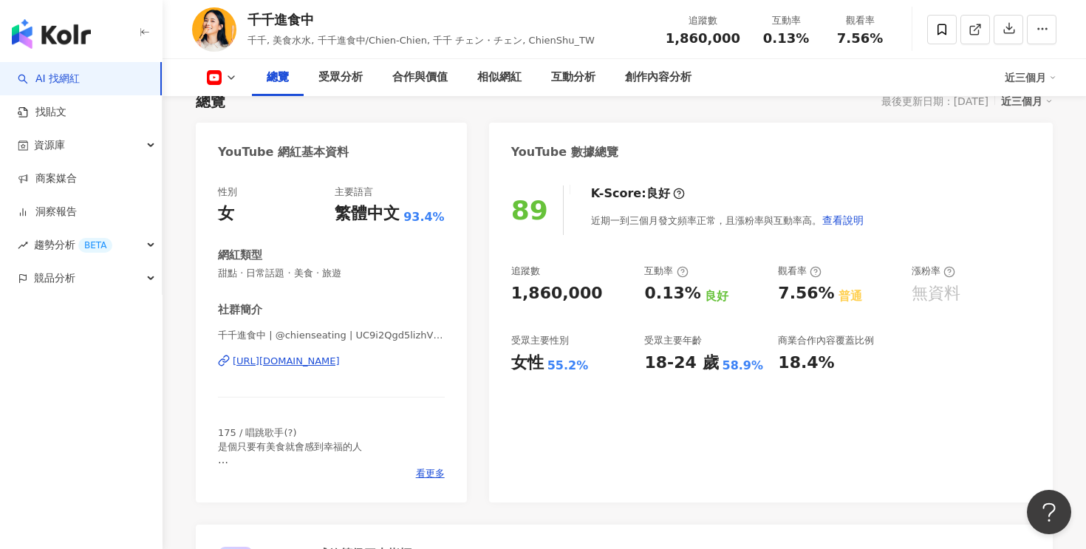
click at [663, 363] on div "18-24 歲" at bounding box center [681, 363] width 74 height 23
click at [669, 364] on div "18-24 歲" at bounding box center [681, 363] width 74 height 23
drag, startPoint x: 686, startPoint y: 364, endPoint x: 642, endPoint y: 363, distance: 44.4
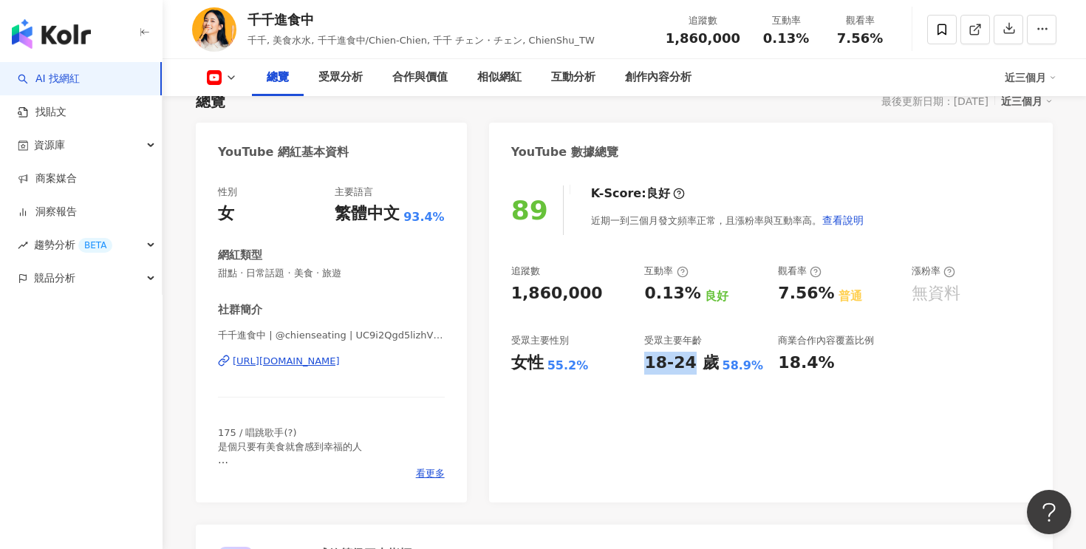
click at [642, 363] on div "追蹤數 1,860,000 互動率 0.13% 良好 觀看率 7.56% 普通 漲粉率 無資料 受眾主要性別 女性 55.2% 受眾主要年齡 18-24 歲 …" at bounding box center [770, 318] width 519 height 109
copy div "18-24"
click at [671, 389] on div "89 K-Score : 良好 近期一到三個月發文頻率正常，且漲粉率與互動率高。 查看說明 追蹤數 1,860,000 互動率 0.13% 良好 觀看率 7.…" at bounding box center [771, 337] width 564 height 332
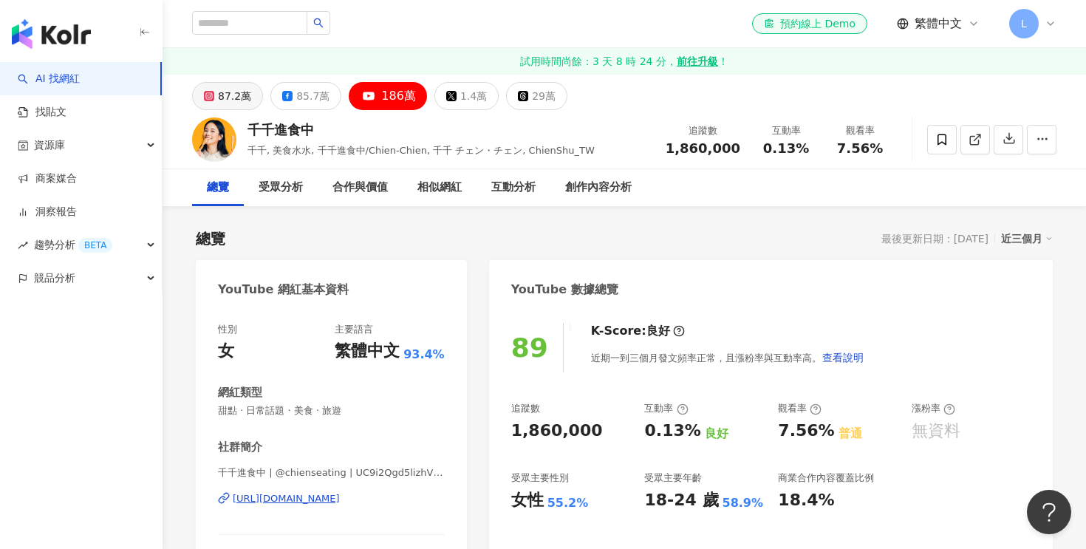
click at [216, 96] on button "87.2萬" at bounding box center [227, 96] width 71 height 28
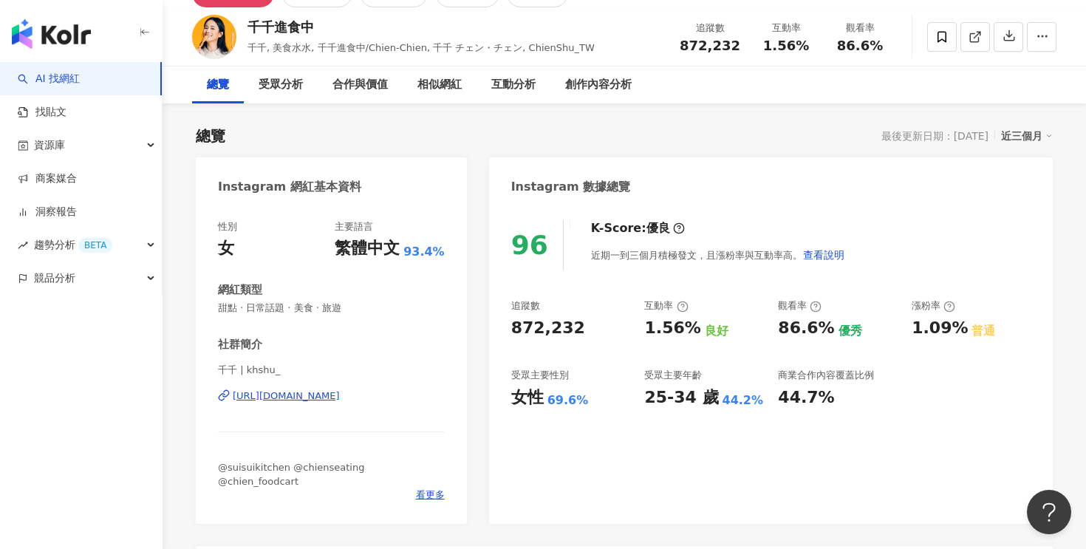
scroll to position [122, 0]
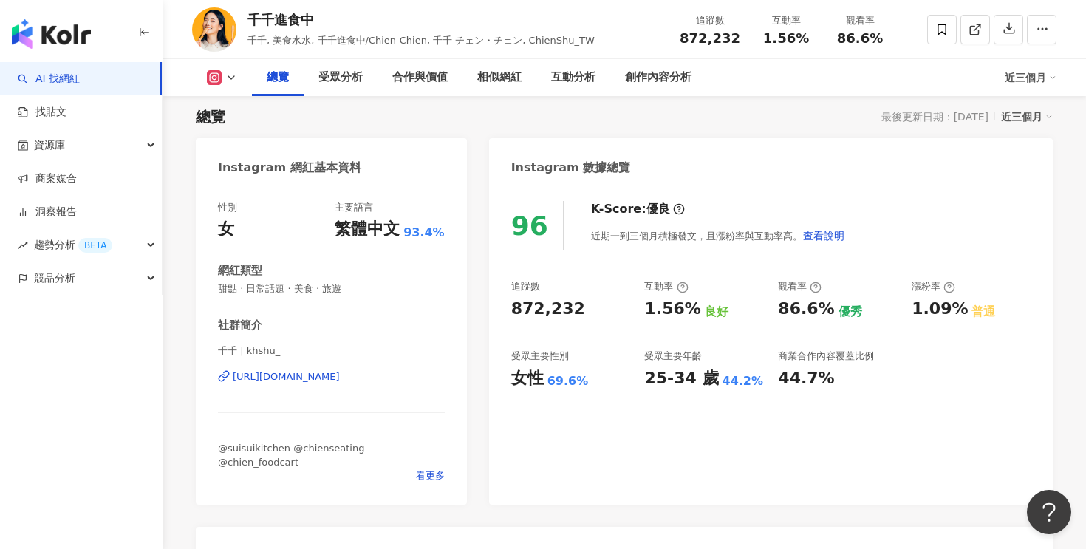
click at [542, 306] on div "872,232" at bounding box center [548, 309] width 74 height 23
copy div "872,232"
click at [663, 311] on div "1.56%" at bounding box center [672, 309] width 56 height 23
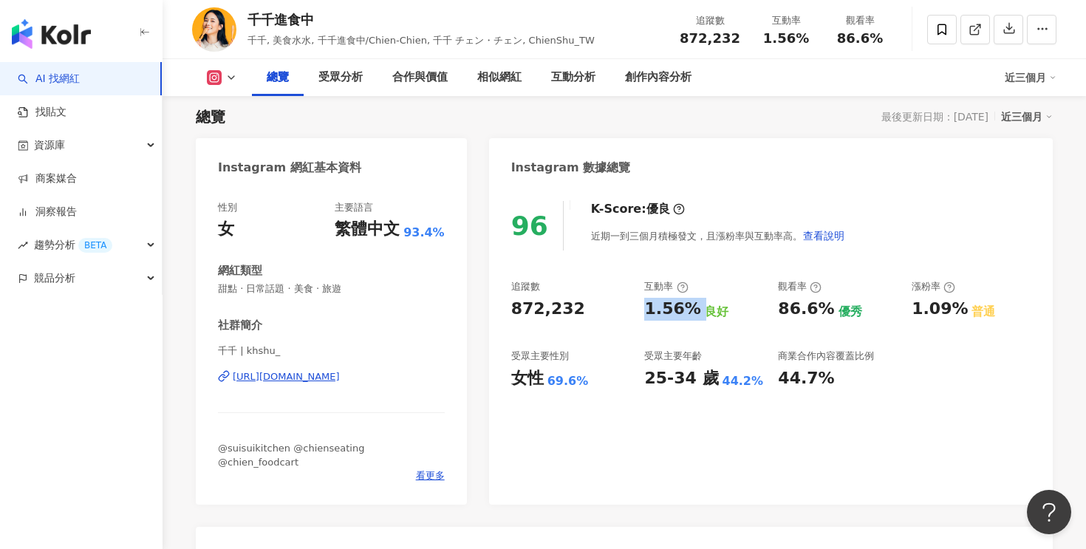
click at [663, 311] on div "1.56%" at bounding box center [672, 309] width 56 height 23
copy div "1.56%"
click at [668, 375] on div "25-34 歲" at bounding box center [681, 378] width 74 height 23
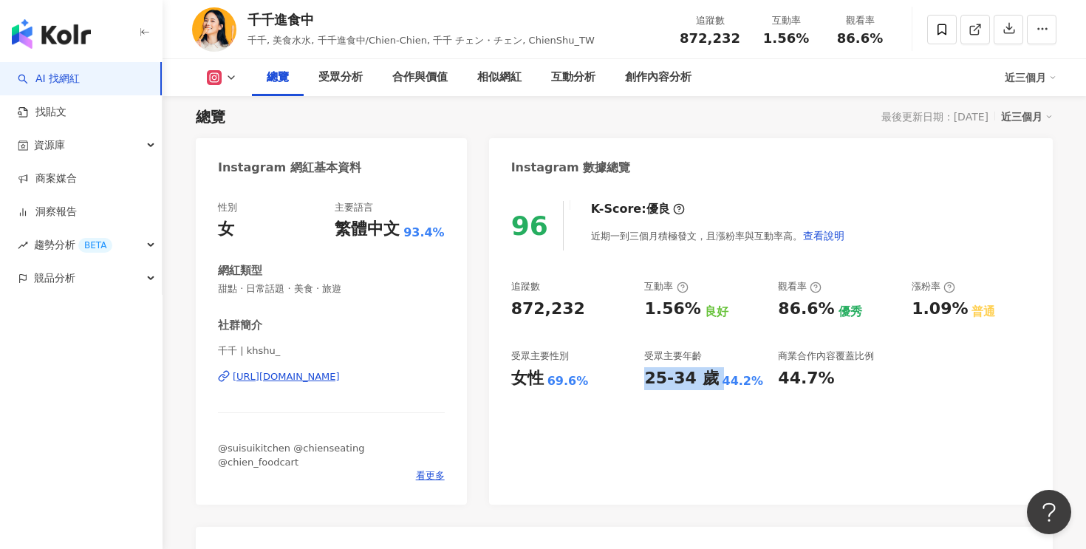
click at [668, 375] on div "25-34 歲" at bounding box center [681, 378] width 74 height 23
click at [667, 375] on div "25-34 歲" at bounding box center [681, 378] width 74 height 23
click at [680, 380] on div "25-34 歲" at bounding box center [681, 378] width 74 height 23
drag, startPoint x: 686, startPoint y: 380, endPoint x: 646, endPoint y: 382, distance: 40.7
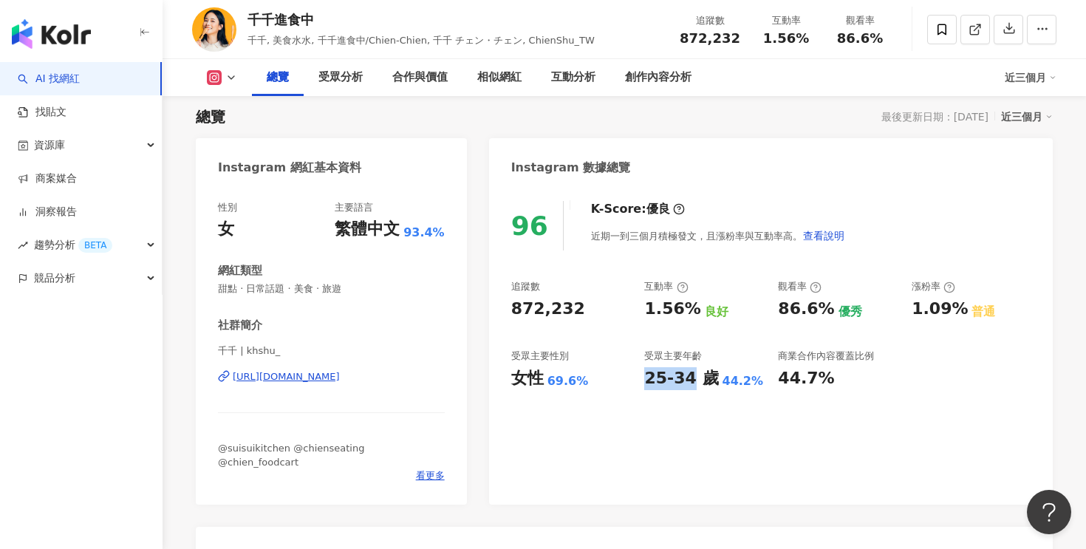
click at [646, 382] on div "25-34 歲" at bounding box center [681, 378] width 74 height 23
copy div "25-34"
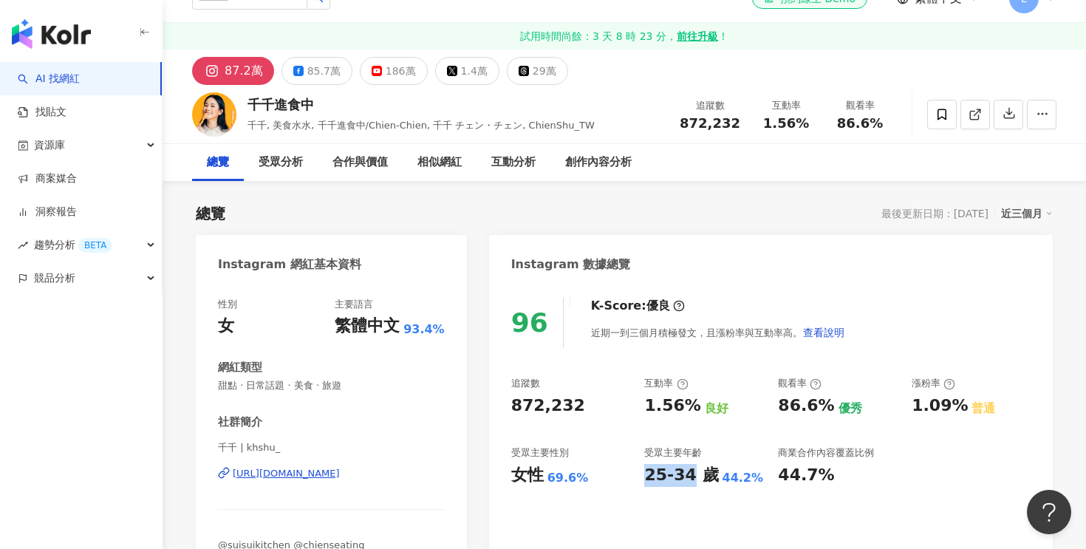
scroll to position [0, 0]
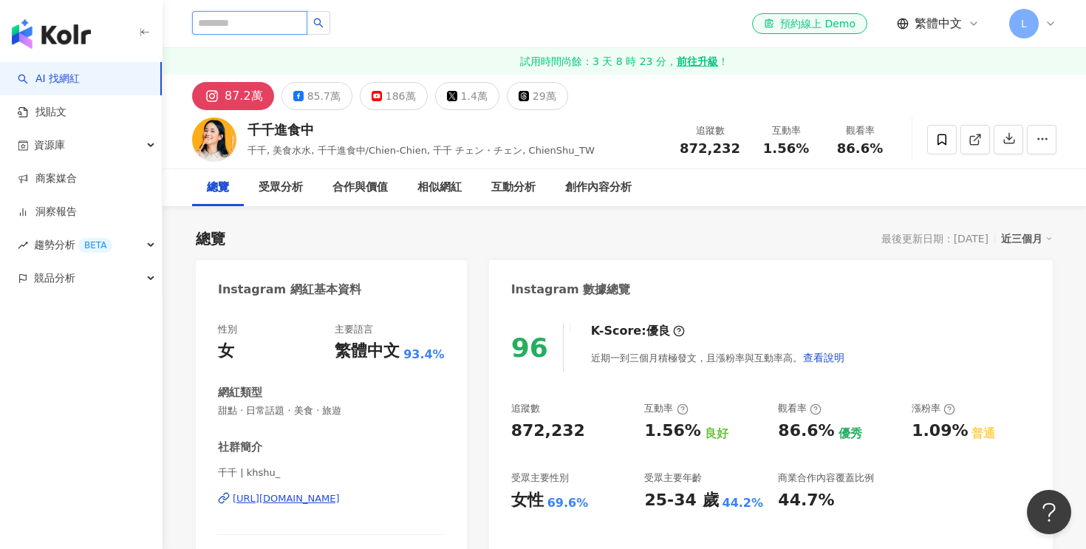
click at [273, 27] on input "search" at bounding box center [249, 23] width 115 height 24
type input "***"
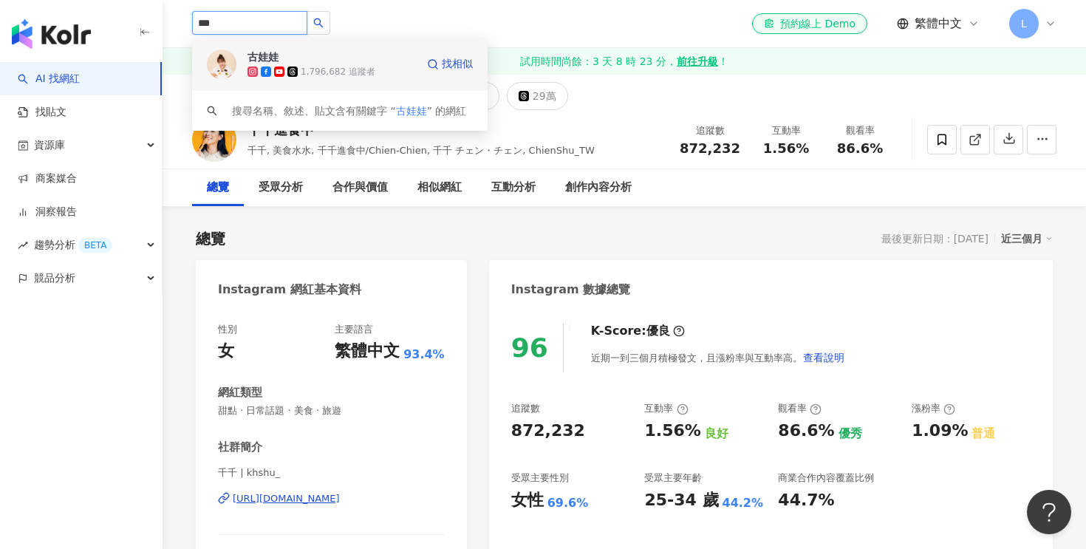
click at [372, 72] on div "1,796,682 追蹤者" at bounding box center [331, 71] width 168 height 15
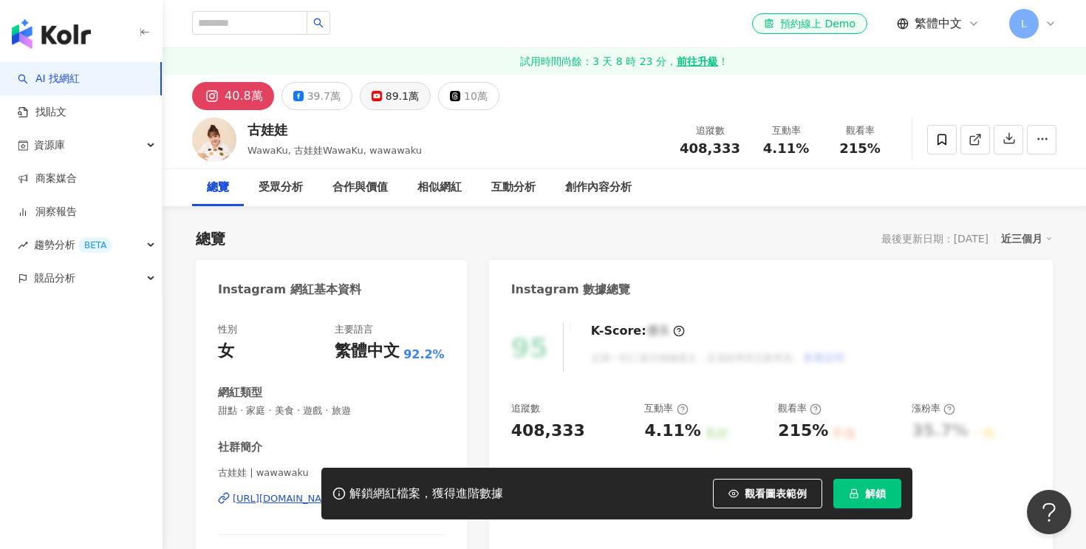
click at [398, 101] on div "89.1萬" at bounding box center [402, 96] width 33 height 21
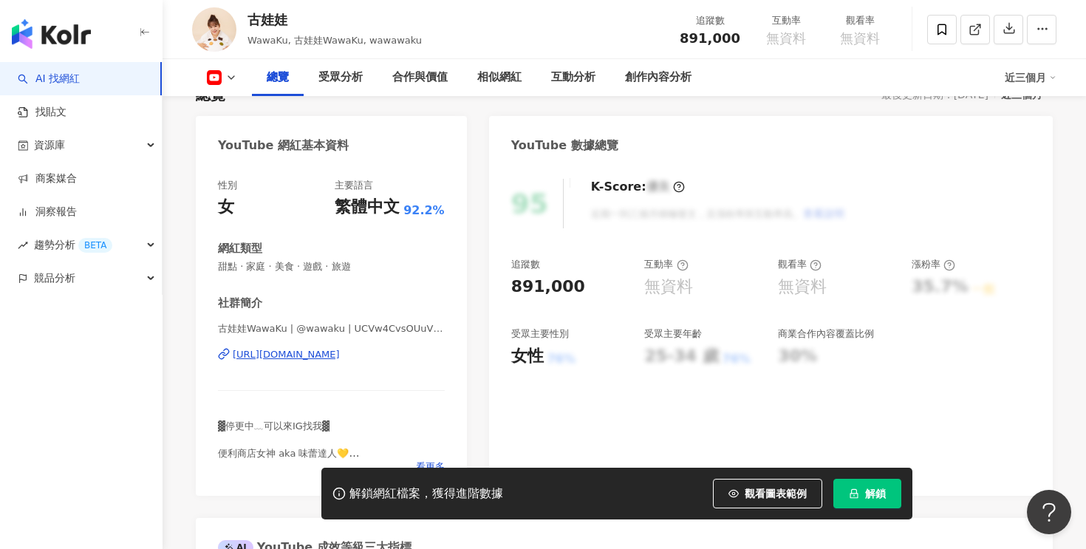
scroll to position [143, 0]
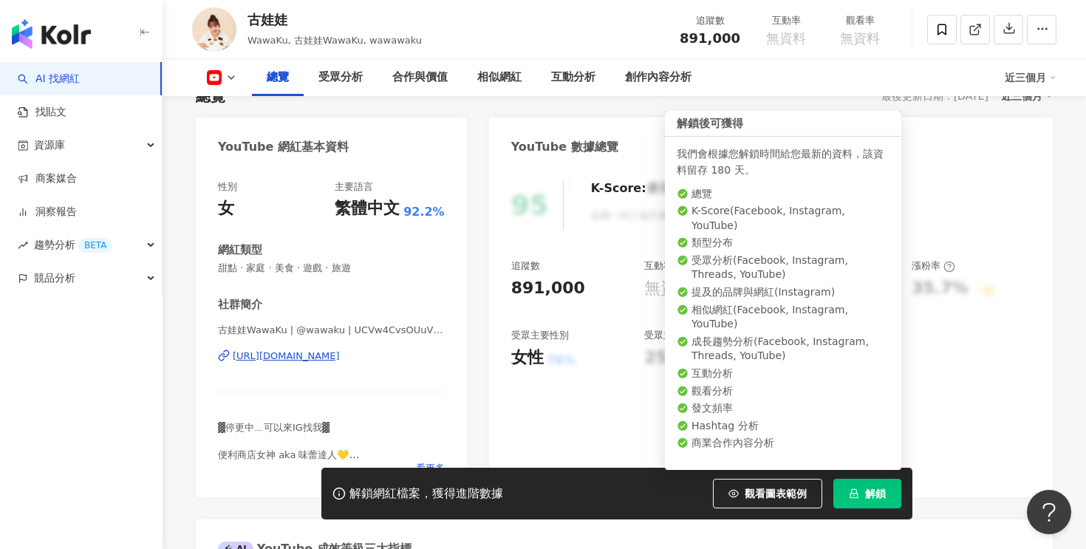
click at [875, 499] on span "解鎖" at bounding box center [875, 494] width 21 height 12
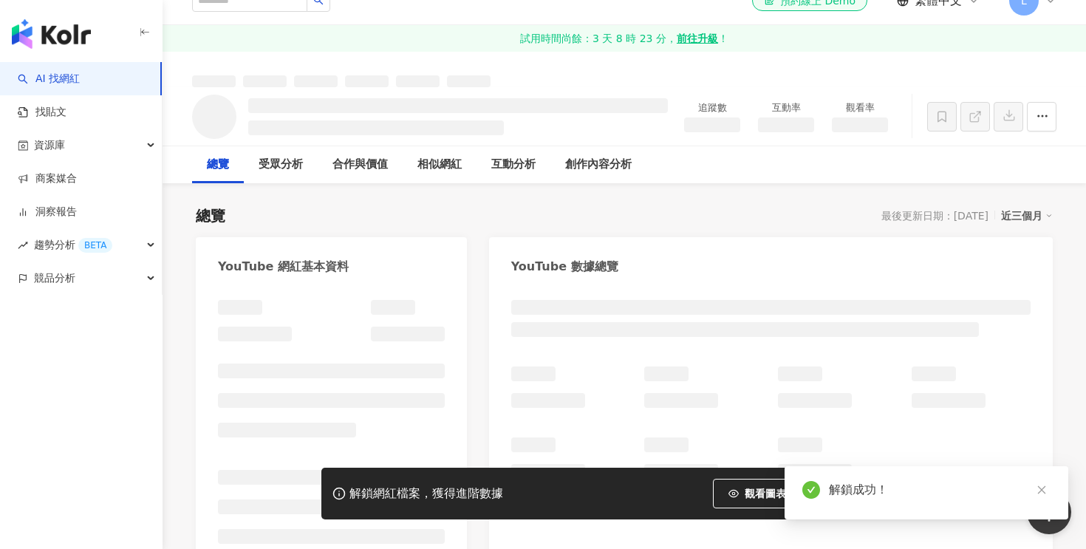
scroll to position [0, 0]
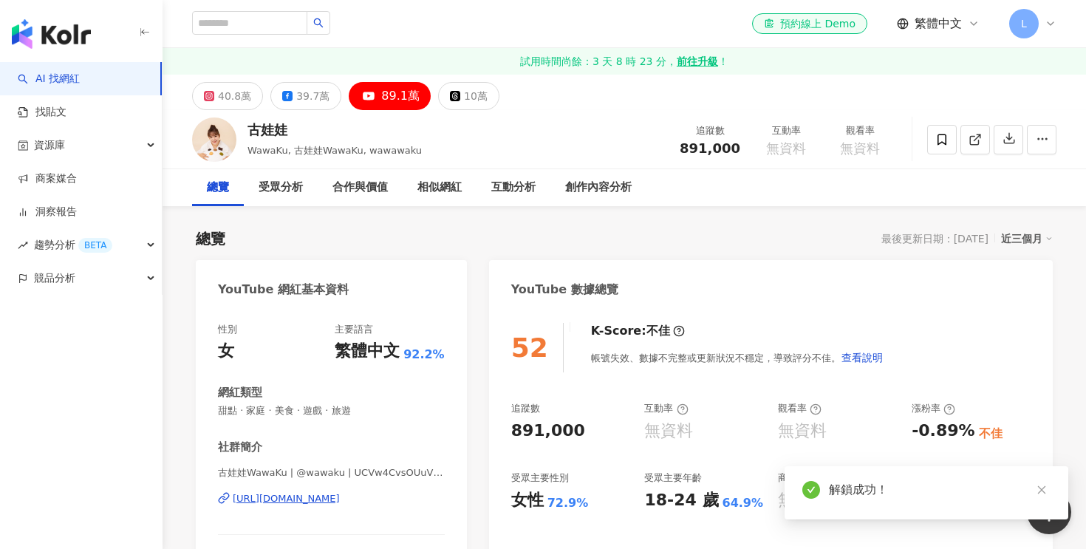
click at [548, 426] on div "891,000" at bounding box center [548, 431] width 74 height 23
copy div "891,000"
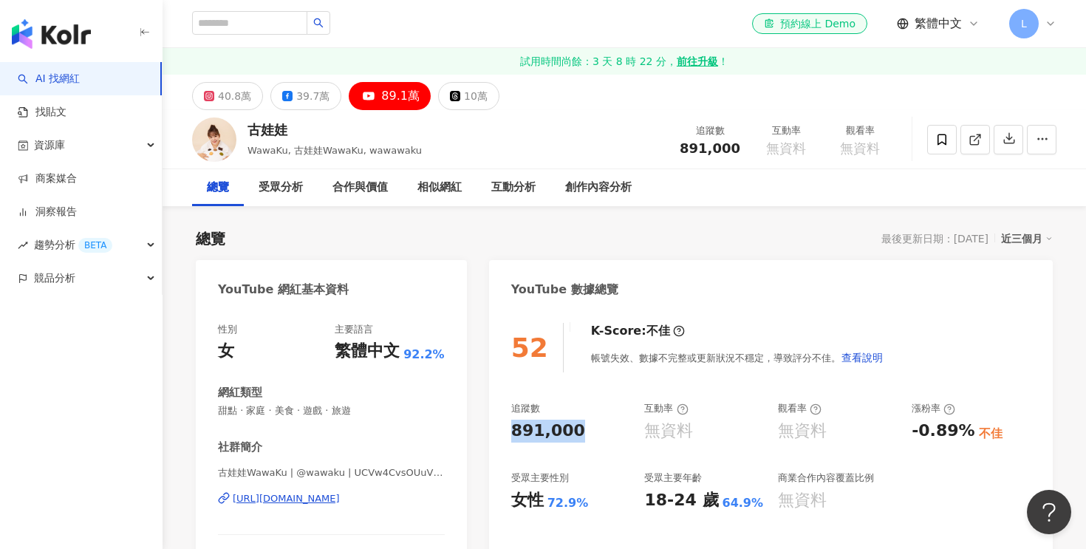
click at [334, 498] on div "[URL][DOMAIN_NAME]" at bounding box center [286, 498] width 107 height 13
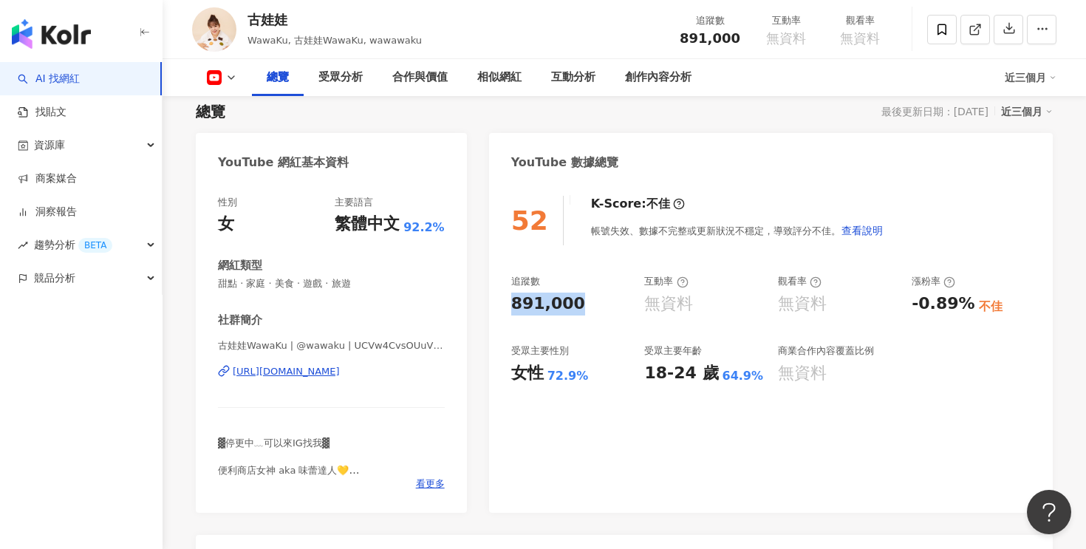
scroll to position [194, 0]
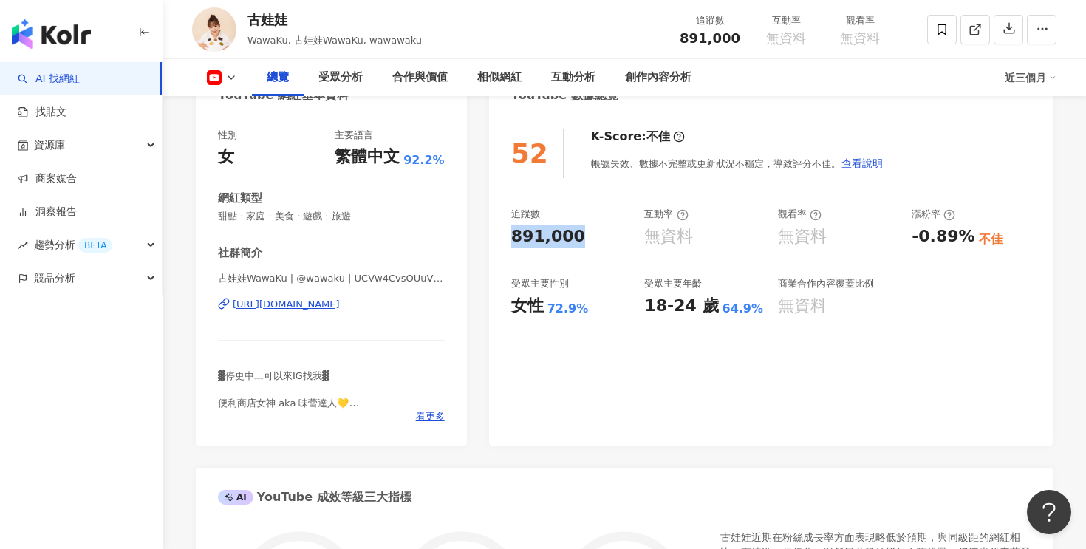
click at [724, 307] on div "64.9%" at bounding box center [743, 309] width 41 height 16
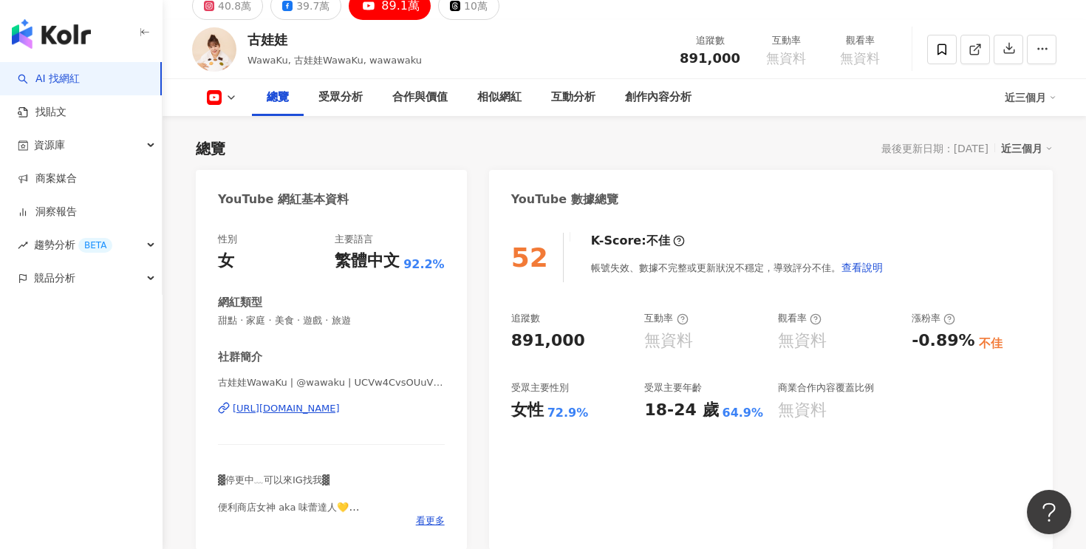
scroll to position [0, 0]
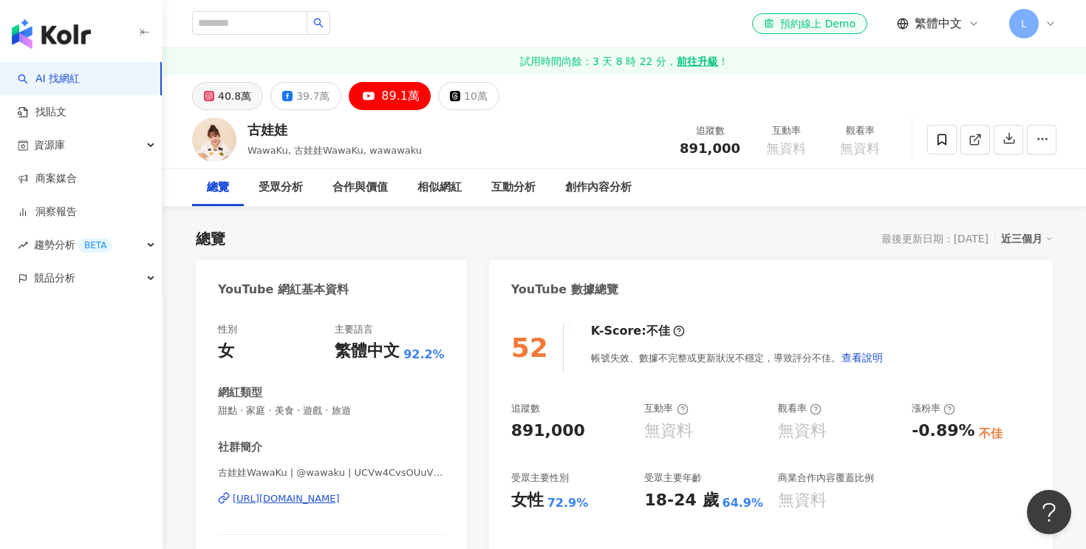
click at [216, 100] on button "40.8萬" at bounding box center [227, 96] width 71 height 28
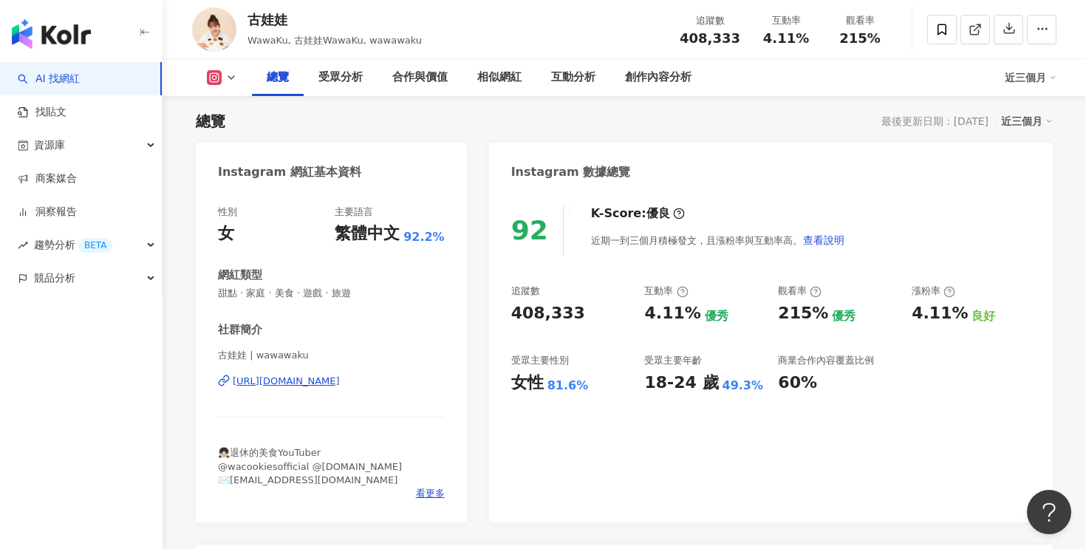
scroll to position [135, 0]
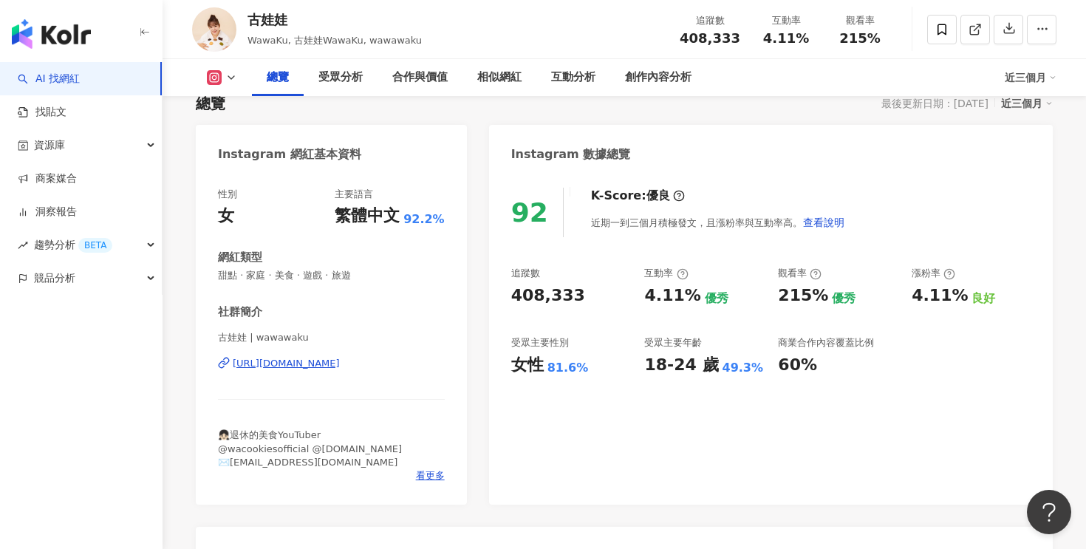
click at [540, 304] on div "408,333" at bounding box center [548, 295] width 74 height 23
click at [540, 296] on div "408,333" at bounding box center [548, 295] width 74 height 23
copy div "408,333"
click at [657, 299] on div "4.11%" at bounding box center [672, 295] width 56 height 23
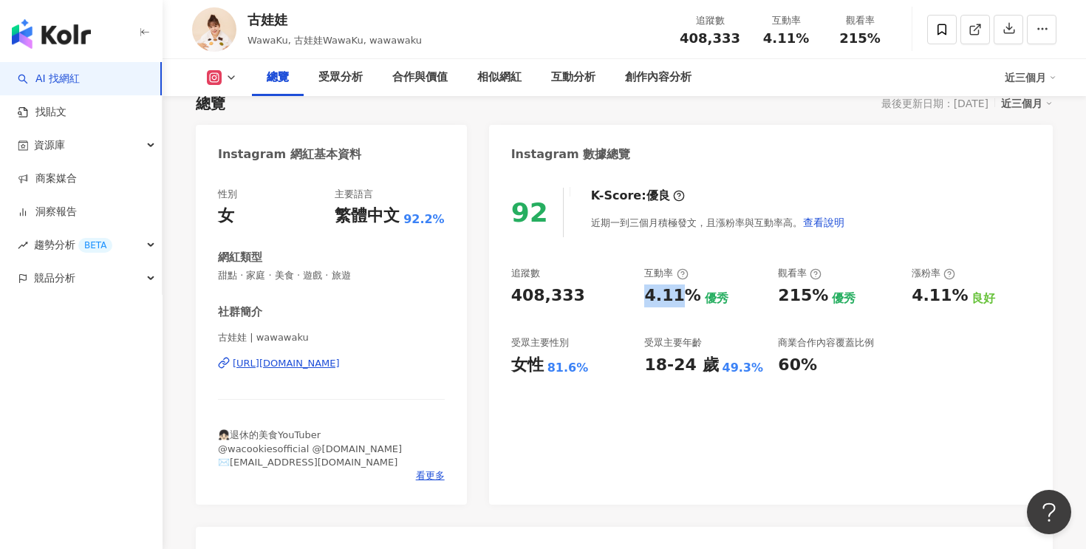
click at [657, 299] on div "4.11%" at bounding box center [672, 295] width 56 height 23
copy div "4.11%"
click at [671, 369] on div "18-24 歲" at bounding box center [681, 365] width 74 height 23
drag, startPoint x: 689, startPoint y: 368, endPoint x: 646, endPoint y: 368, distance: 42.9
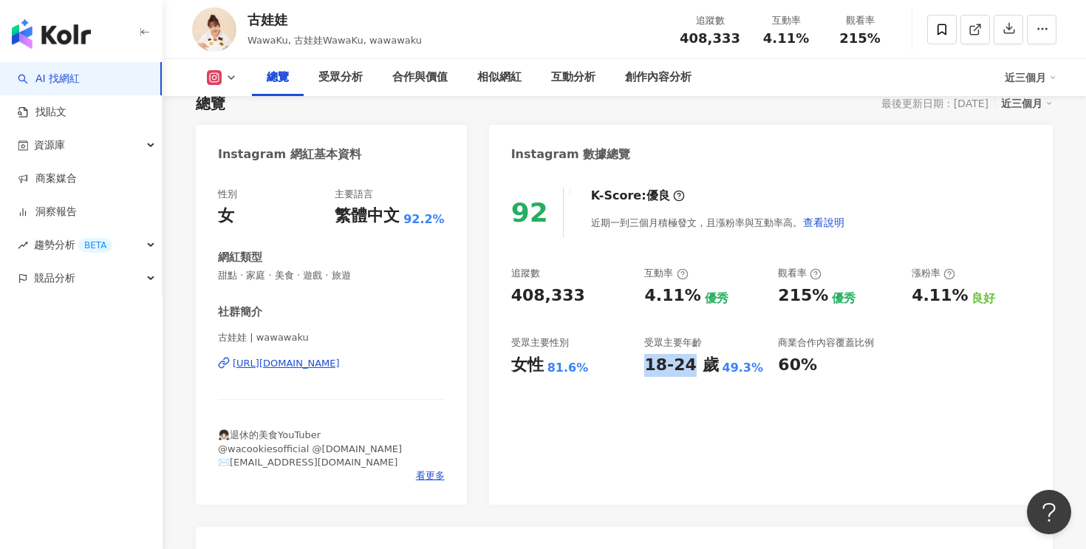
click at [645, 368] on div "18-24 歲" at bounding box center [681, 365] width 74 height 23
copy div "18-24"
click at [852, 207] on div "92 K-Score : 優良 近期一到三個月積極發文，且漲粉率與互動率高。 查看說明" at bounding box center [770, 212] width 519 height 49
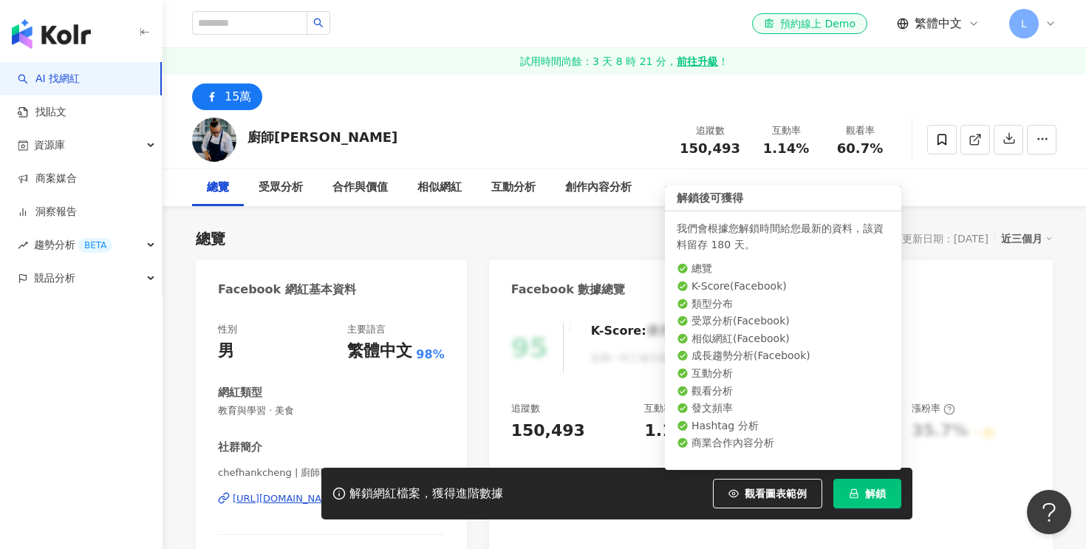
click at [876, 493] on span "解鎖" at bounding box center [875, 494] width 21 height 12
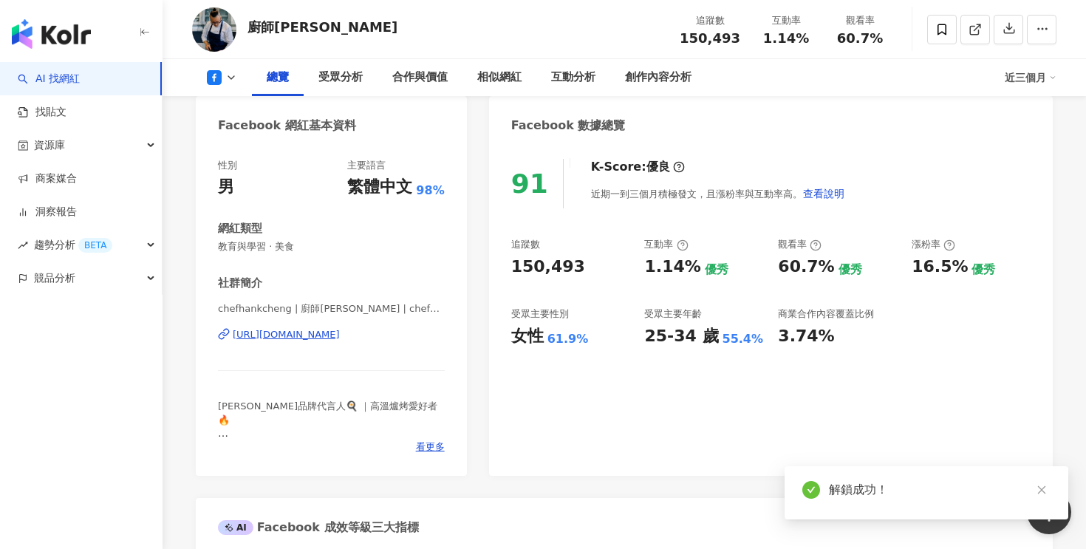
scroll to position [188, 0]
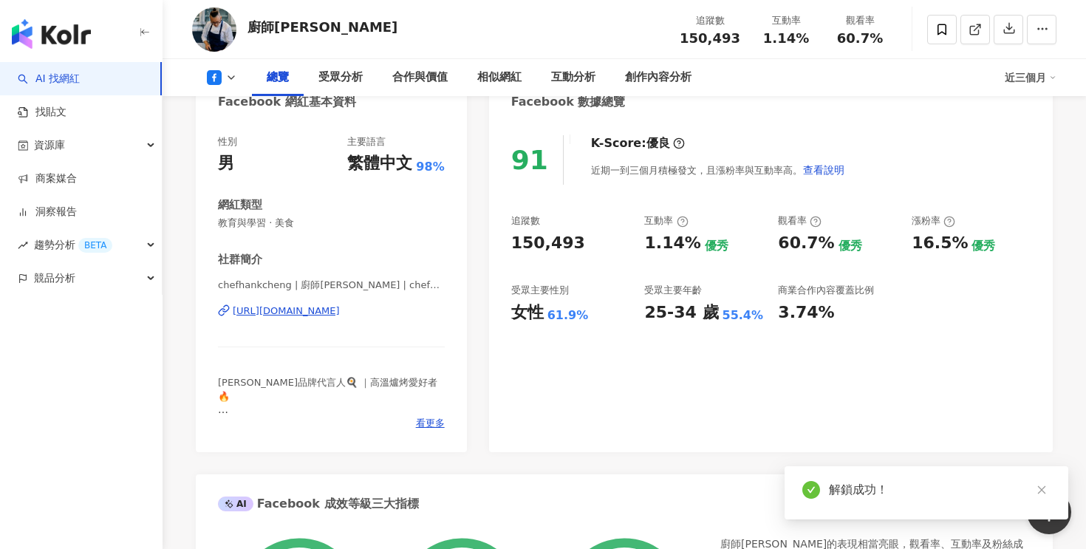
click at [550, 247] on div "150,493" at bounding box center [548, 243] width 74 height 23
copy div "150,493"
click at [672, 243] on div "1.14%" at bounding box center [672, 243] width 56 height 23
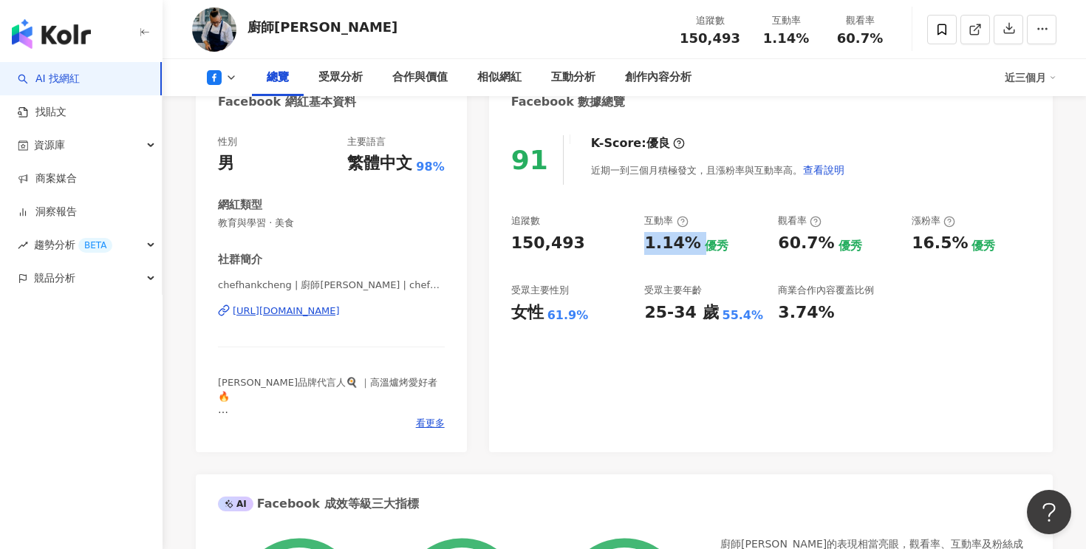
click at [672, 243] on div "1.14%" at bounding box center [672, 243] width 56 height 23
copy div "1.14%"
click at [340, 314] on div "https://www.facebook.com/1425050121051229" at bounding box center [286, 310] width 107 height 13
click at [668, 294] on div "受眾主要年齡" at bounding box center [673, 290] width 58 height 13
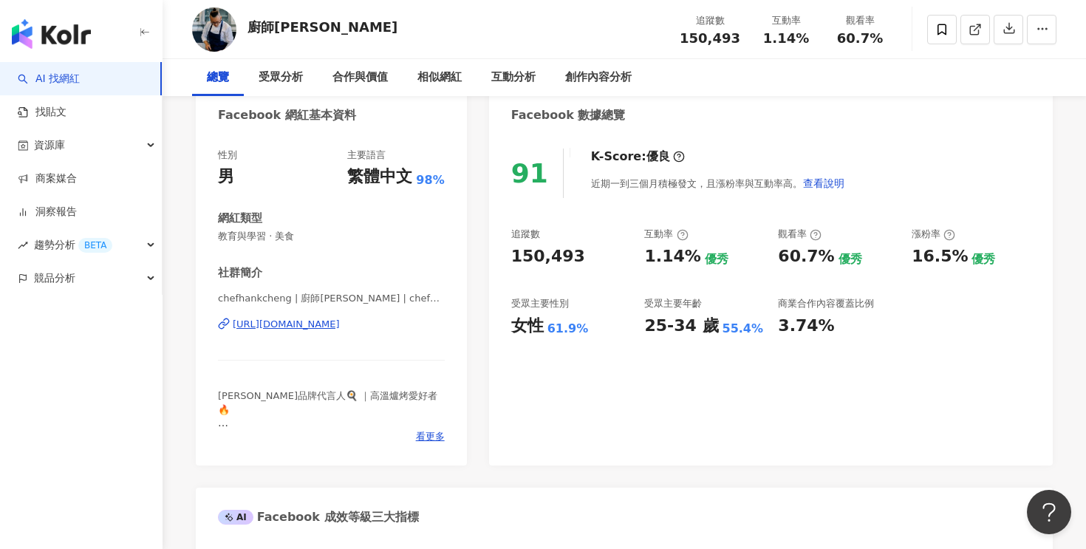
scroll to position [0, 0]
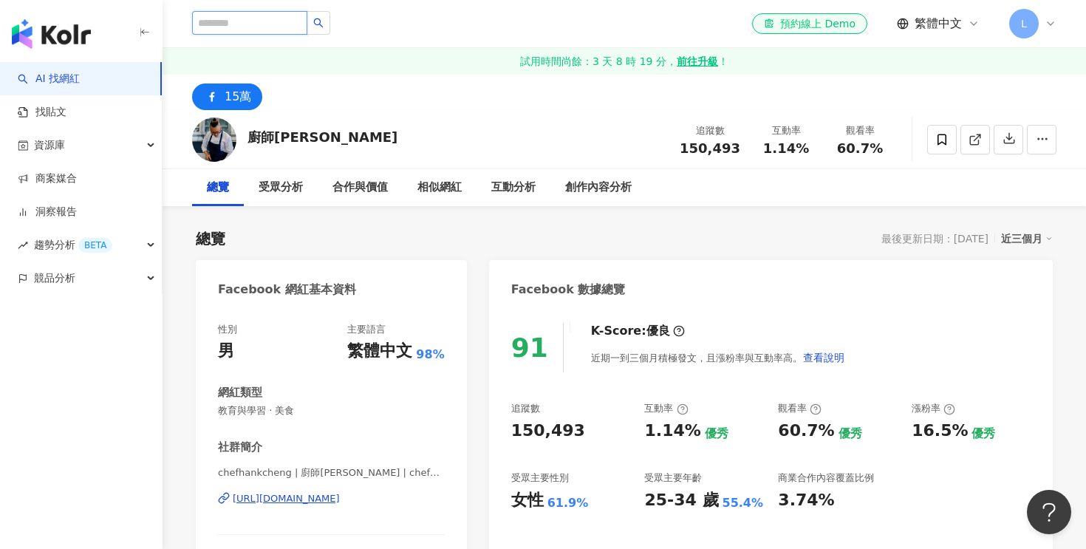
click at [276, 29] on input "search" at bounding box center [249, 23] width 115 height 24
type input "*"
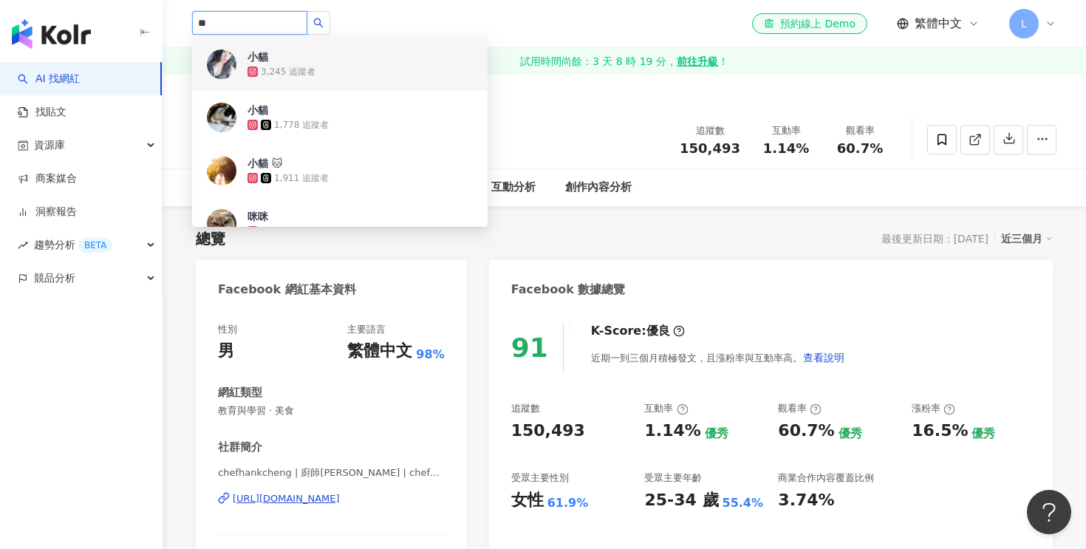
type input "**"
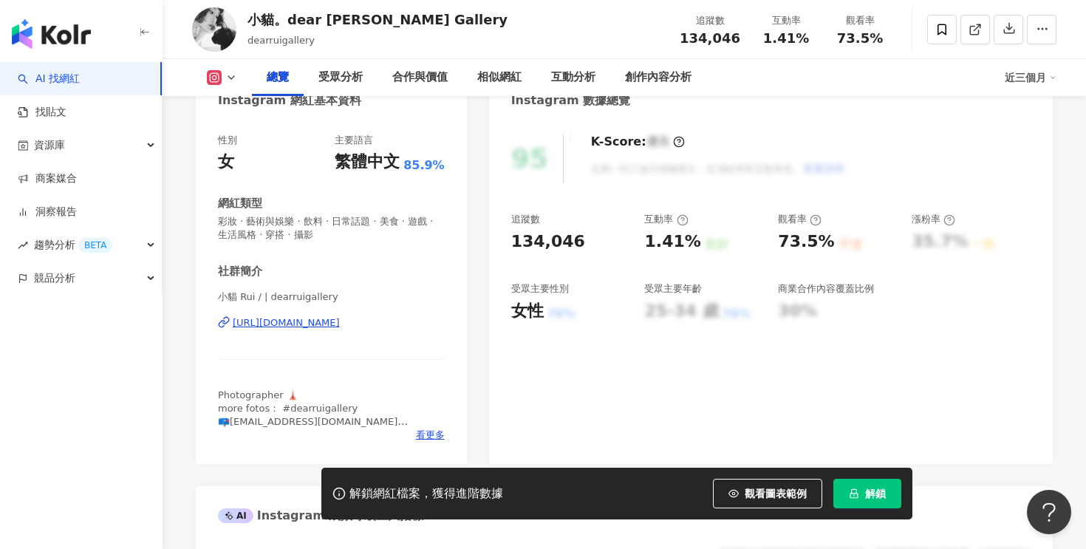
scroll to position [192, 0]
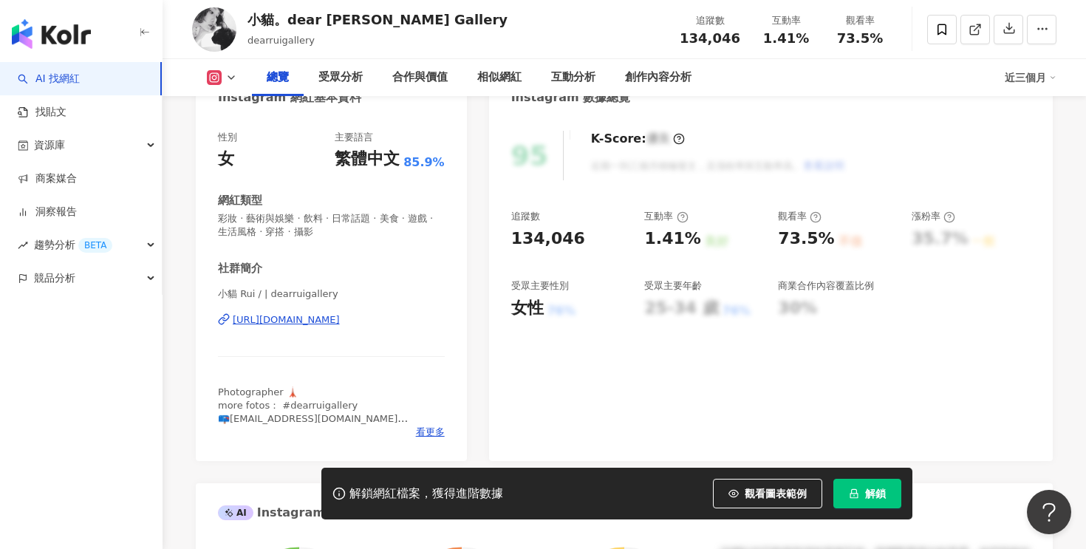
click at [542, 243] on div "134,046" at bounding box center [548, 239] width 74 height 23
copy div "134,046"
click at [675, 236] on div "1.41%" at bounding box center [672, 239] width 56 height 23
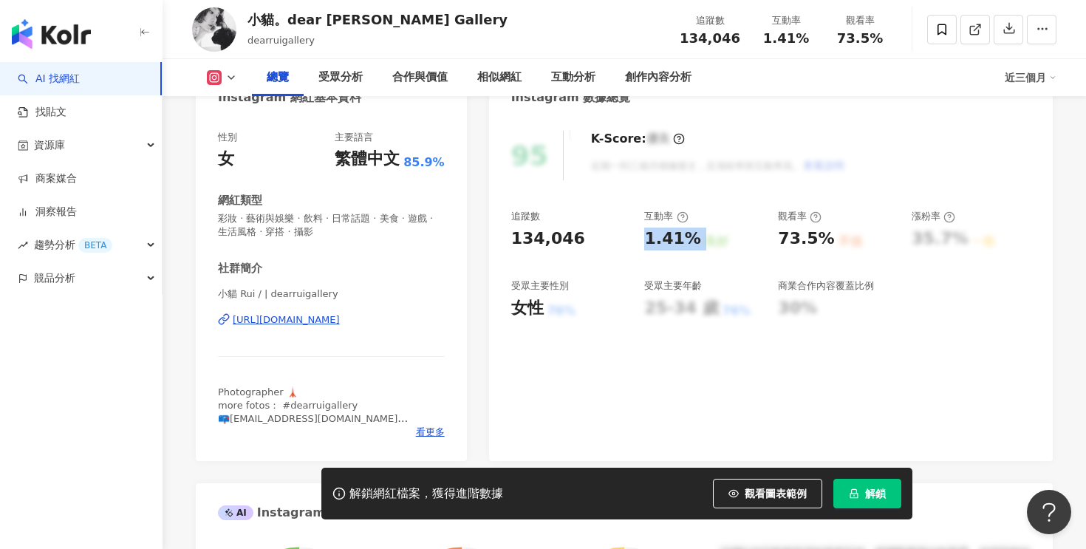
click at [675, 236] on div "1.41%" at bounding box center [672, 239] width 56 height 23
copy div "1.41% 良好"
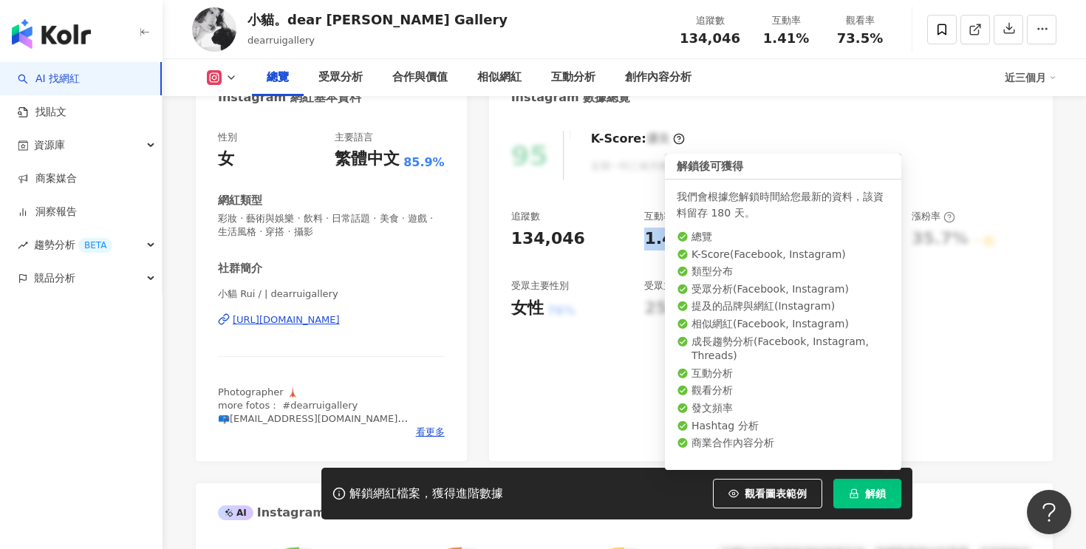
click at [859, 481] on button "解鎖" at bounding box center [867, 494] width 68 height 30
click at [862, 494] on button "解鎖" at bounding box center [867, 494] width 68 height 30
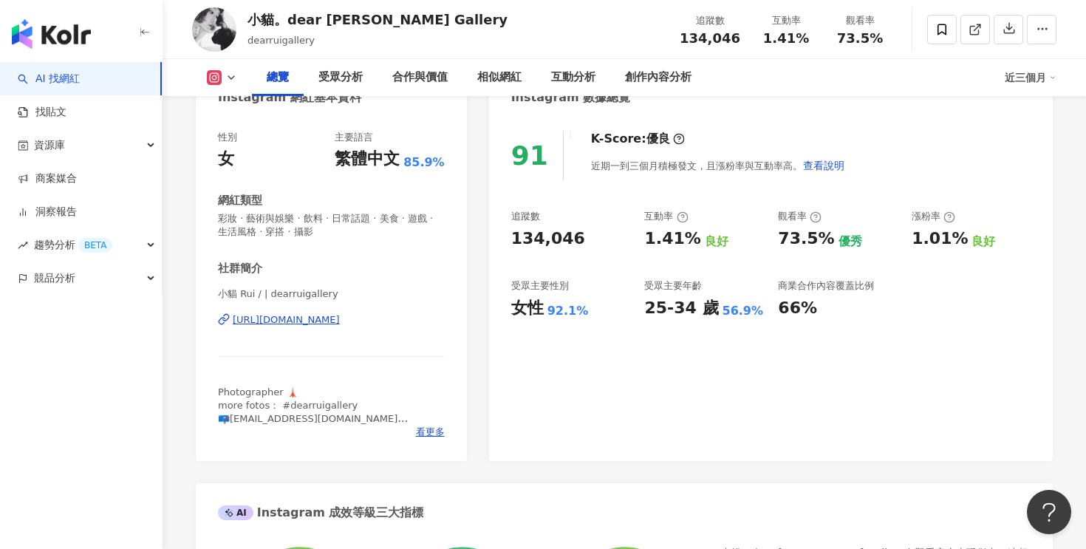
click at [340, 323] on div "[URL][DOMAIN_NAME]" at bounding box center [286, 319] width 107 height 13
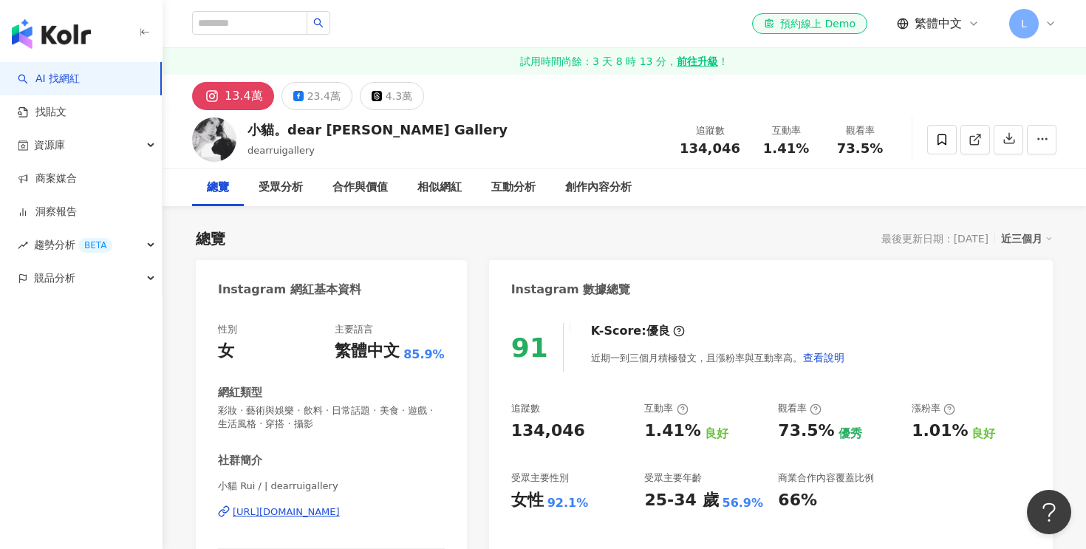
click at [340, 519] on div "[URL][DOMAIN_NAME]" at bounding box center [286, 511] width 107 height 13
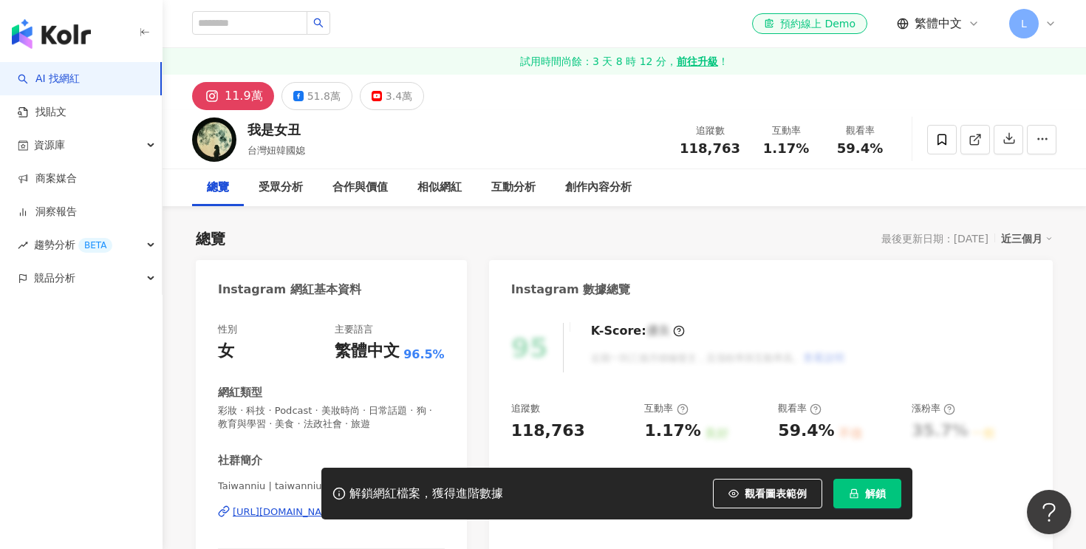
scroll to position [162, 0]
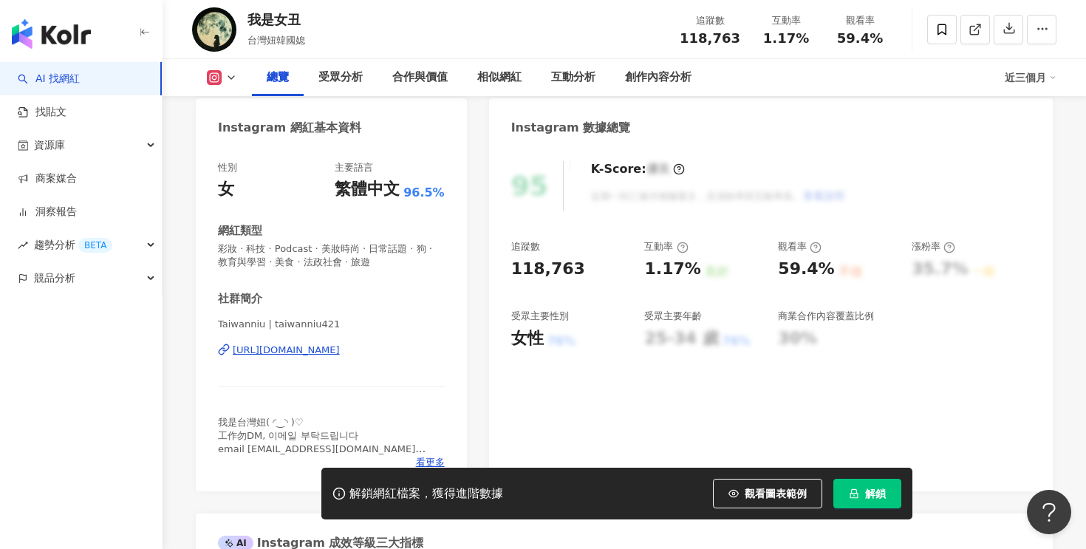
click at [340, 352] on div "https://www.instagram.com/taiwanniu421/" at bounding box center [286, 350] width 107 height 13
click at [543, 270] on div "118,763" at bounding box center [548, 269] width 74 height 23
copy div "118,763"
click at [665, 271] on div "1.17%" at bounding box center [672, 269] width 56 height 23
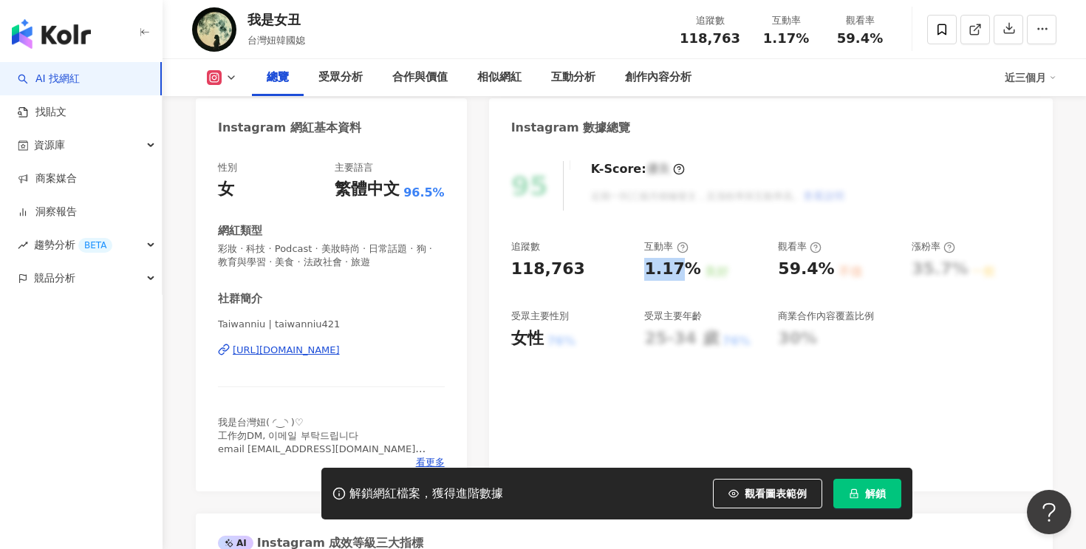
click at [665, 271] on div "1.17%" at bounding box center [672, 269] width 56 height 23
click at [643, 266] on div "追蹤數 118,763 互動率 1.17% 良好 觀看率 59.4% 不佳 漲粉率 35.7% 一般 受眾主要性別 女性 76% 受眾主要年齡 25-34 歲…" at bounding box center [770, 294] width 519 height 109
click at [656, 266] on div "1.17%" at bounding box center [672, 269] width 56 height 23
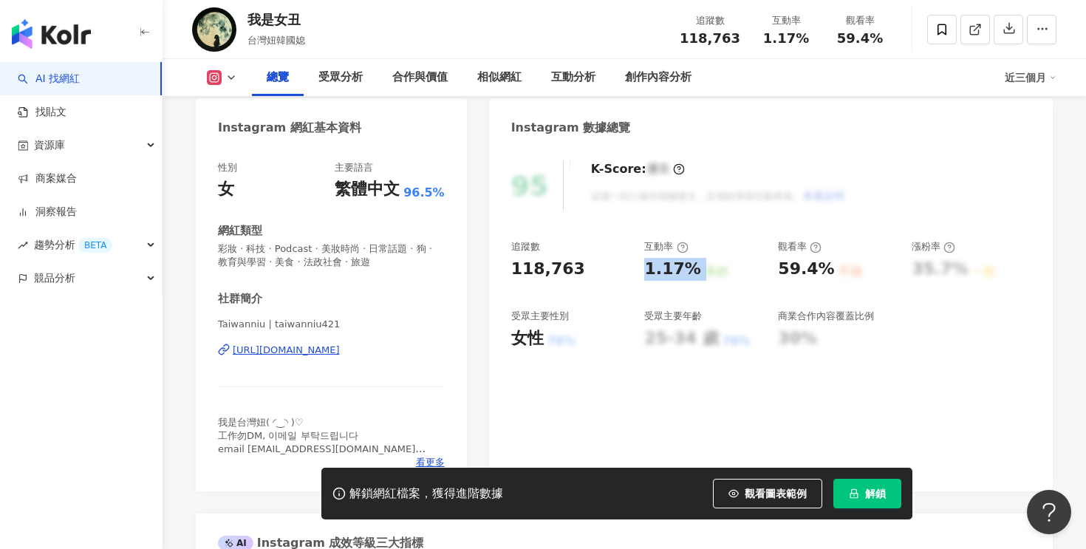
copy div "1.17% 良好"
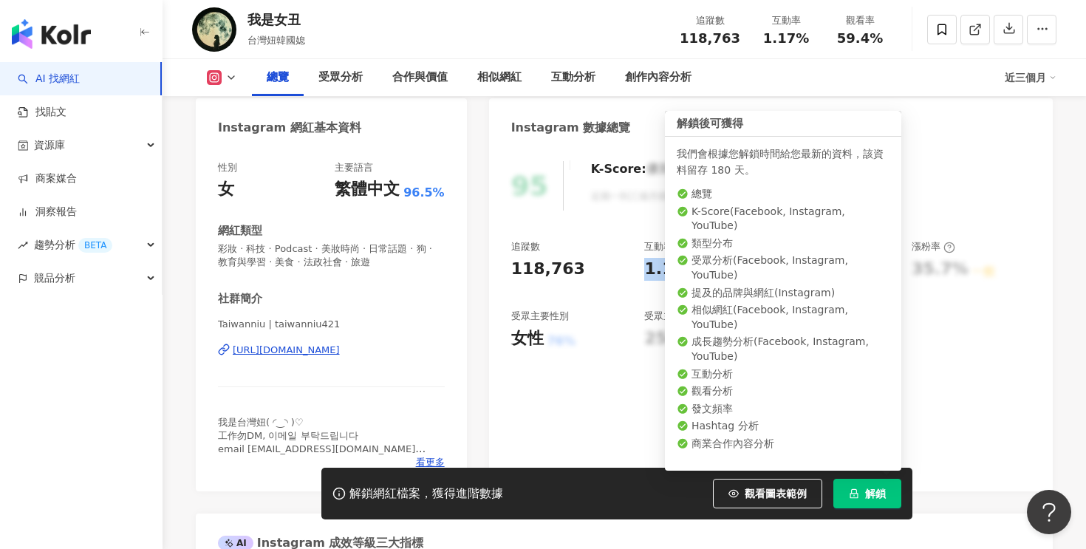
click at [878, 493] on span "解鎖" at bounding box center [875, 494] width 21 height 12
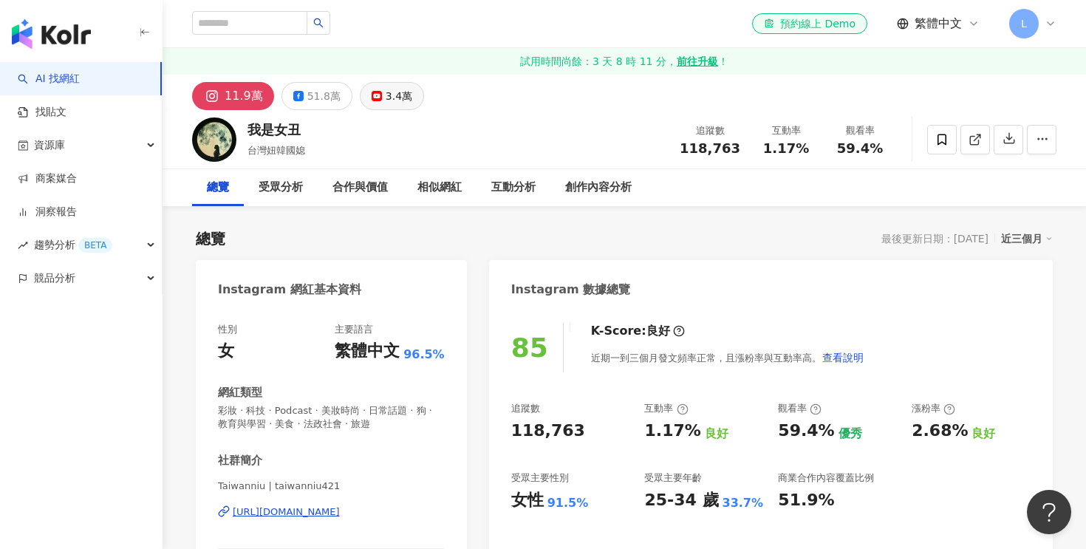
click at [391, 100] on div "3.4萬" at bounding box center [399, 96] width 27 height 21
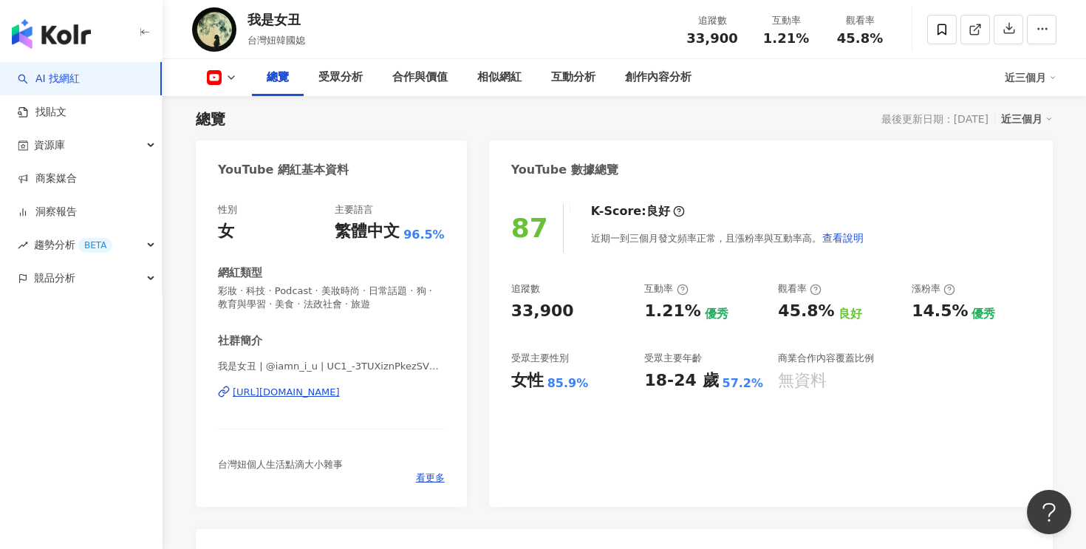
scroll to position [132, 0]
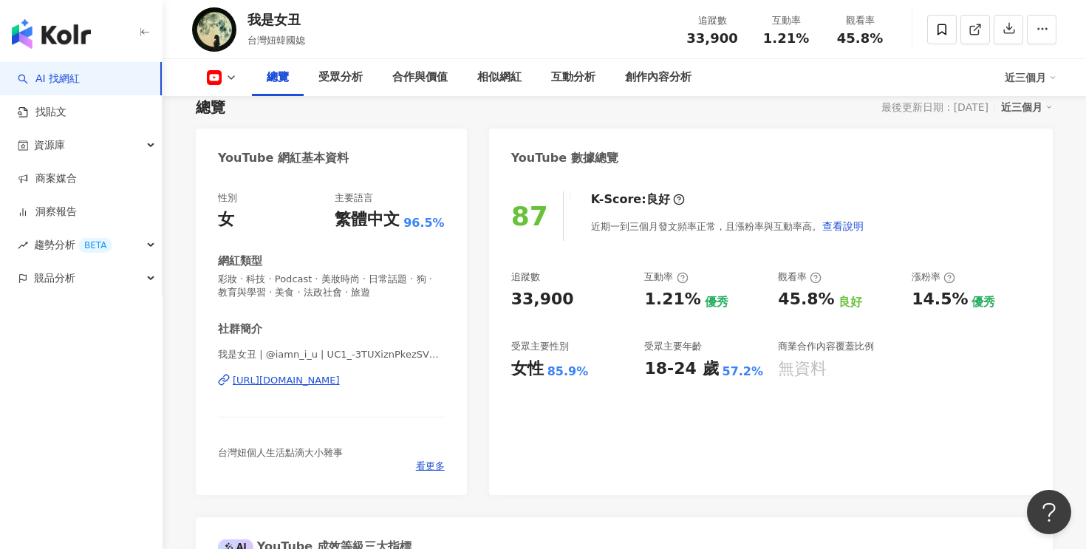
click at [516, 302] on div "33,900" at bounding box center [542, 299] width 63 height 23
copy div "33,900"
click at [656, 298] on div "1.21%" at bounding box center [672, 299] width 56 height 23
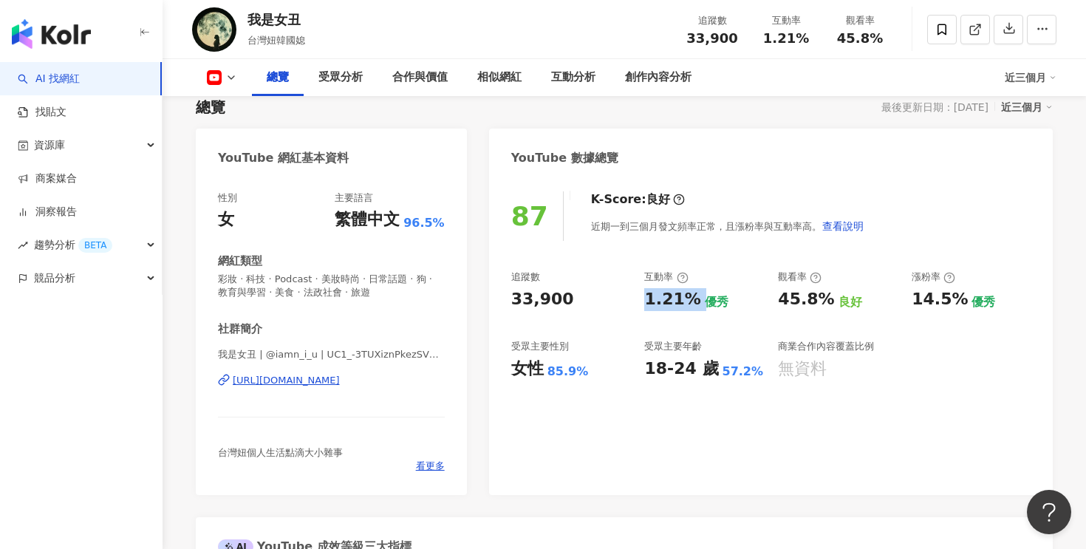
click at [656, 298] on div "1.21%" at bounding box center [672, 299] width 56 height 23
copy div "1.21%"
click at [340, 383] on div "https://www.youtube.com/channel/UC1_-3TUXiznPkezSVgCqbKA" at bounding box center [286, 380] width 107 height 13
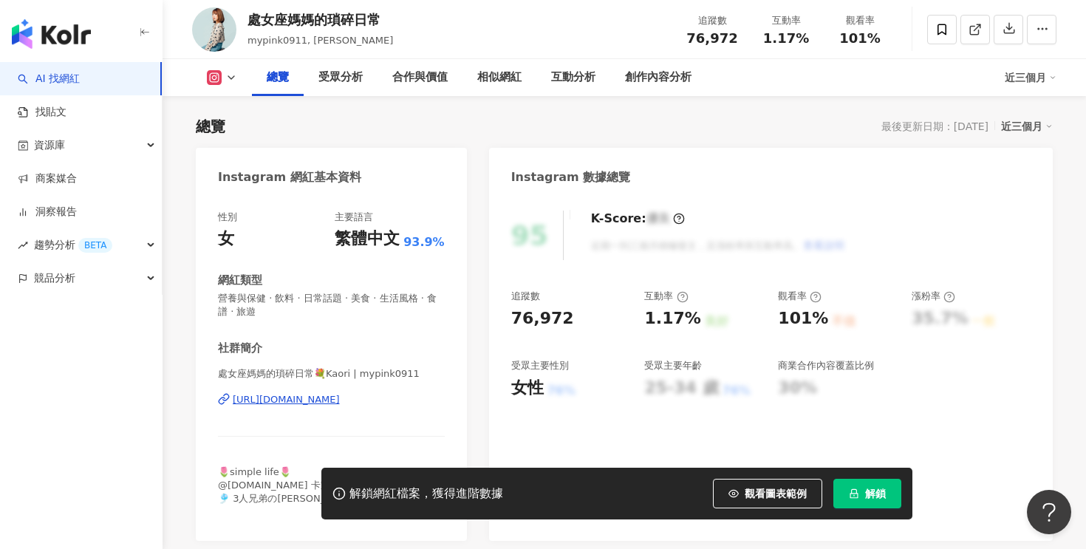
scroll to position [118, 0]
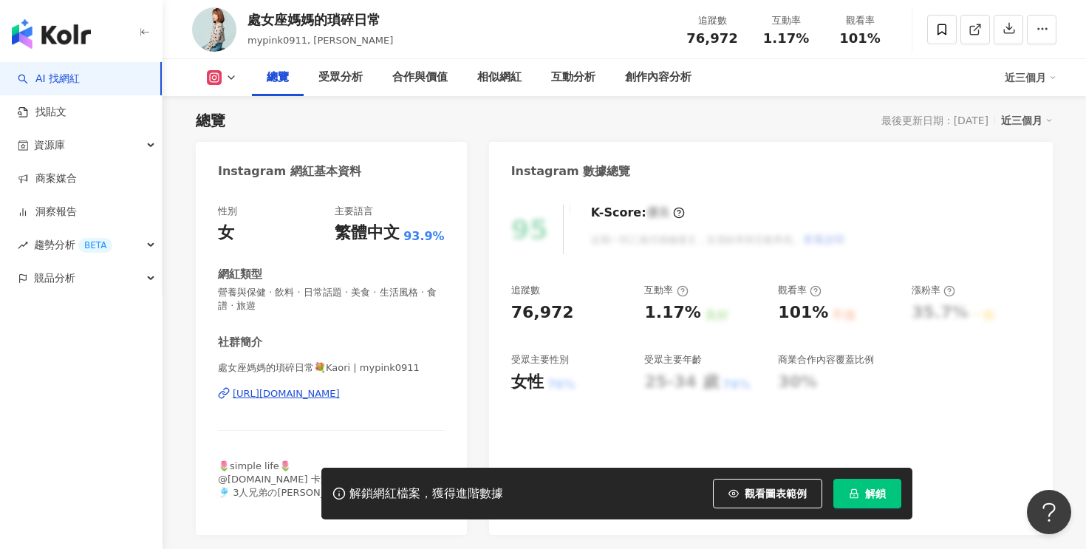
click at [340, 397] on div "[URL][DOMAIN_NAME]" at bounding box center [286, 393] width 107 height 13
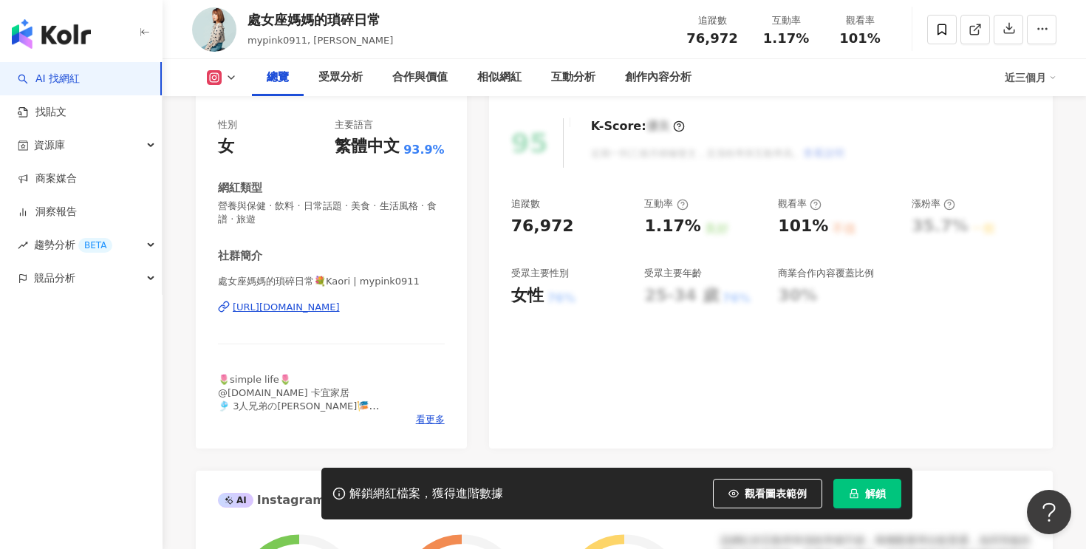
scroll to position [215, 0]
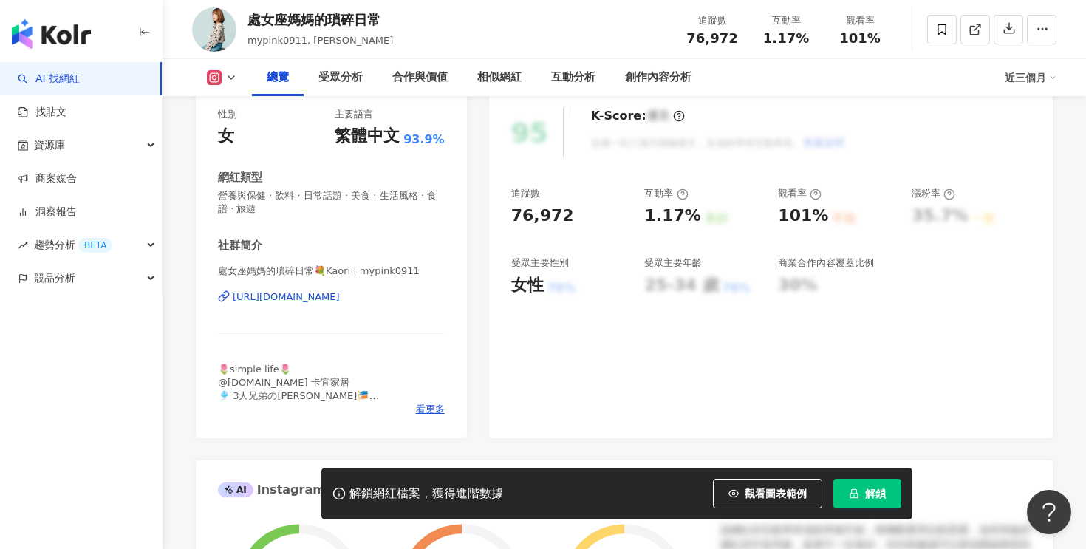
click at [864, 487] on button "解鎖" at bounding box center [867, 494] width 68 height 30
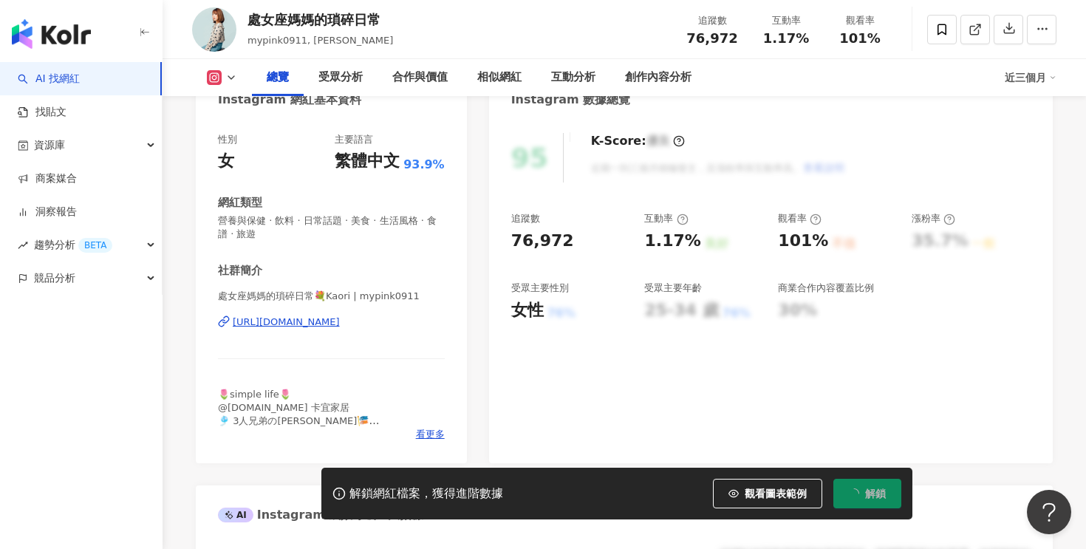
scroll to position [180, 0]
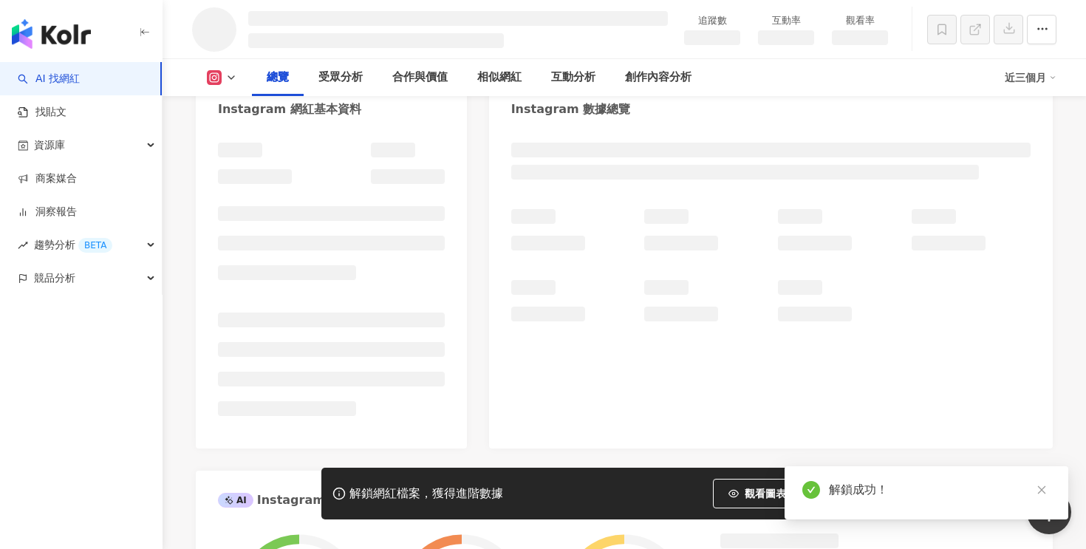
click at [536, 251] on div at bounding box center [770, 265] width 519 height 112
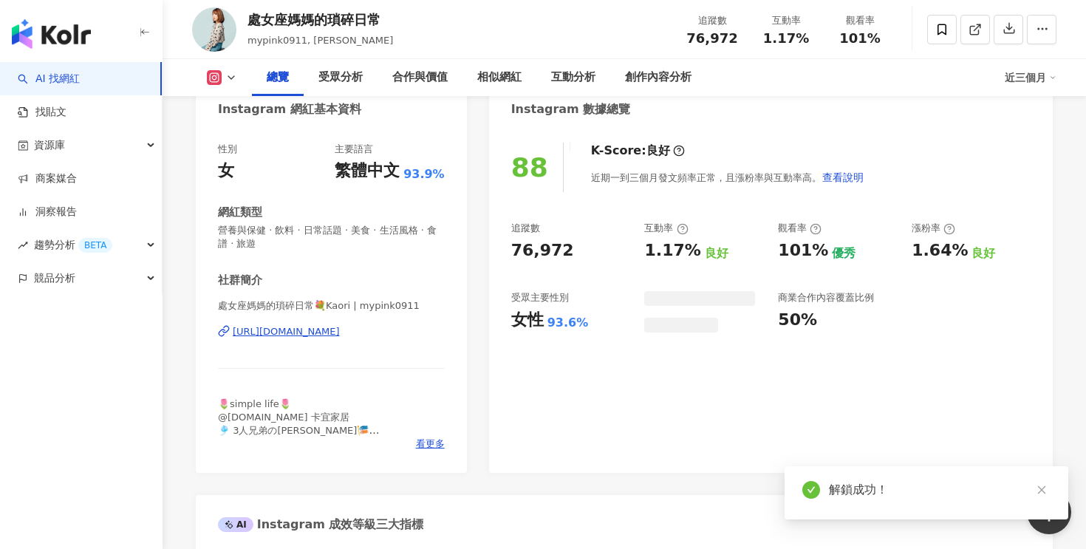
click at [545, 247] on div "76,972" at bounding box center [542, 250] width 63 height 23
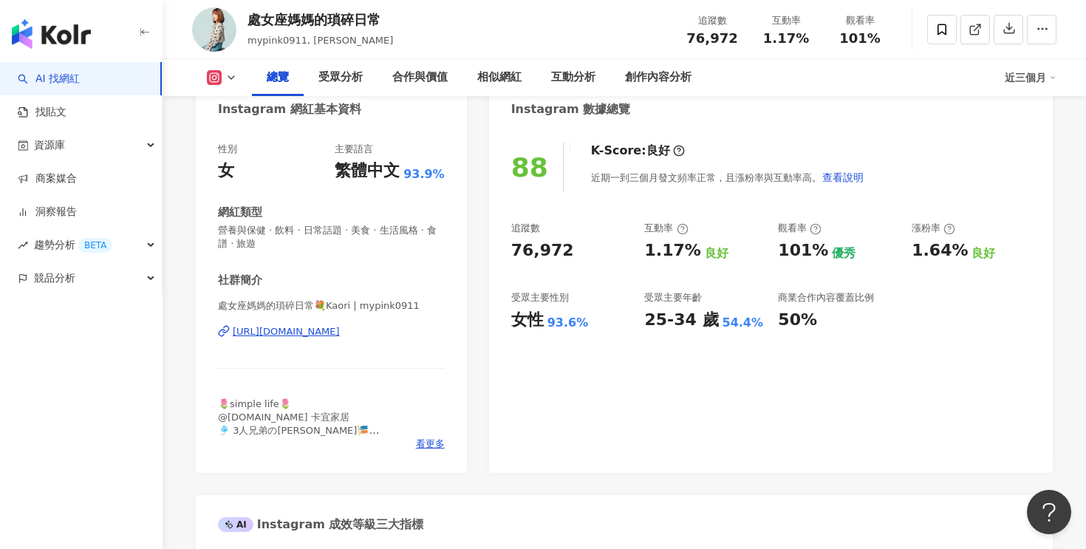
click at [671, 247] on div "1.17%" at bounding box center [672, 250] width 56 height 23
copy div "1.17%"
click at [728, 280] on div "追蹤數 76,972 互動率 1.17% 良好 觀看率 101% 優秀 漲粉率 1.64% 良好 受眾主要性別 女性 93.6% 受眾主要年齡 25-34 歲…" at bounding box center [770, 276] width 519 height 109
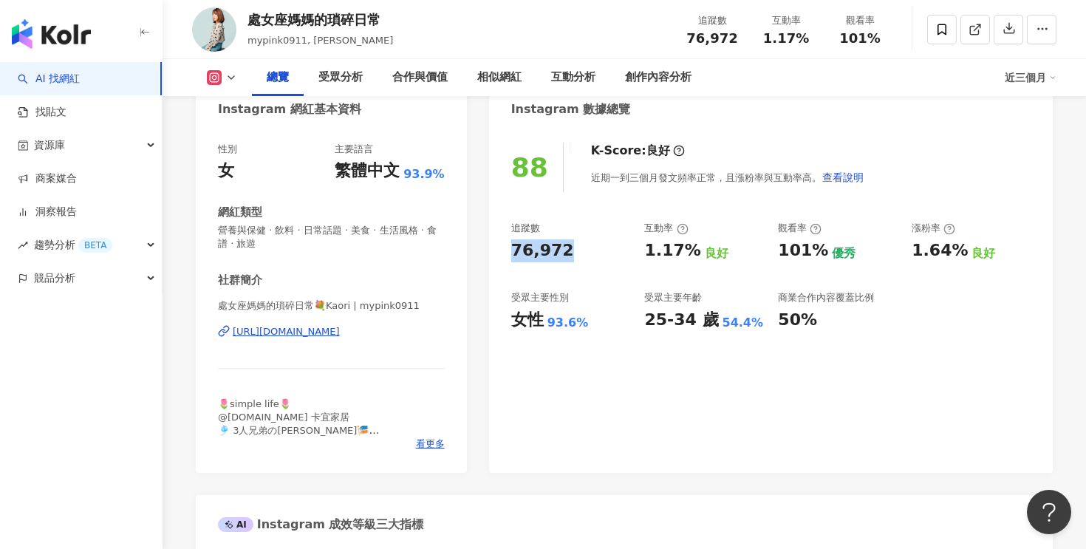
drag, startPoint x: 513, startPoint y: 251, endPoint x: 624, endPoint y: 247, distance: 111.6
click at [624, 247] on div "76,972" at bounding box center [570, 250] width 119 height 23
copy div "76,972"
drag, startPoint x: 646, startPoint y: 250, endPoint x: 692, endPoint y: 250, distance: 45.8
click at [692, 250] on div "1.17% 良好" at bounding box center [703, 250] width 119 height 23
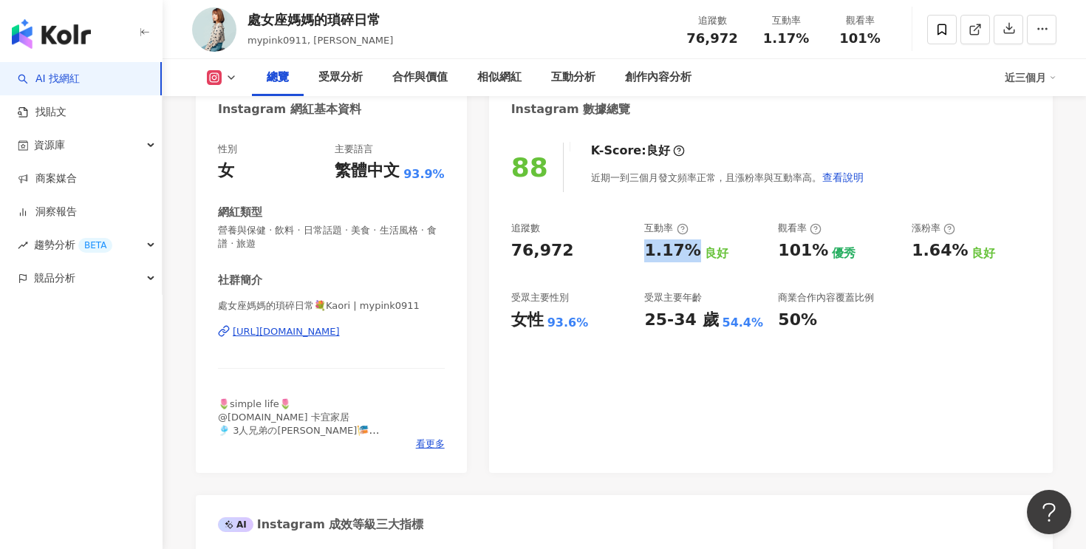
copy div "1.17%"
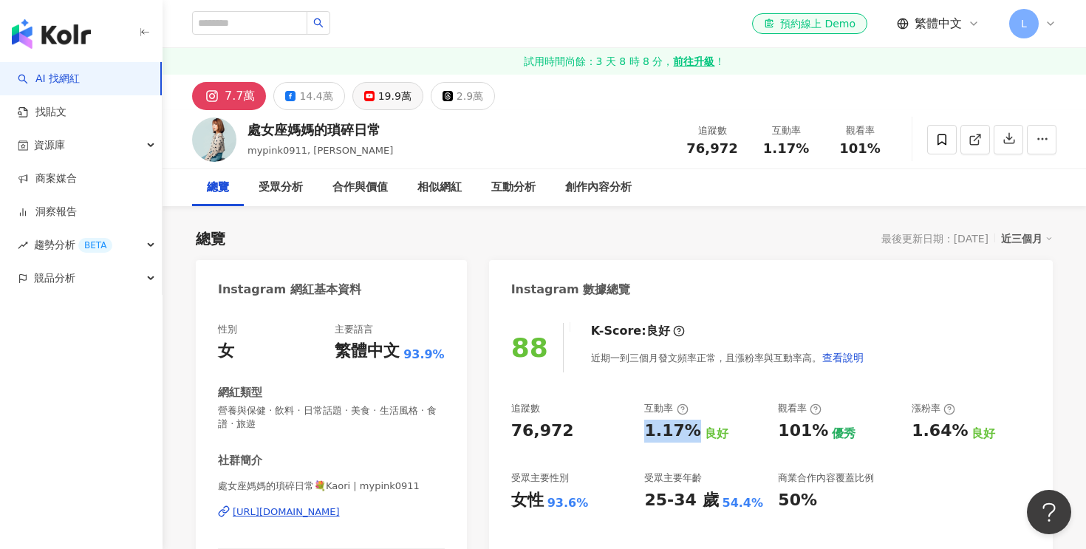
click at [403, 103] on button "19.9萬" at bounding box center [387, 96] width 71 height 28
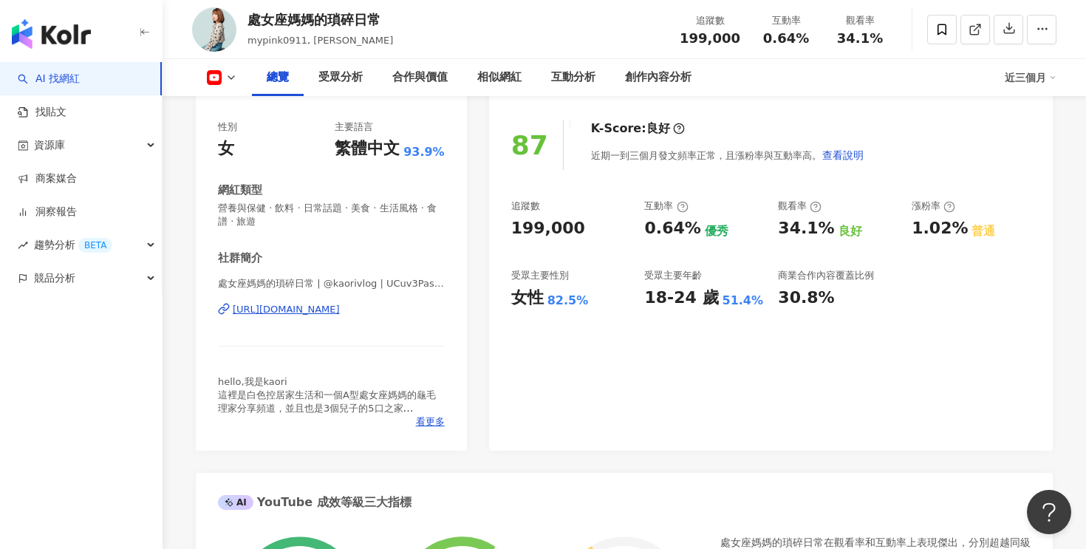
scroll to position [222, 0]
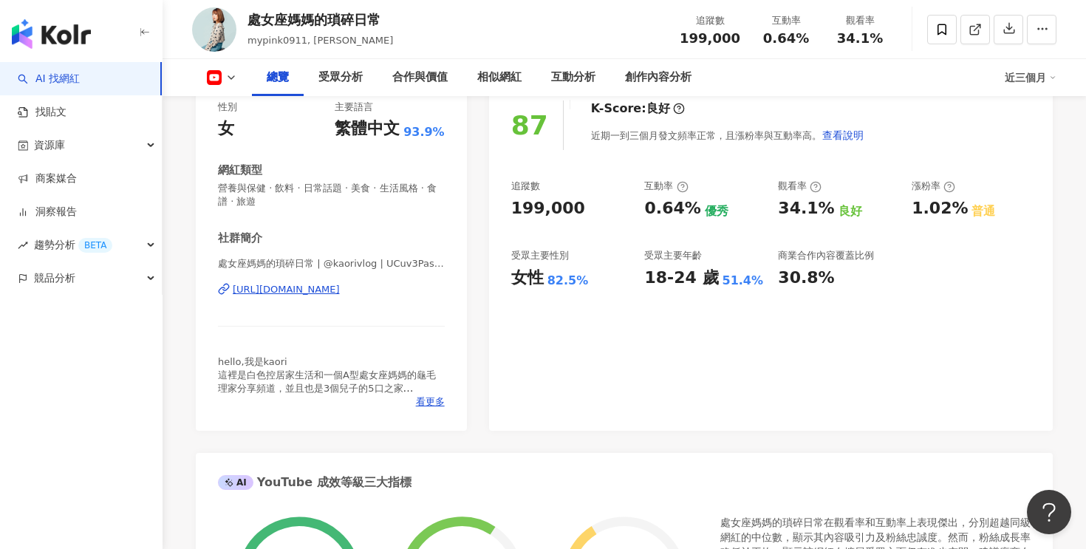
click at [547, 208] on div "199,000" at bounding box center [548, 208] width 74 height 23
copy div "199,000"
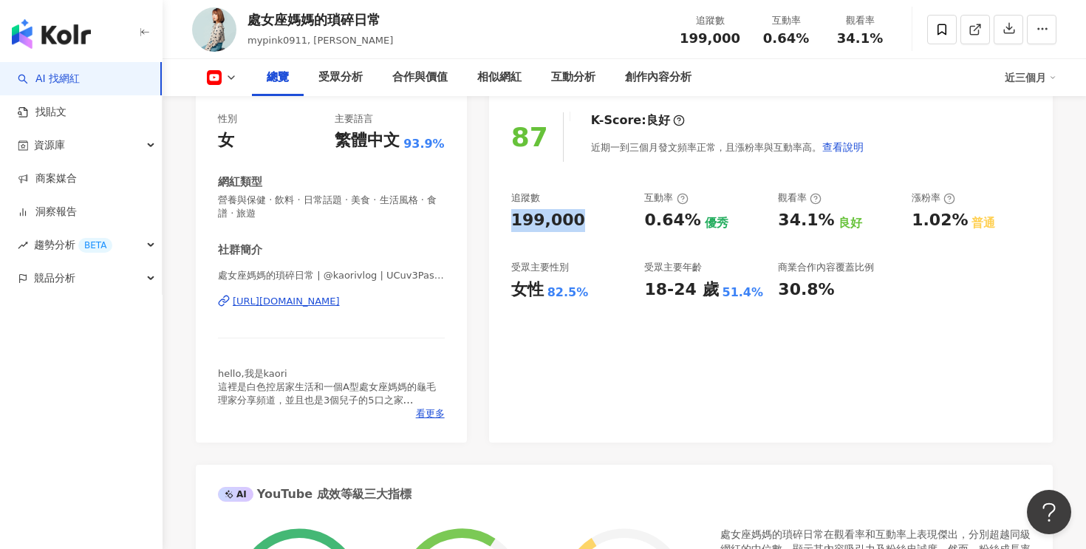
click at [340, 301] on div "https://www.youtube.com/channel/UCuv3Pas3QBNWAgLzWactTgA" at bounding box center [286, 301] width 107 height 13
click at [653, 298] on div "18-24 歲" at bounding box center [681, 290] width 74 height 23
drag, startPoint x: 648, startPoint y: 216, endPoint x: 687, endPoint y: 222, distance: 39.7
click at [687, 222] on div "0.64%" at bounding box center [672, 220] width 56 height 23
copy div "0.64%"
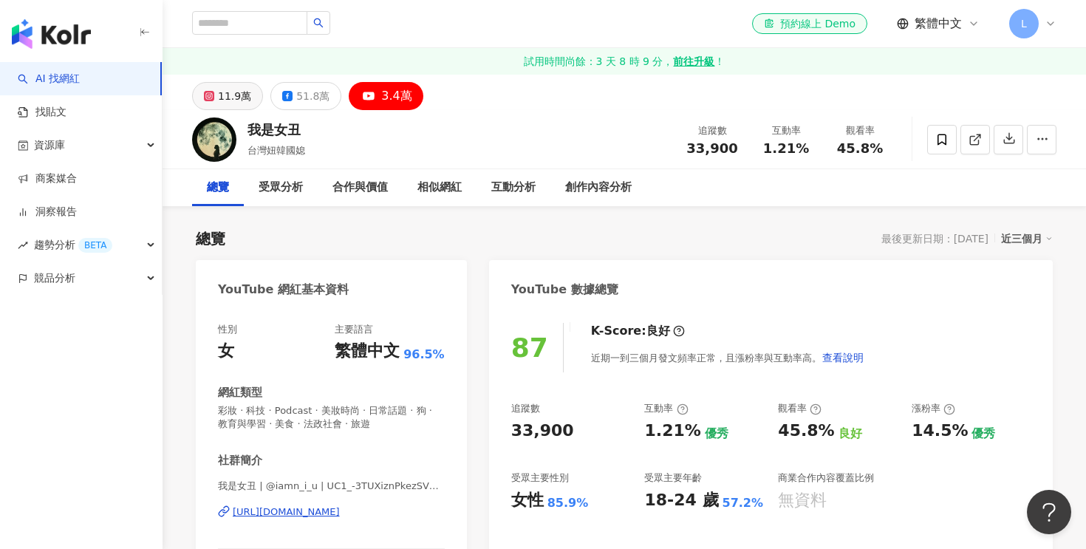
click at [223, 92] on div "11.9萬" at bounding box center [234, 96] width 33 height 21
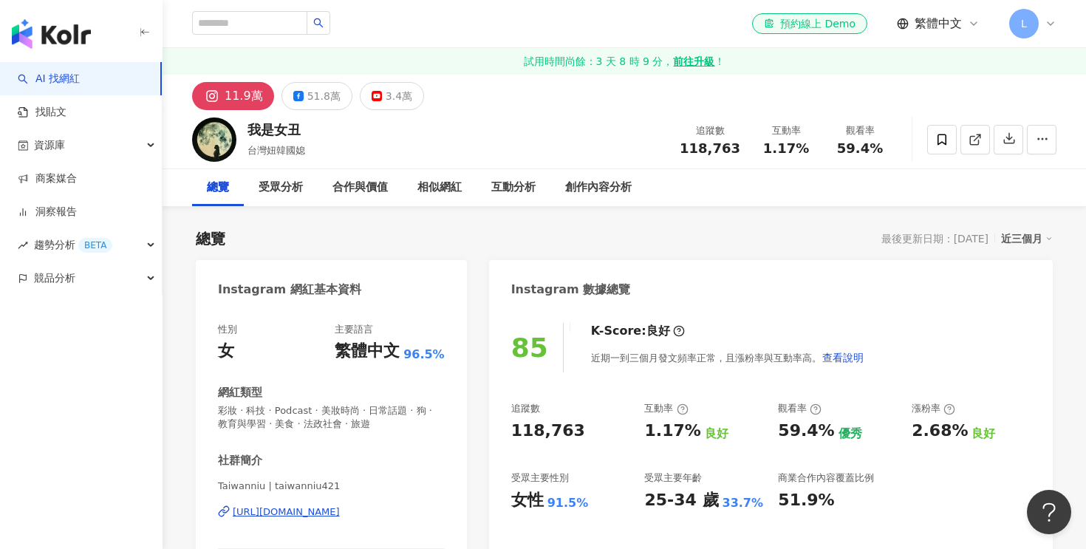
scroll to position [172, 0]
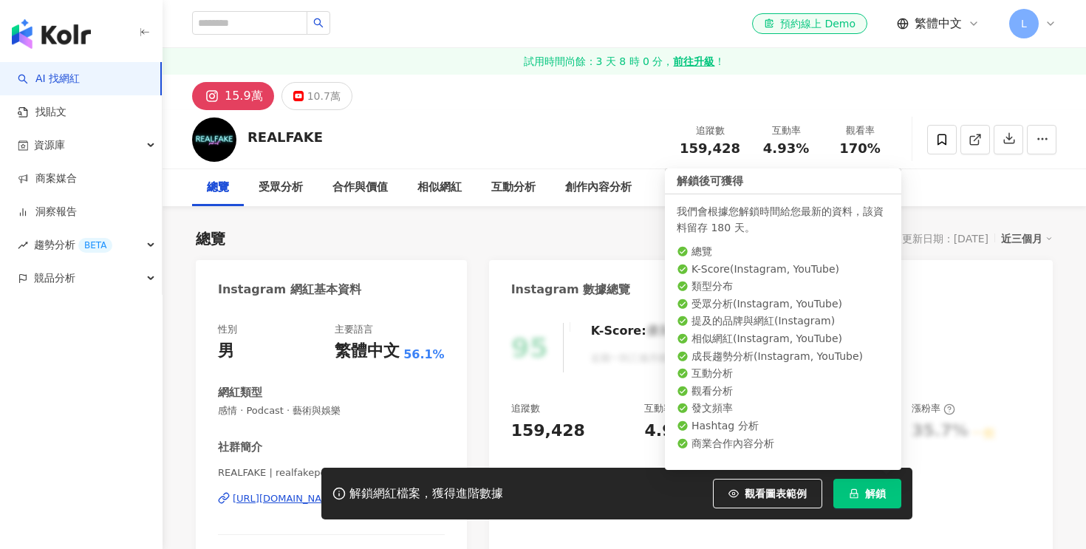
click at [862, 494] on button "解鎖" at bounding box center [867, 494] width 68 height 30
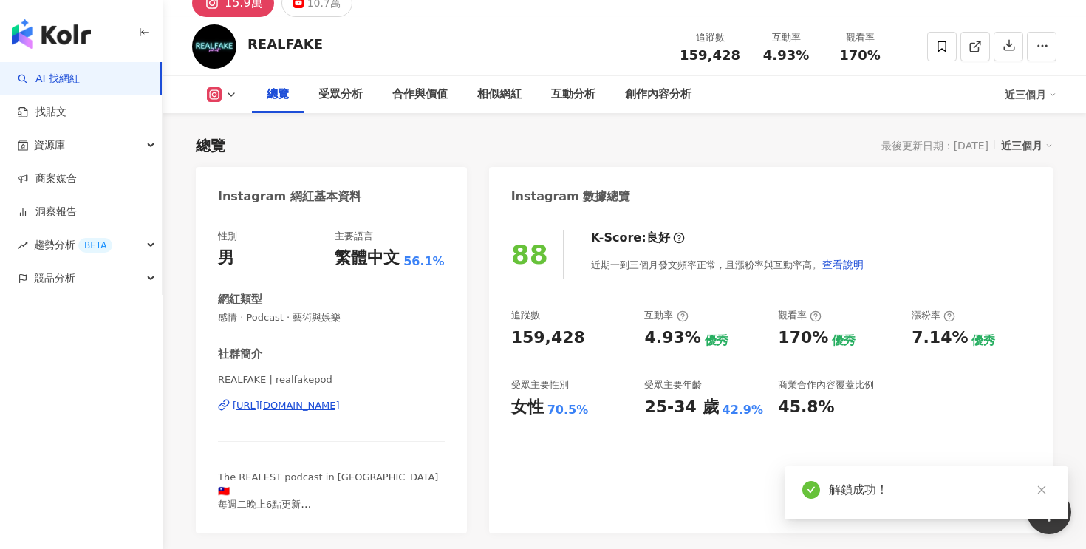
scroll to position [119, 0]
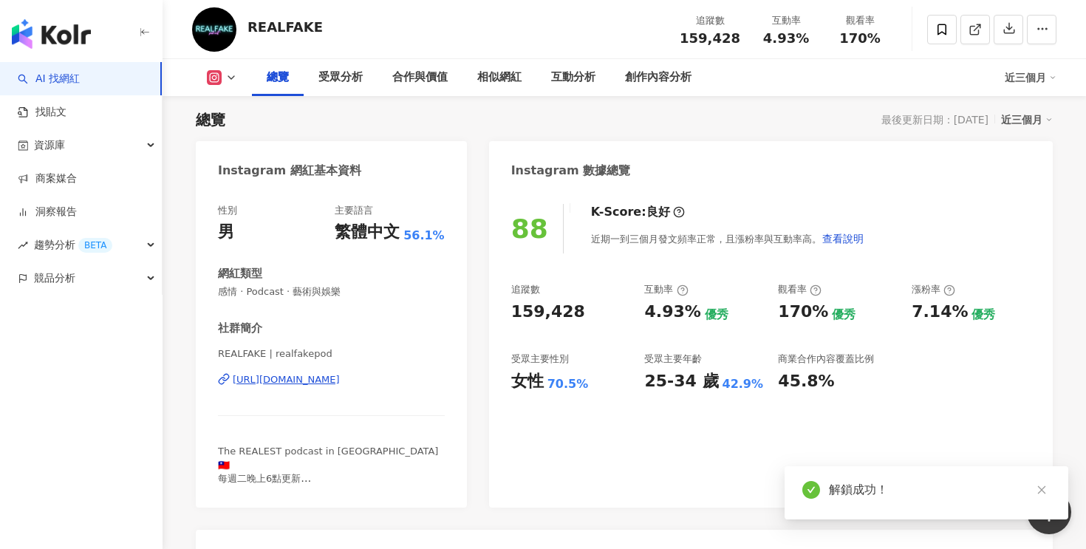
click at [316, 380] on div "https://www.instagram.com/realfakepod/" at bounding box center [286, 379] width 107 height 13
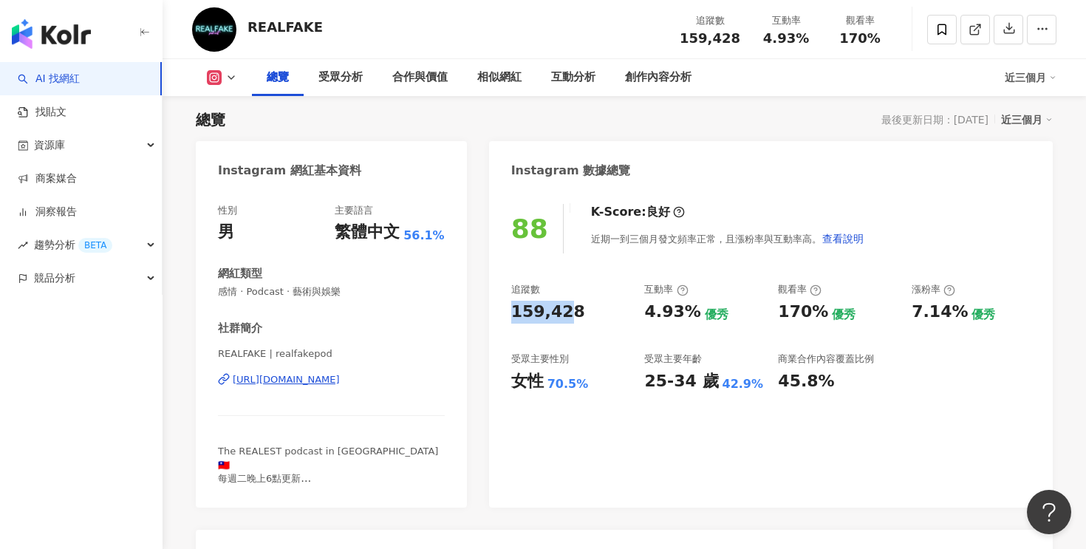
drag, startPoint x: 511, startPoint y: 305, endPoint x: 560, endPoint y: 310, distance: 49.0
click at [560, 310] on div "159,428" at bounding box center [548, 312] width 74 height 23
click at [571, 311] on div "159,428" at bounding box center [570, 312] width 119 height 23
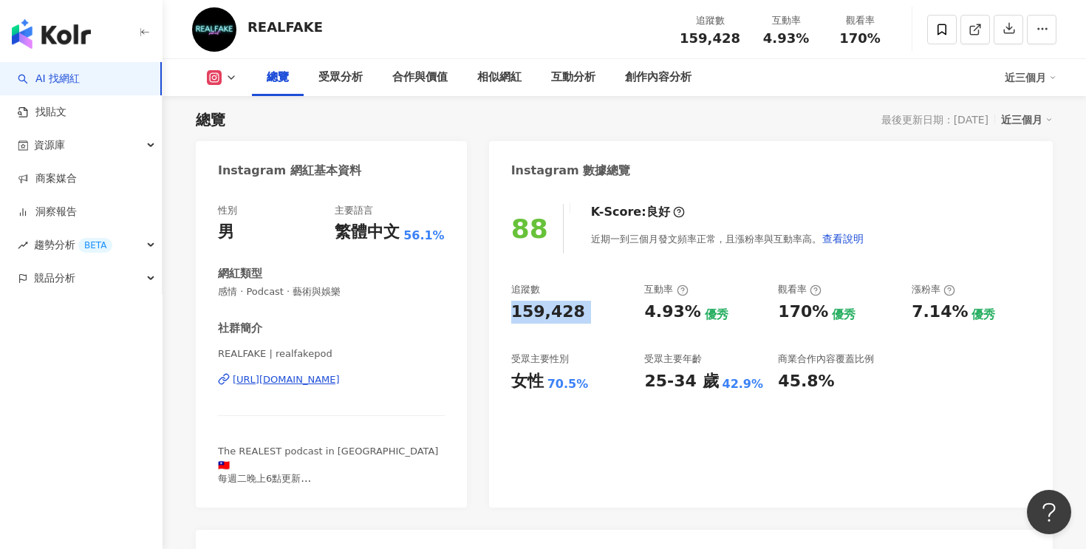
copy div "159,428"
click at [660, 313] on div "4.93%" at bounding box center [672, 312] width 56 height 23
copy div "4.93%"
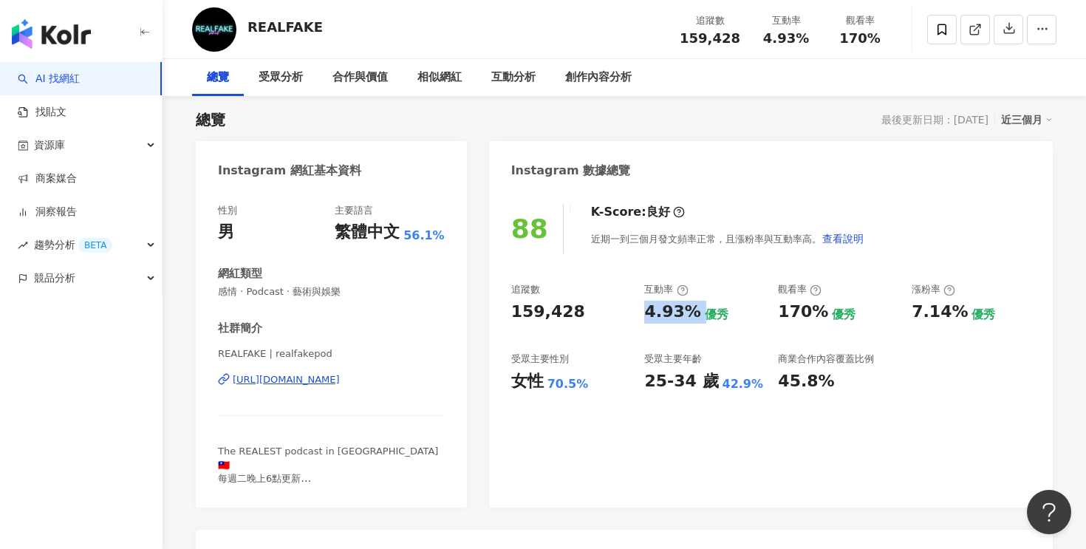
scroll to position [0, 0]
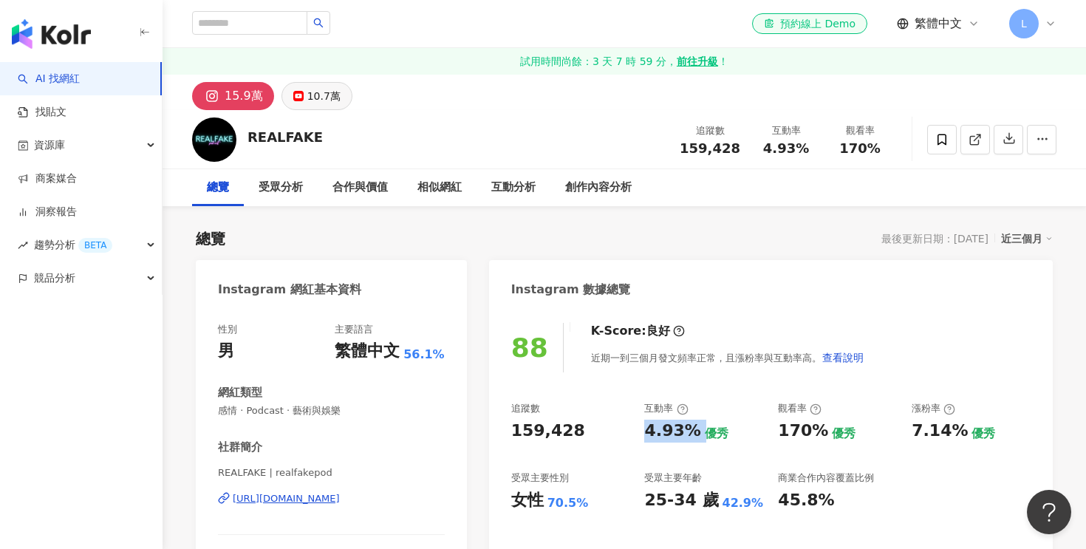
click at [314, 94] on div "10.7萬" at bounding box center [323, 96] width 33 height 21
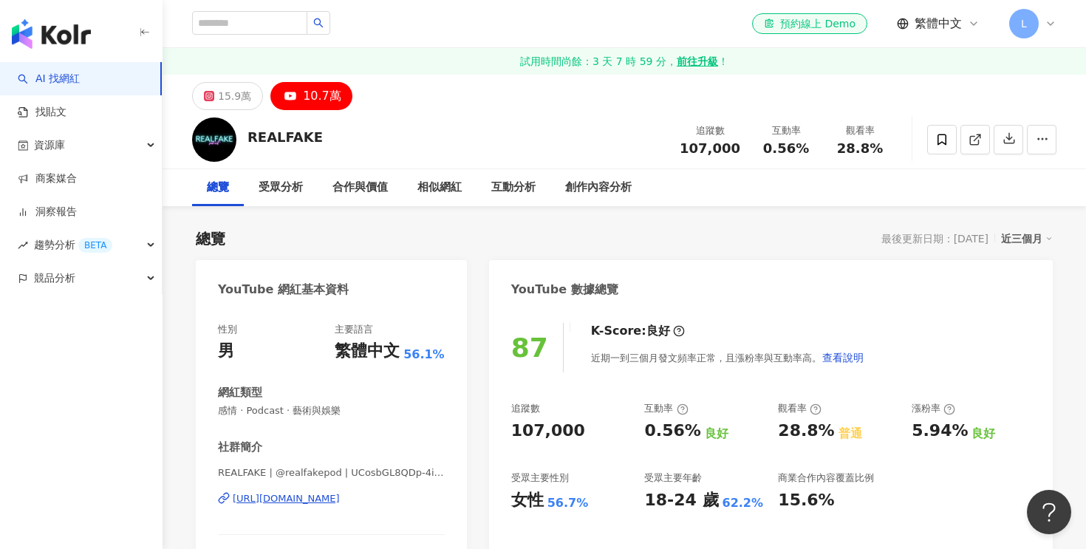
click at [529, 444] on div "追蹤數 107,000 互動率 0.56% 良好 觀看率 28.8% 普通 漲粉率 5.94% 良好 受眾主要性別 女性 56.7% 受眾主要年齡 18-24…" at bounding box center [770, 456] width 519 height 109
click at [548, 414] on div "追蹤數" at bounding box center [570, 408] width 119 height 13
click at [548, 427] on div "107,000" at bounding box center [548, 431] width 74 height 23
copy div "107,000"
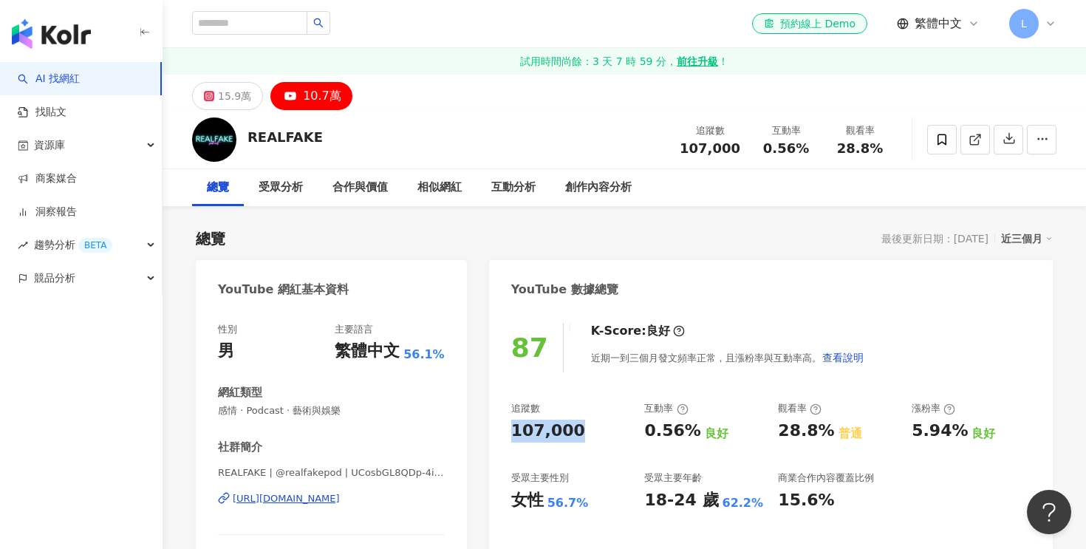
click at [336, 499] on div "https://www.youtube.com/channel/UCosbGL8QDp-4iPPswvMeDWw" at bounding box center [286, 498] width 107 height 13
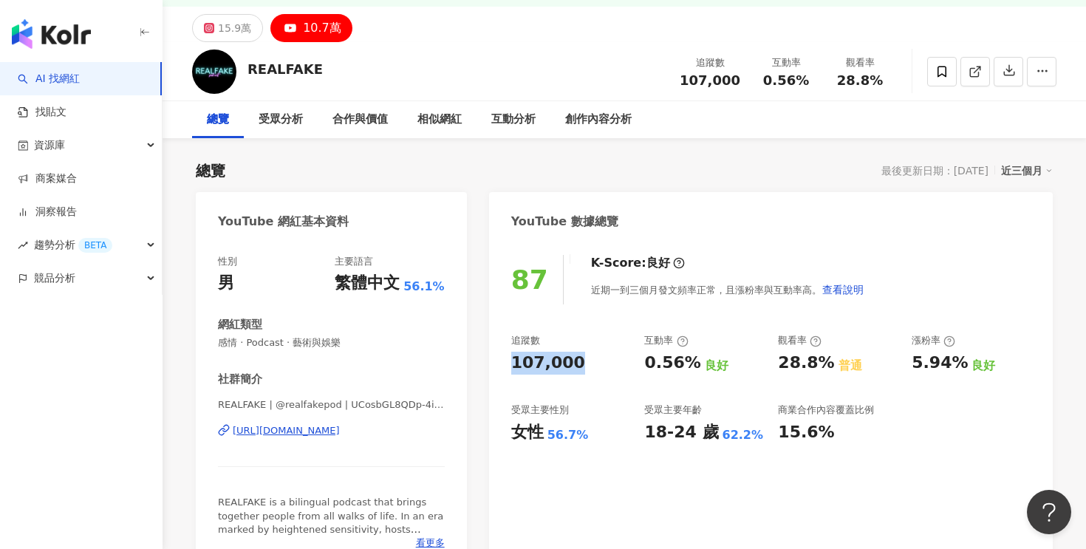
scroll to position [86, 0]
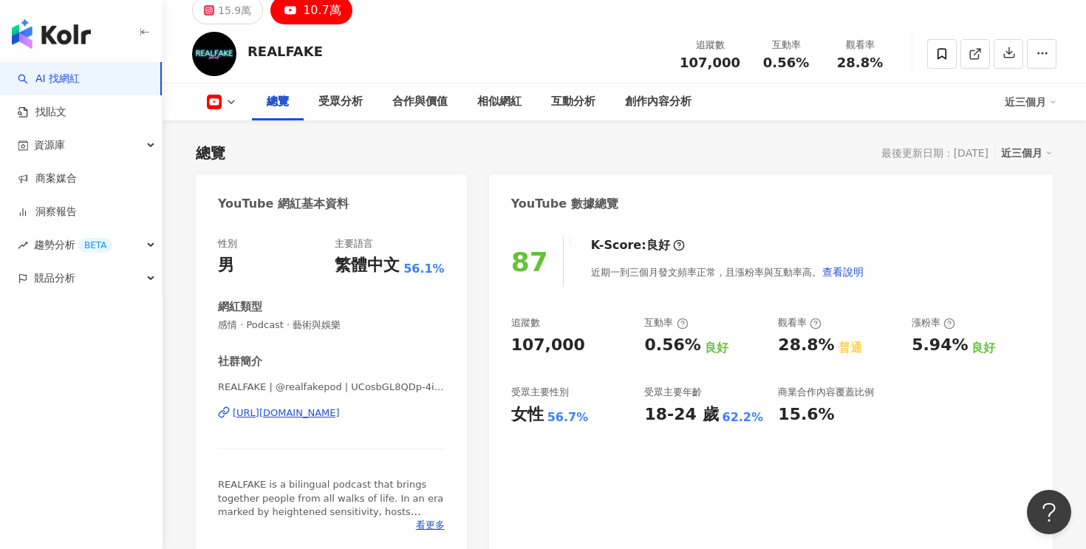
click at [658, 355] on div "0.56%" at bounding box center [672, 345] width 56 height 23
click at [658, 335] on div "0.56%" at bounding box center [672, 345] width 56 height 23
click at [662, 343] on div "0.56%" at bounding box center [672, 345] width 56 height 23
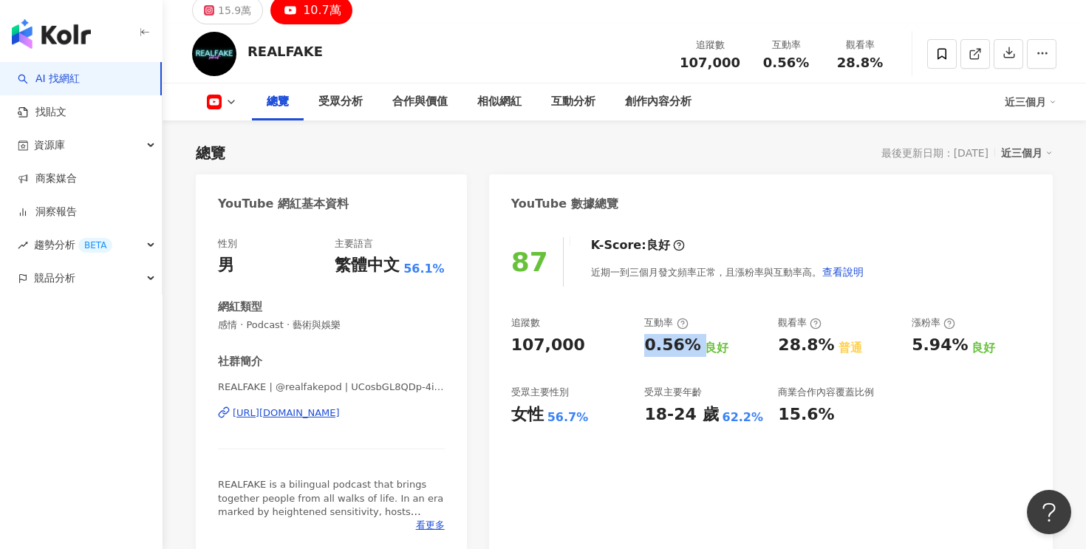
click at [662, 343] on div "0.56%" at bounding box center [672, 345] width 56 height 23
copy div "0.56%"
click at [742, 310] on div "87 K-Score : 良好 近期一到三個月發文頻率正常，且漲粉率與互動率高。 查看說明 追蹤數 107,000 互動率 0.56% 良好 觀看率 28.8…" at bounding box center [771, 388] width 564 height 332
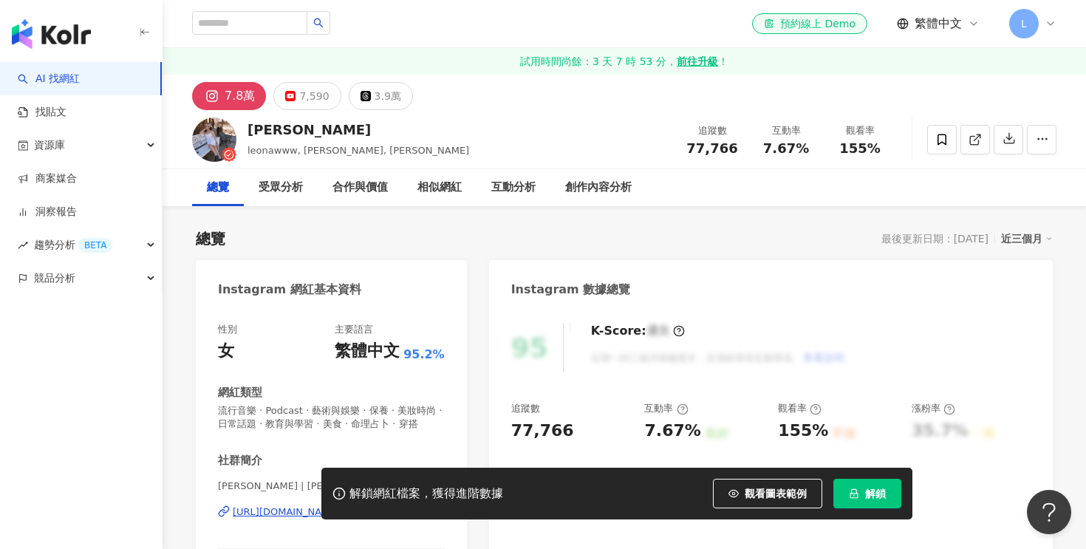
scroll to position [76, 0]
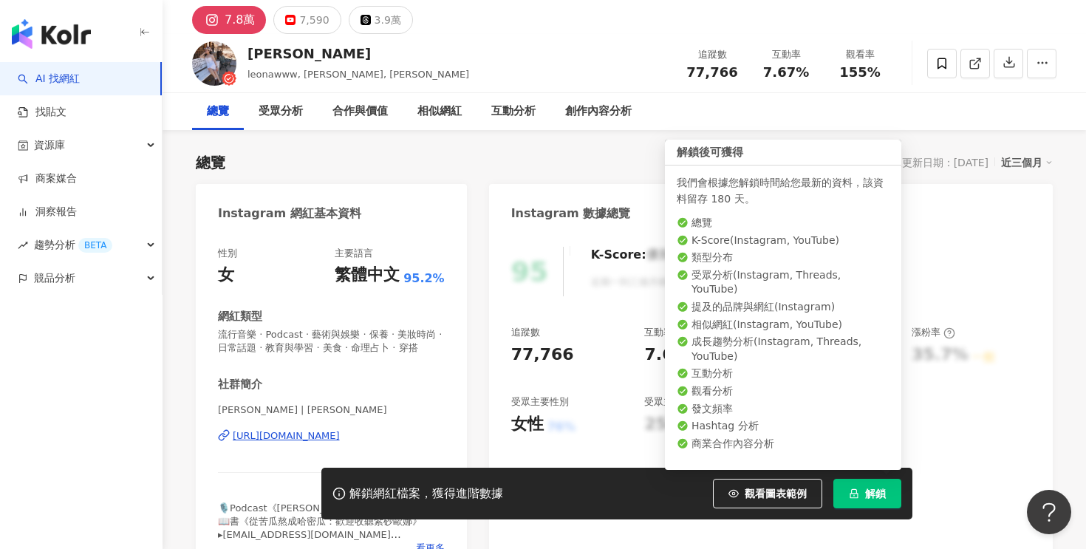
click at [865, 487] on button "解鎖" at bounding box center [867, 494] width 68 height 30
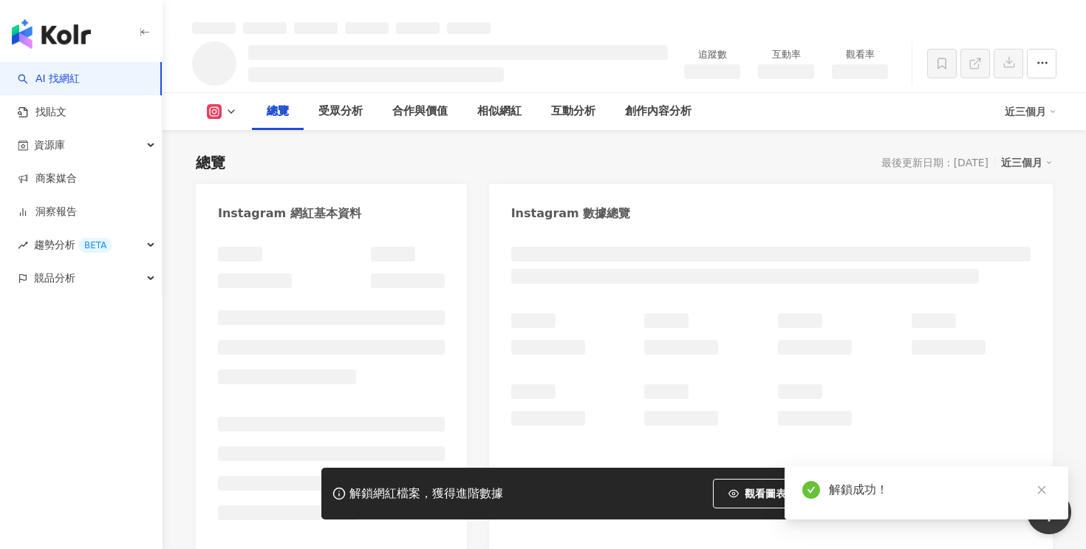
scroll to position [92, 0]
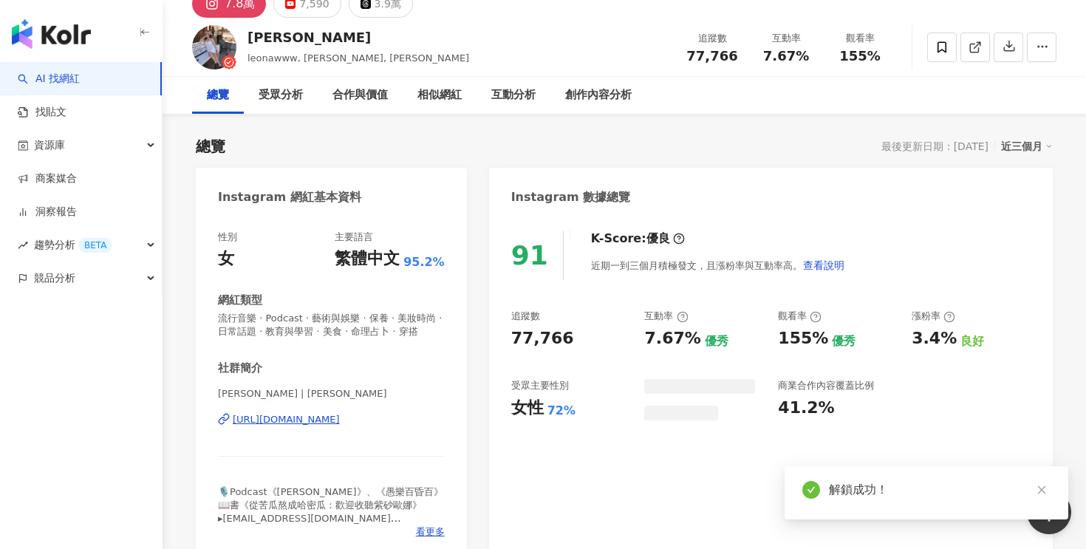
scroll to position [76, 0]
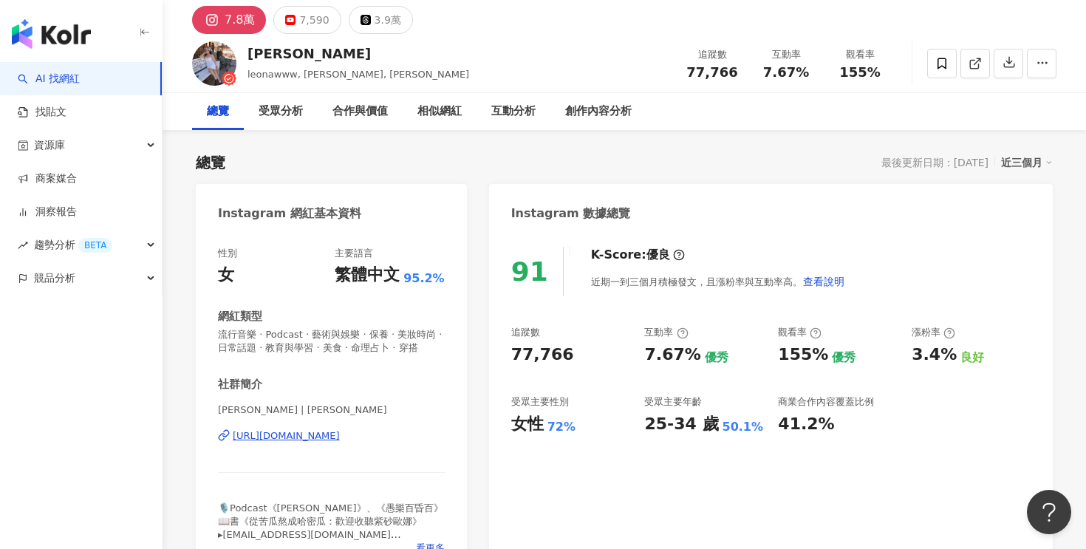
click at [523, 358] on div "77,766" at bounding box center [542, 355] width 63 height 23
copy div "77,766"
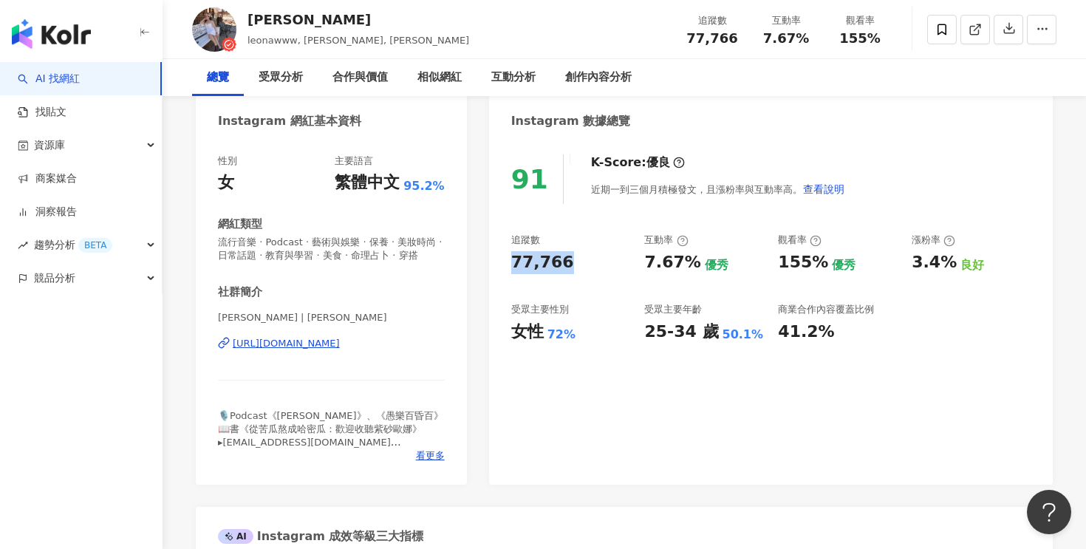
scroll to position [210, 0]
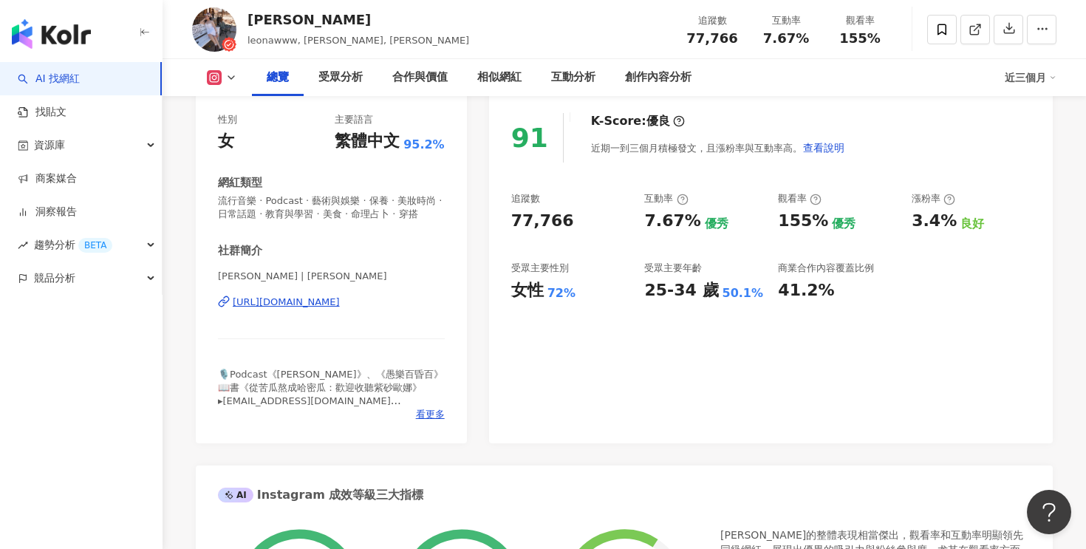
click at [663, 222] on div "7.67%" at bounding box center [672, 221] width 56 height 23
copy div "7.67%"
click at [312, 306] on div "https://www.instagram.com/leonawww/" at bounding box center [286, 302] width 107 height 13
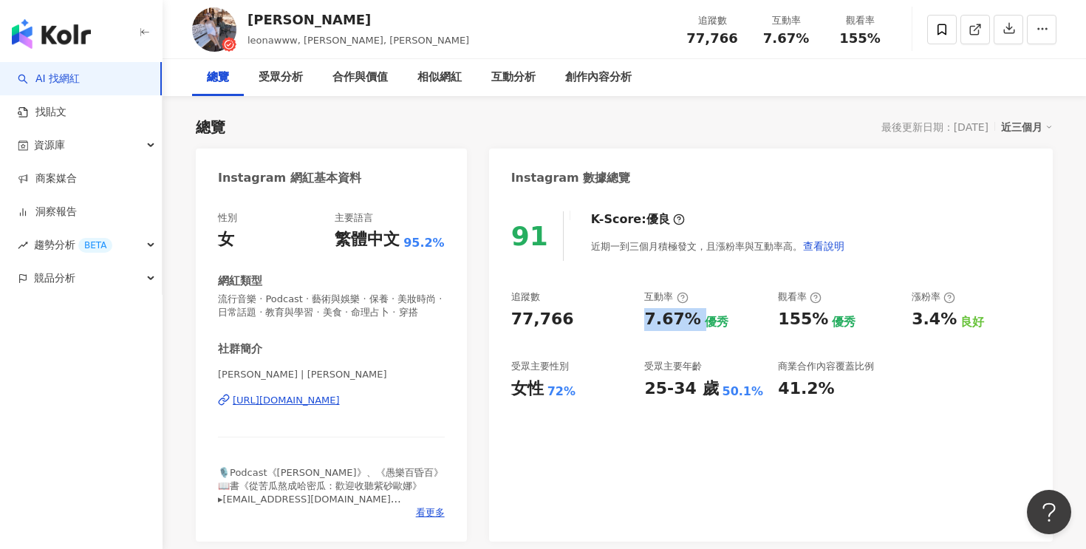
scroll to position [0, 0]
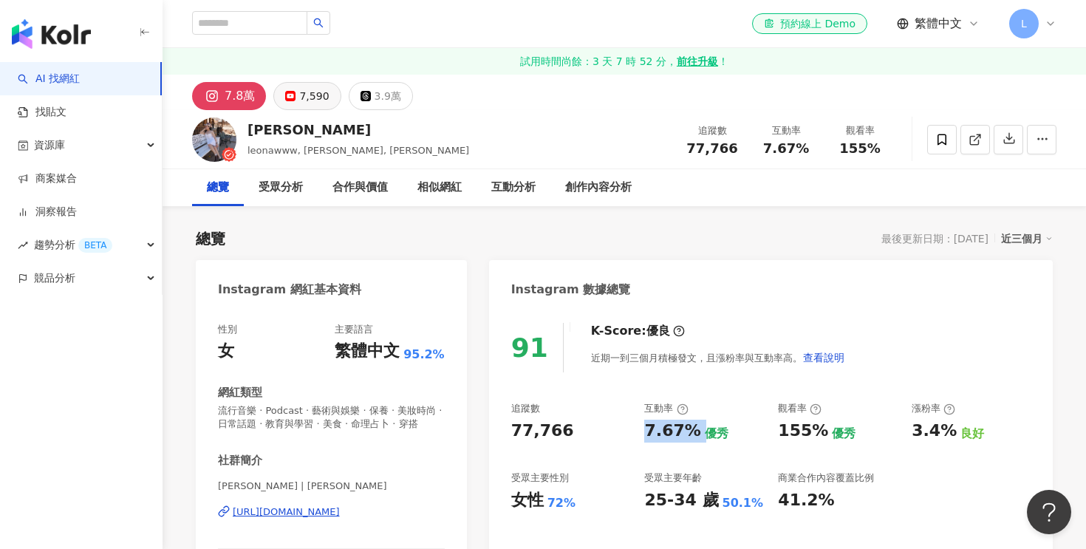
click at [306, 104] on div "7,590" at bounding box center [314, 96] width 30 height 21
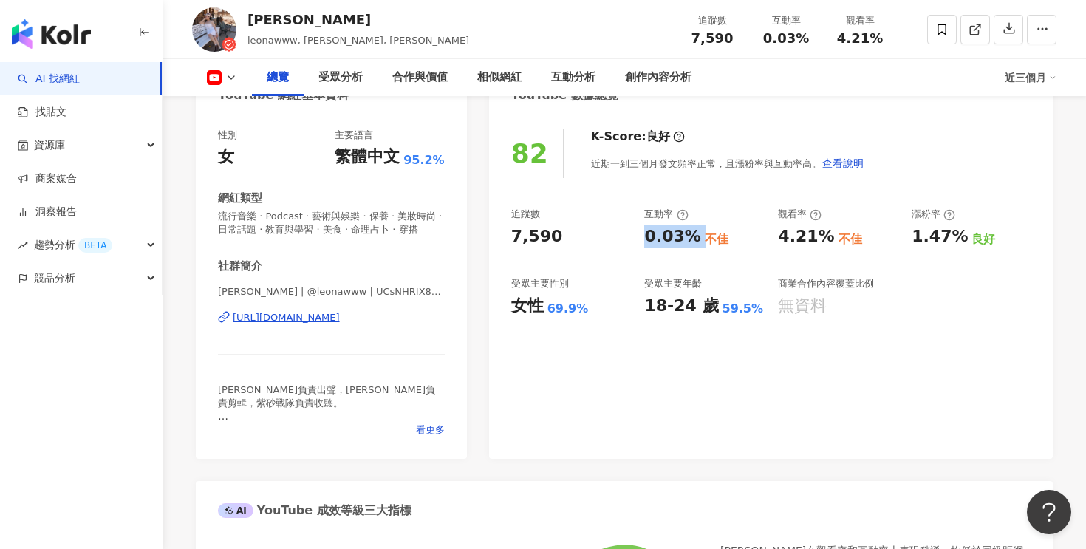
scroll to position [197, 0]
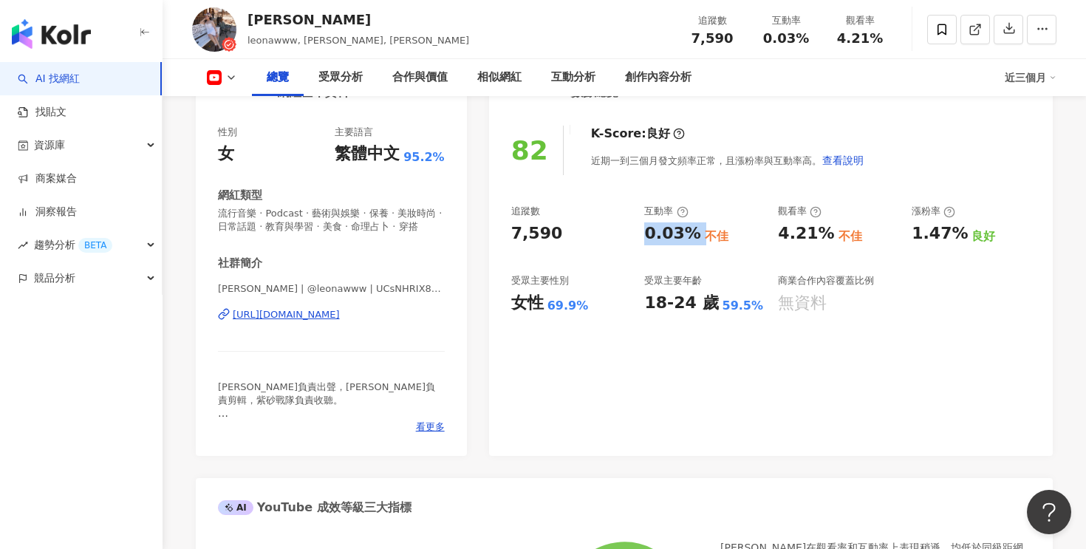
click at [340, 312] on div "https://www.youtube.com/channel/UCsNHRIX84gBsM7oOHD9L9-g" at bounding box center [286, 314] width 107 height 13
click at [526, 244] on div "7,590" at bounding box center [537, 233] width 52 height 23
click at [536, 231] on div "7,590" at bounding box center [537, 233] width 52 height 23
copy div "7,590"
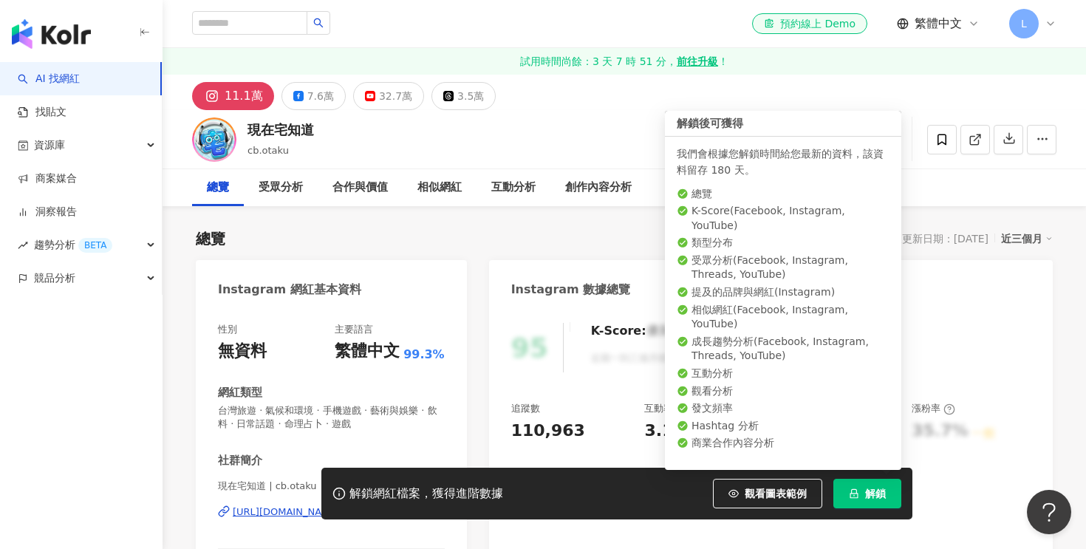
click at [884, 488] on span "解鎖" at bounding box center [875, 494] width 21 height 12
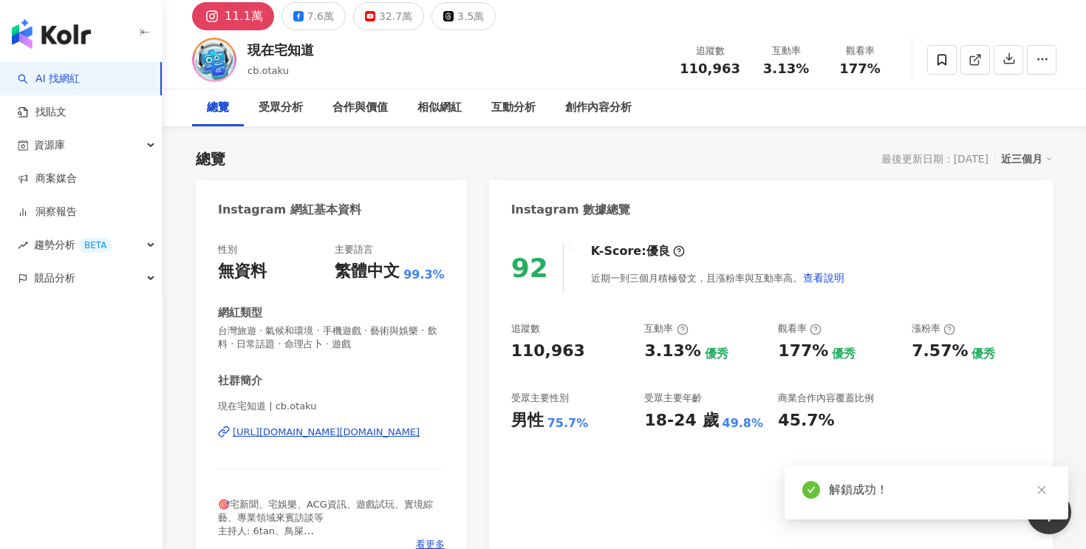
scroll to position [66, 0]
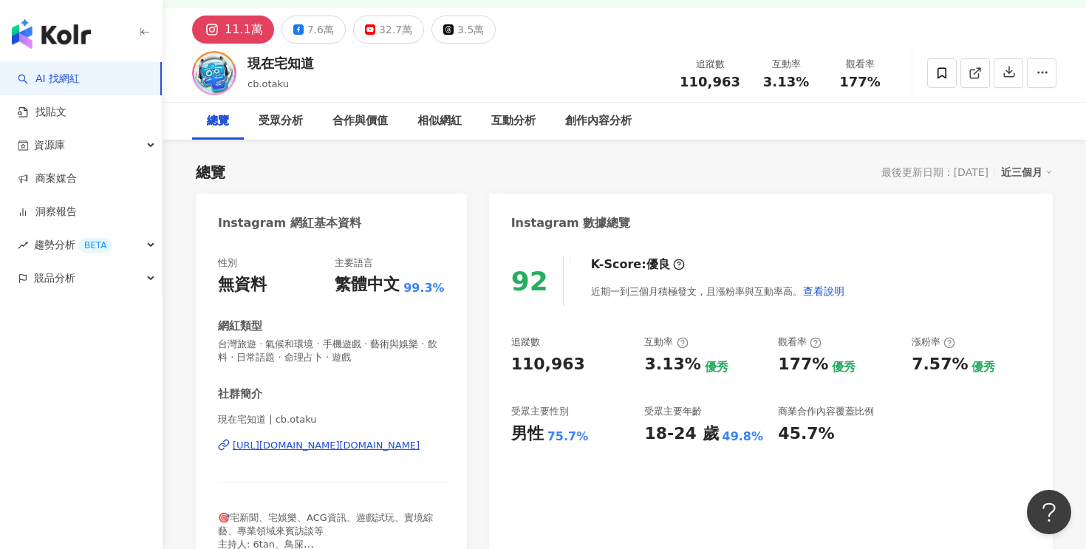
click at [542, 361] on div "110,963" at bounding box center [548, 364] width 74 height 23
copy div "110,963"
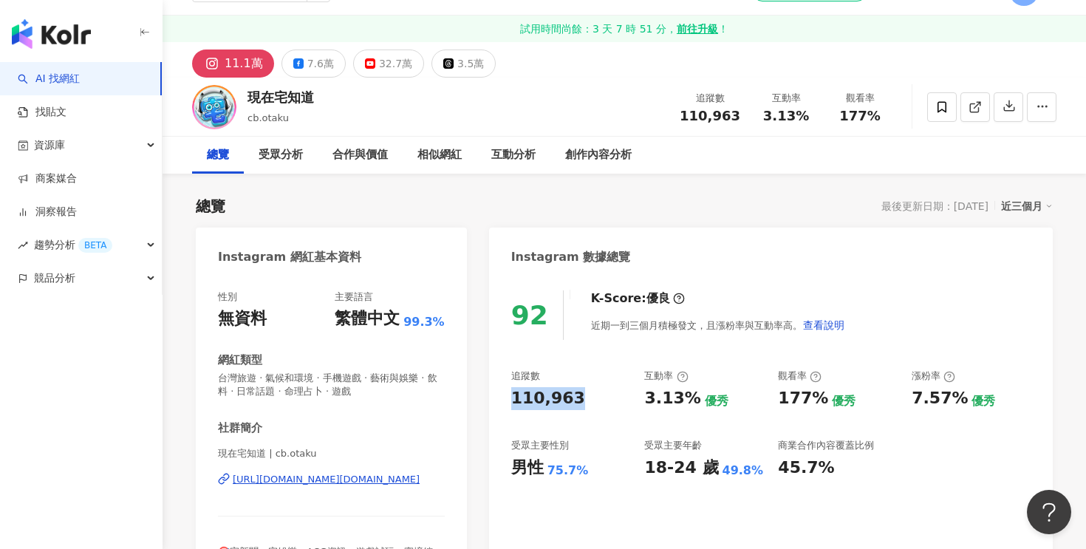
scroll to position [0, 0]
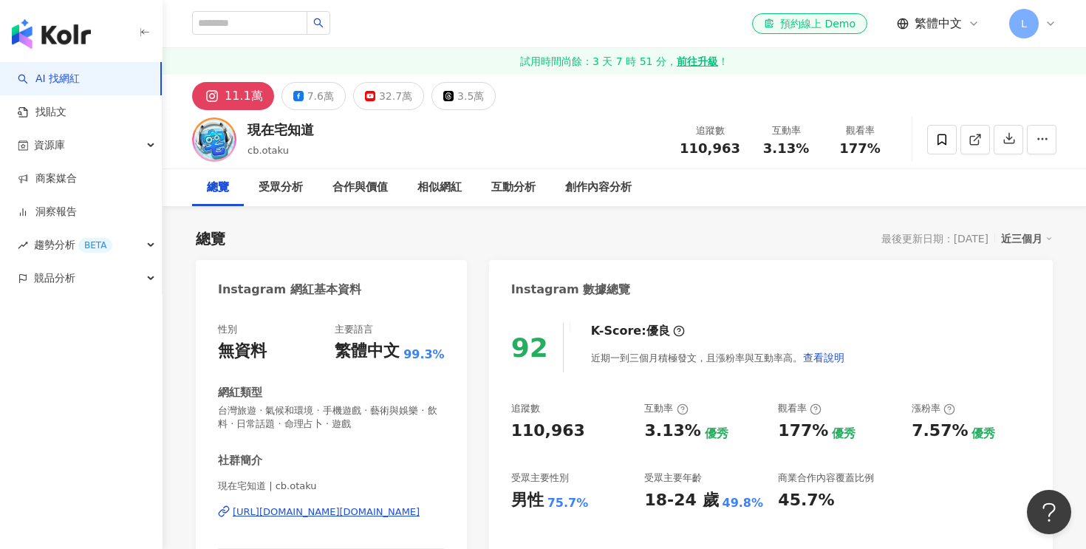
click at [660, 439] on div "3.13%" at bounding box center [672, 431] width 56 height 23
click at [660, 435] on div "3.13%" at bounding box center [672, 431] width 56 height 23
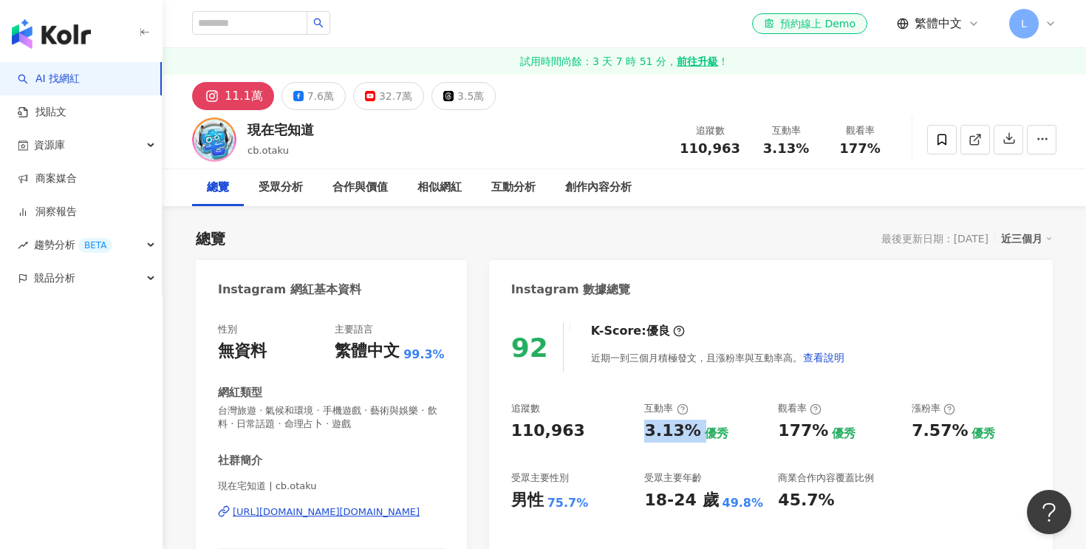
copy div "3.13%"
click at [387, 513] on div "[URL][DOMAIN_NAME][DOMAIN_NAME]" at bounding box center [326, 511] width 187 height 13
click at [399, 100] on div "32.7萬" at bounding box center [395, 96] width 33 height 21
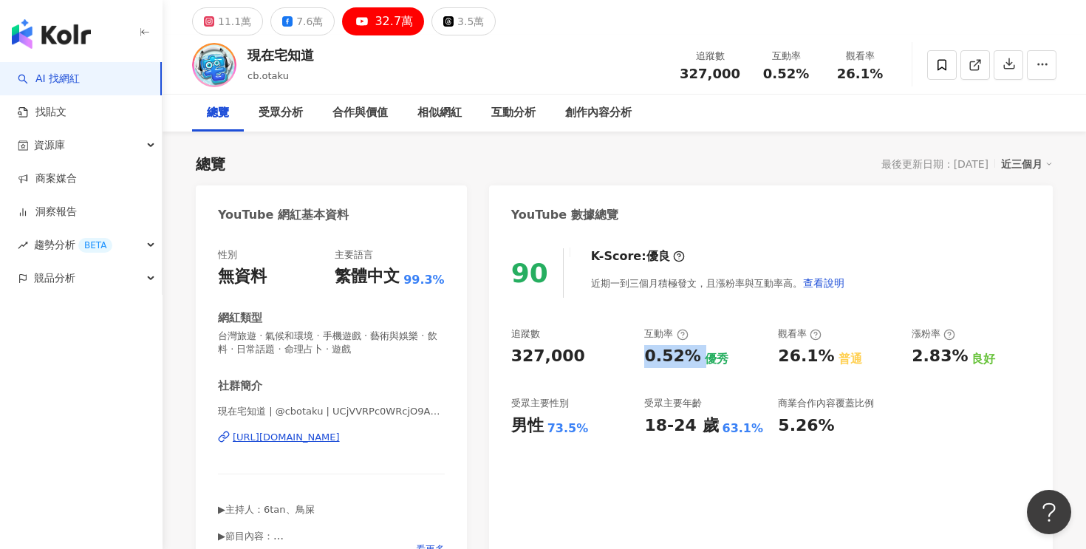
scroll to position [78, 0]
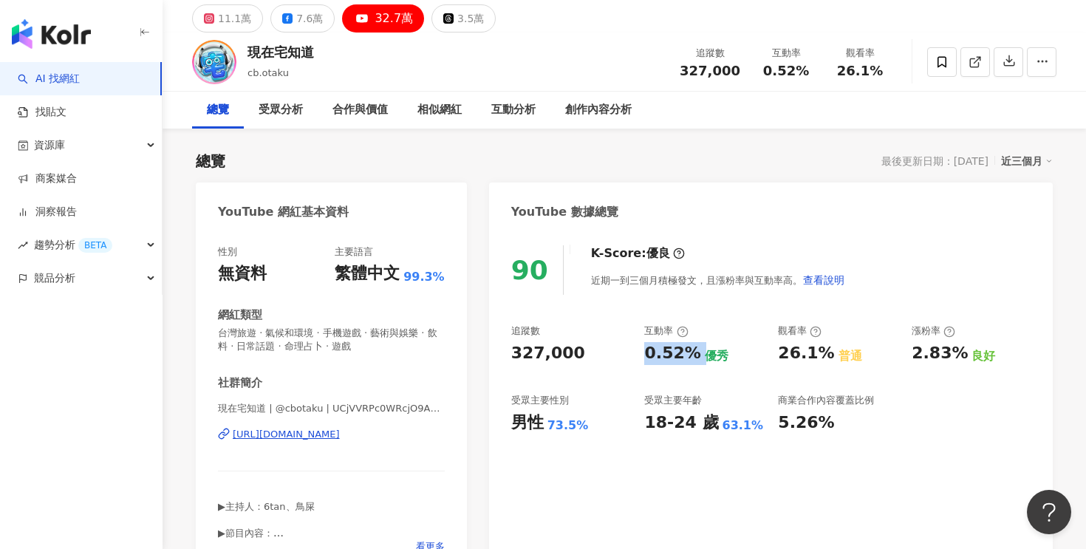
click at [340, 431] on div "[URL][DOMAIN_NAME]" at bounding box center [286, 434] width 107 height 13
click at [521, 355] on div "327,000" at bounding box center [548, 353] width 74 height 23
copy div "327,000"
click at [672, 355] on div "0.52%" at bounding box center [672, 353] width 56 height 23
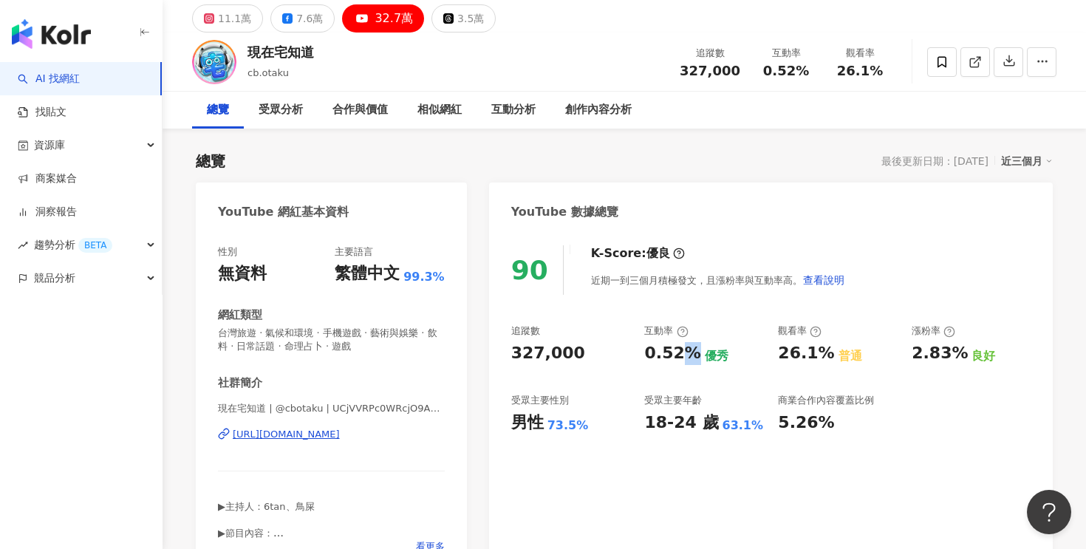
click at [672, 355] on div "0.52%" at bounding box center [672, 353] width 56 height 23
copy div "0.52%"
click at [655, 420] on div "18-24 歲" at bounding box center [681, 423] width 74 height 23
